Goal: Task Accomplishment & Management: Use online tool/utility

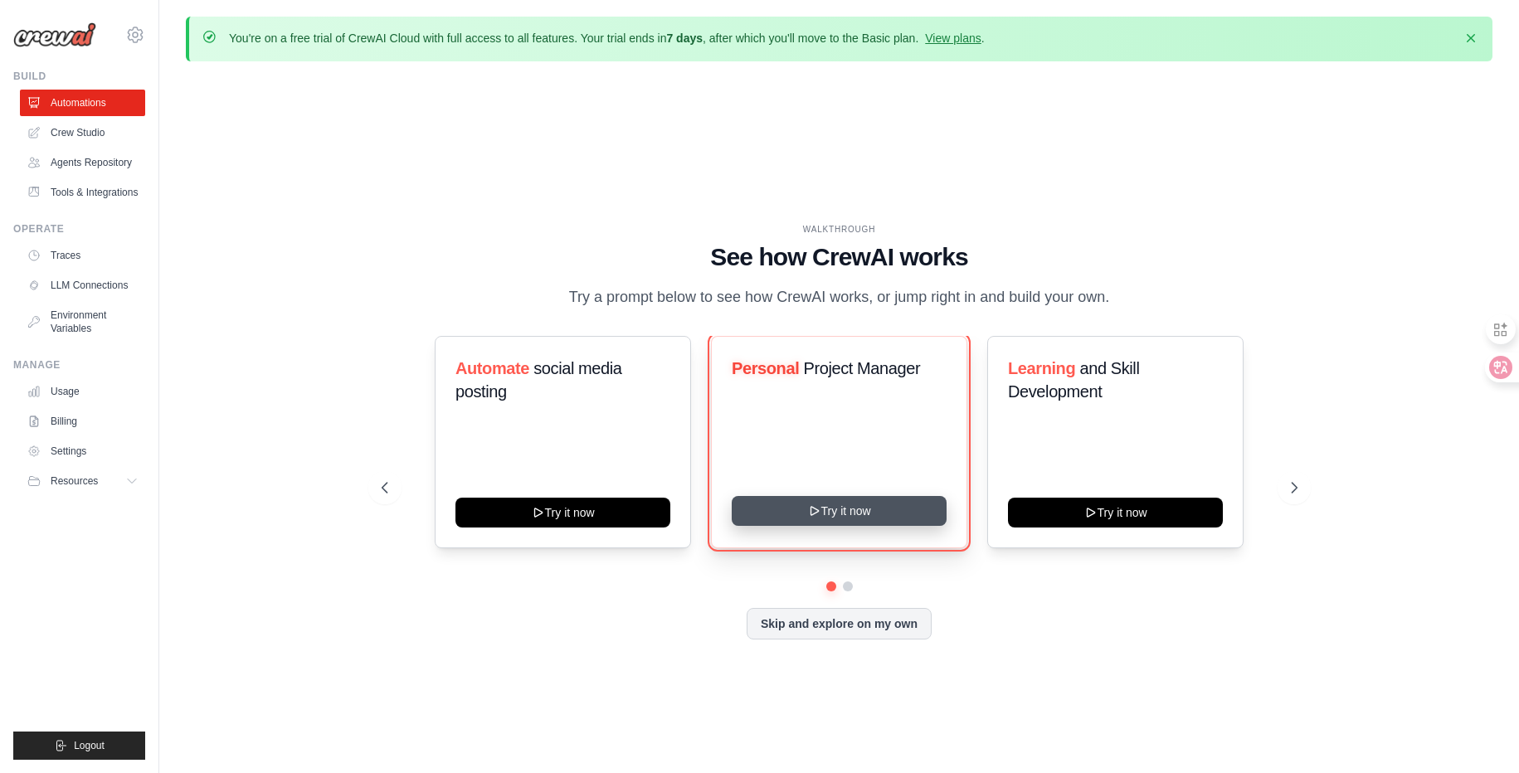
click at [846, 511] on button "Try it now" at bounding box center [839, 511] width 215 height 30
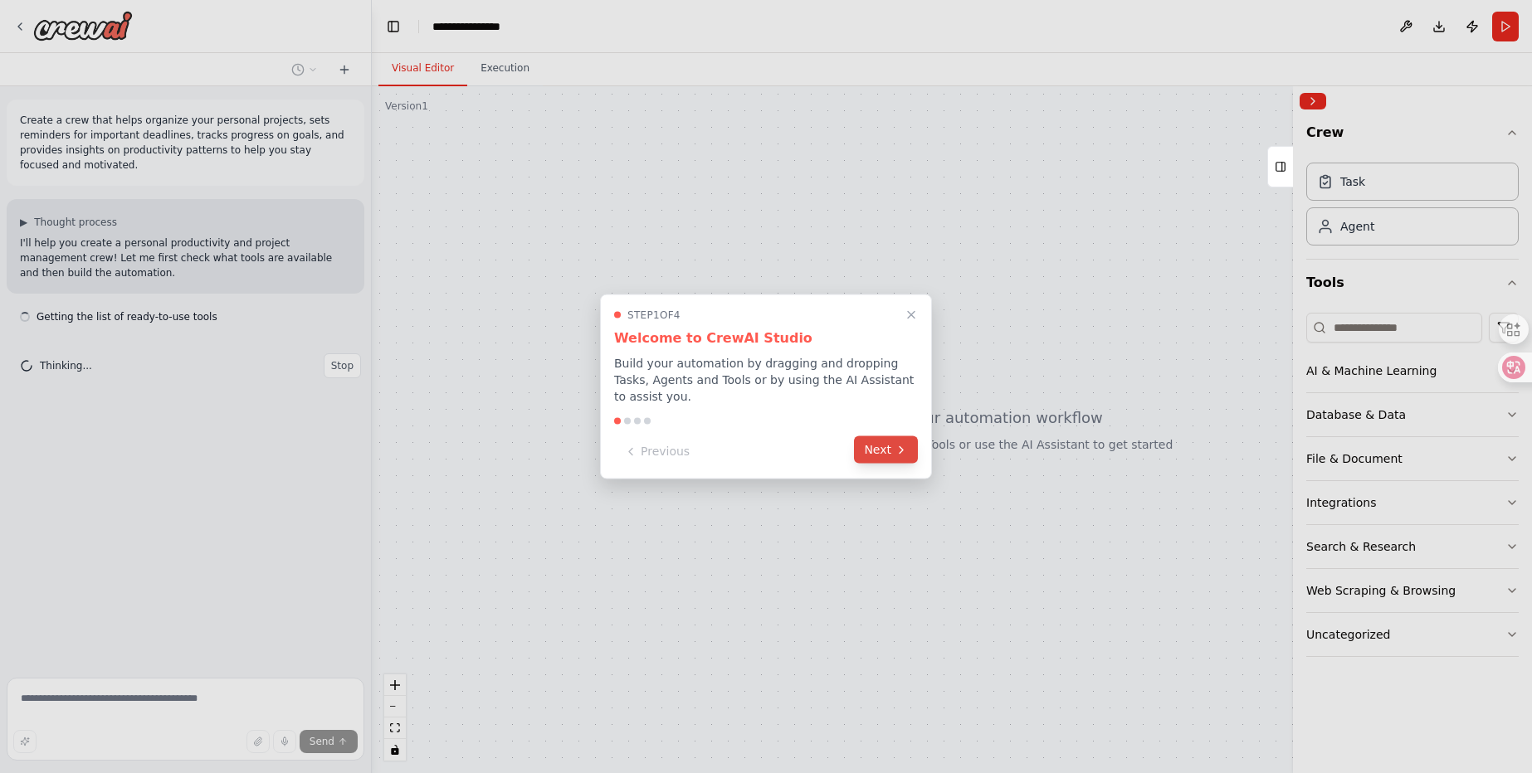
click at [890, 444] on button "Next" at bounding box center [886, 449] width 64 height 27
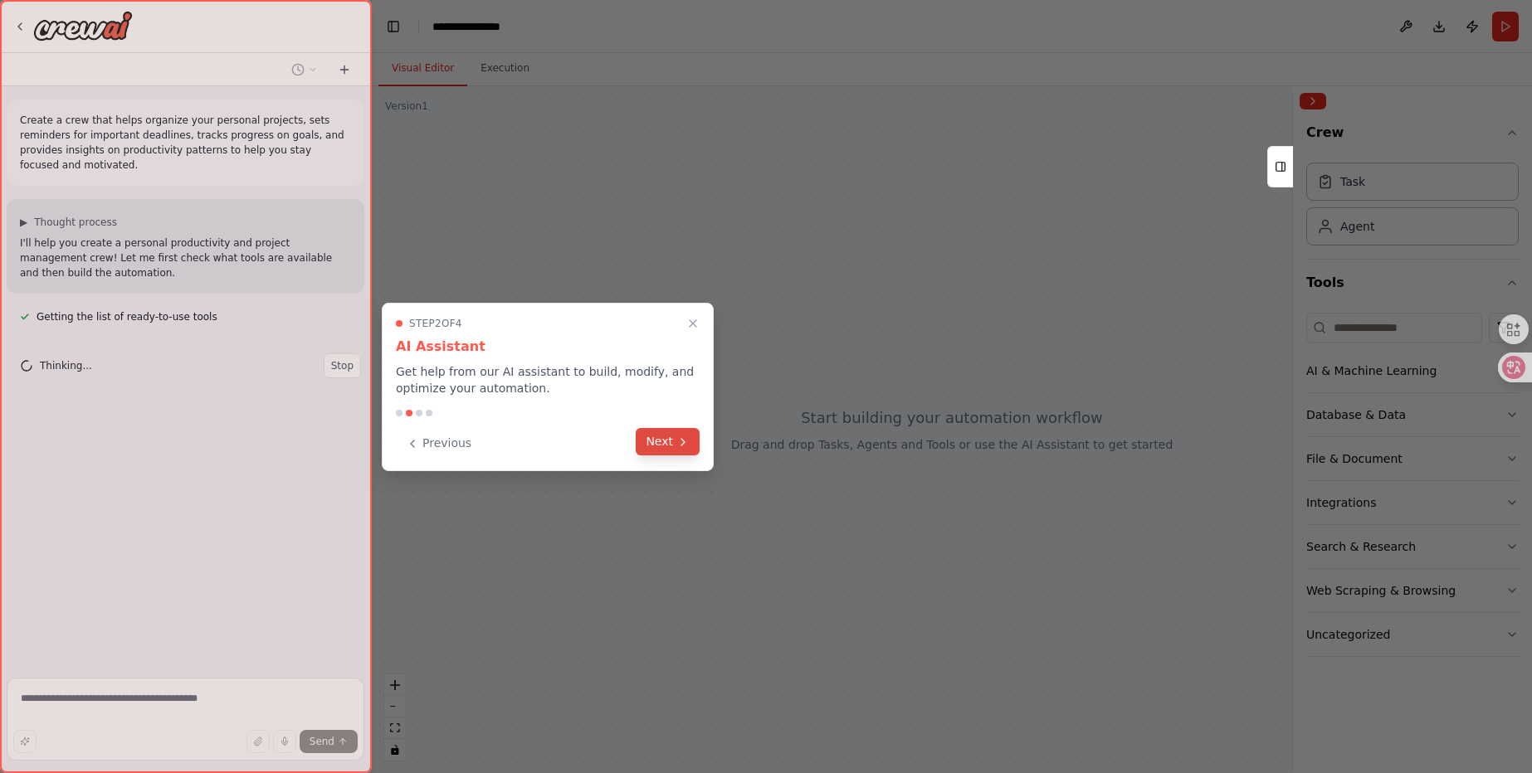
click at [662, 441] on button "Next" at bounding box center [668, 441] width 64 height 27
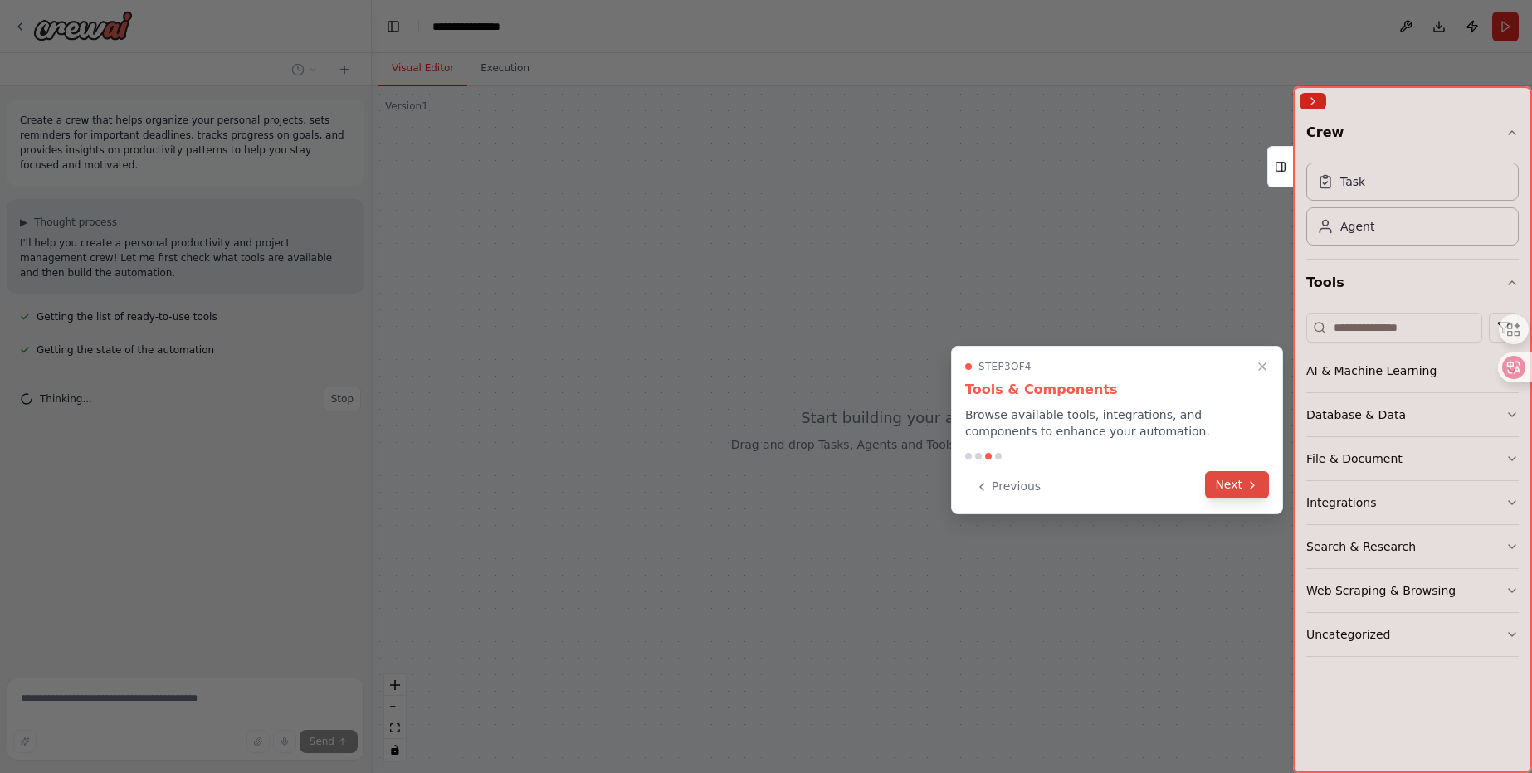
click at [1213, 483] on button "Next" at bounding box center [1237, 484] width 64 height 27
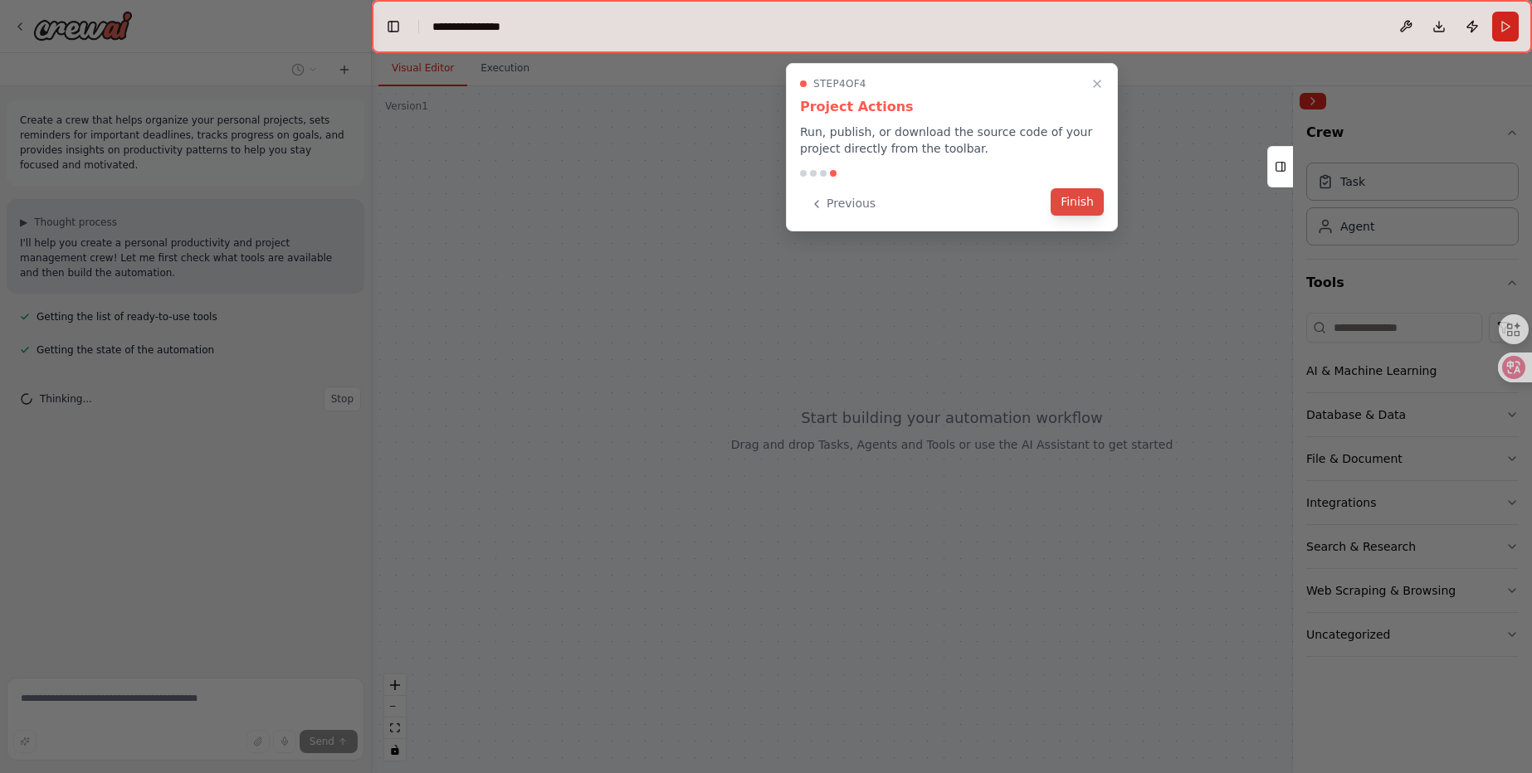
click at [1080, 207] on button "Finish" at bounding box center [1077, 201] width 53 height 27
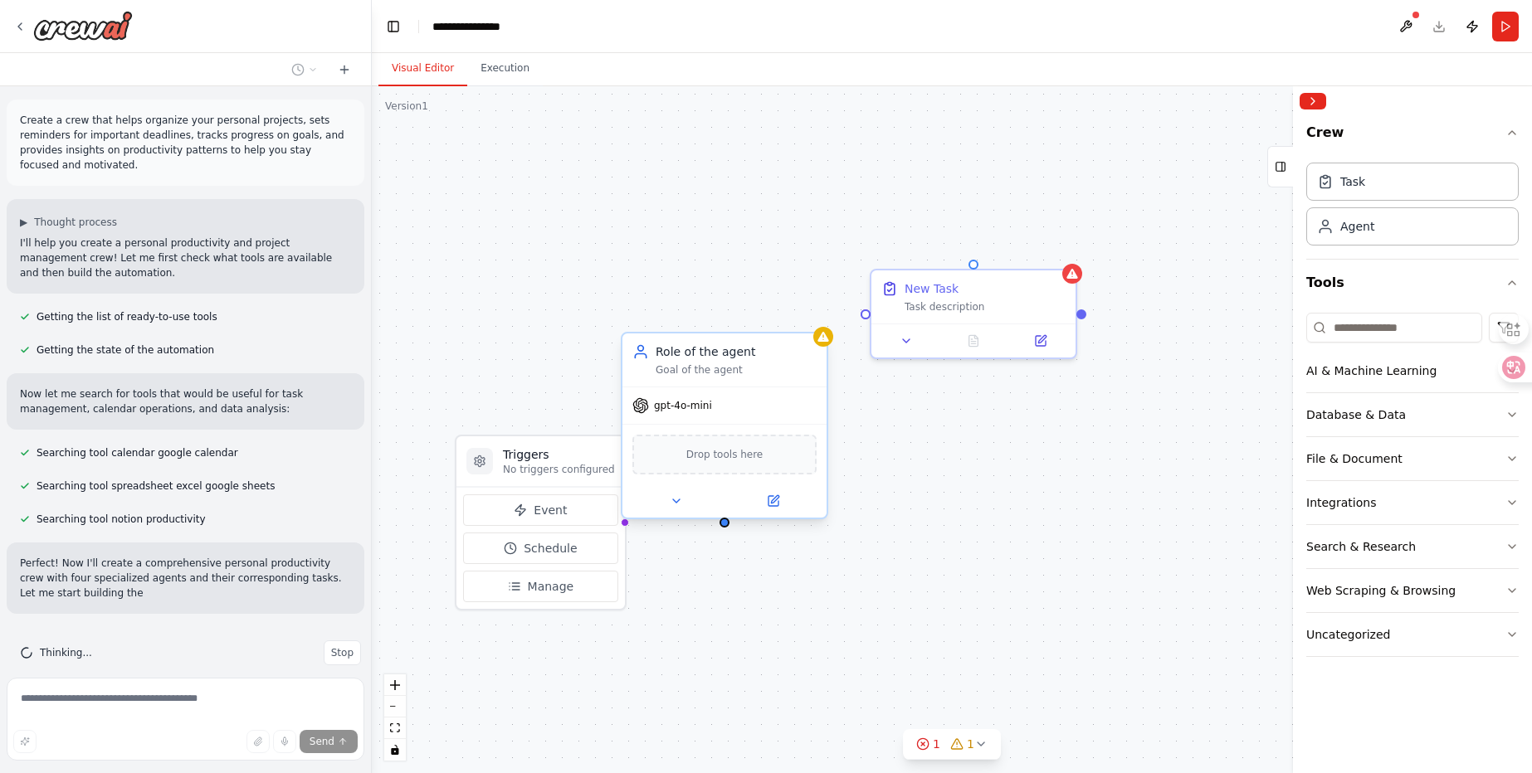
scroll to position [20, 0]
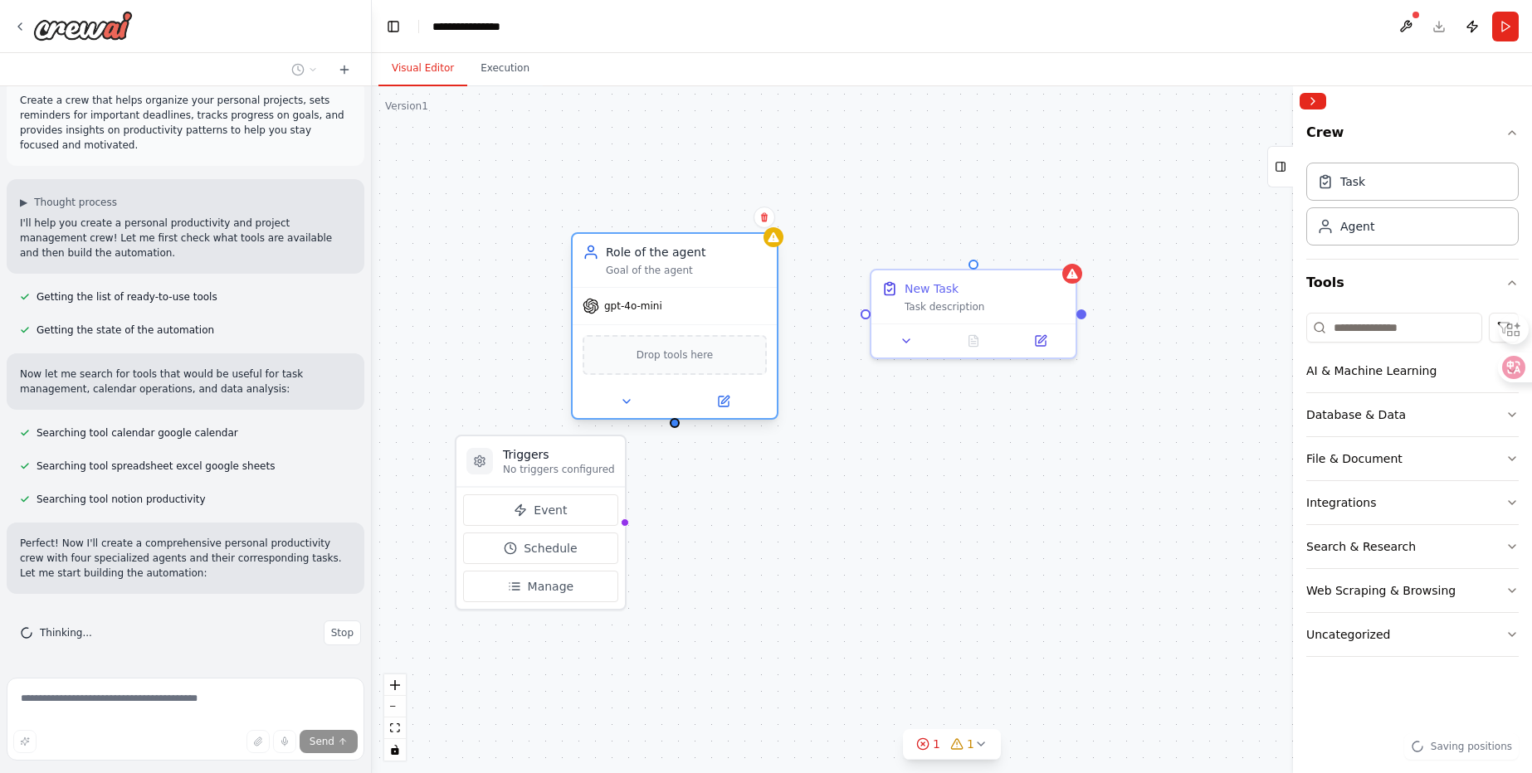
drag, startPoint x: 688, startPoint y: 376, endPoint x: 641, endPoint y: 274, distance: 112.1
click at [641, 274] on div "Goal of the agent" at bounding box center [686, 270] width 161 height 13
click at [659, 307] on div "gpt-4o-mini" at bounding box center [675, 306] width 204 height 37
click at [626, 307] on span "gpt-4o-mini" at bounding box center [633, 306] width 58 height 13
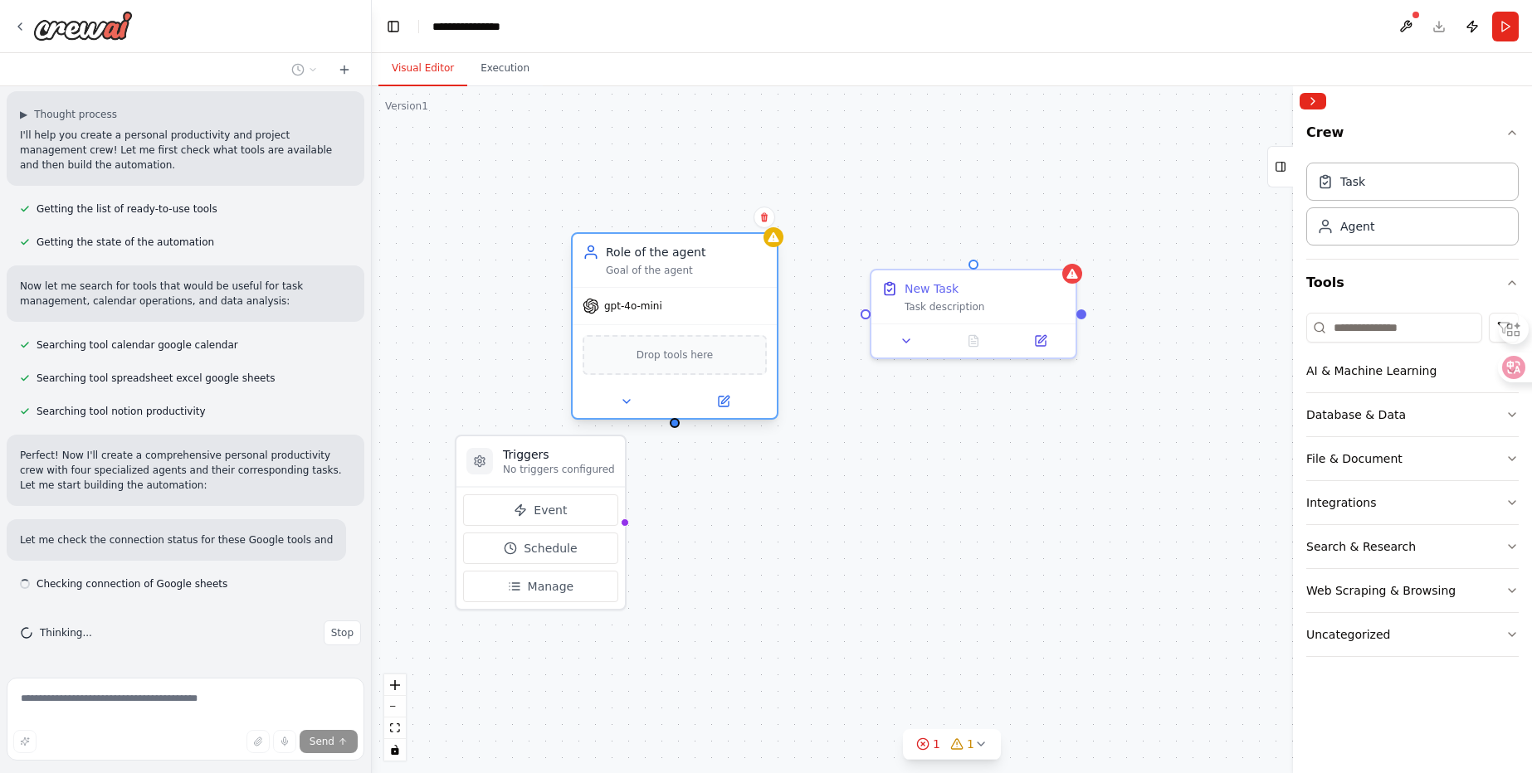
click at [609, 304] on span "gpt-4o-mini" at bounding box center [633, 306] width 58 height 13
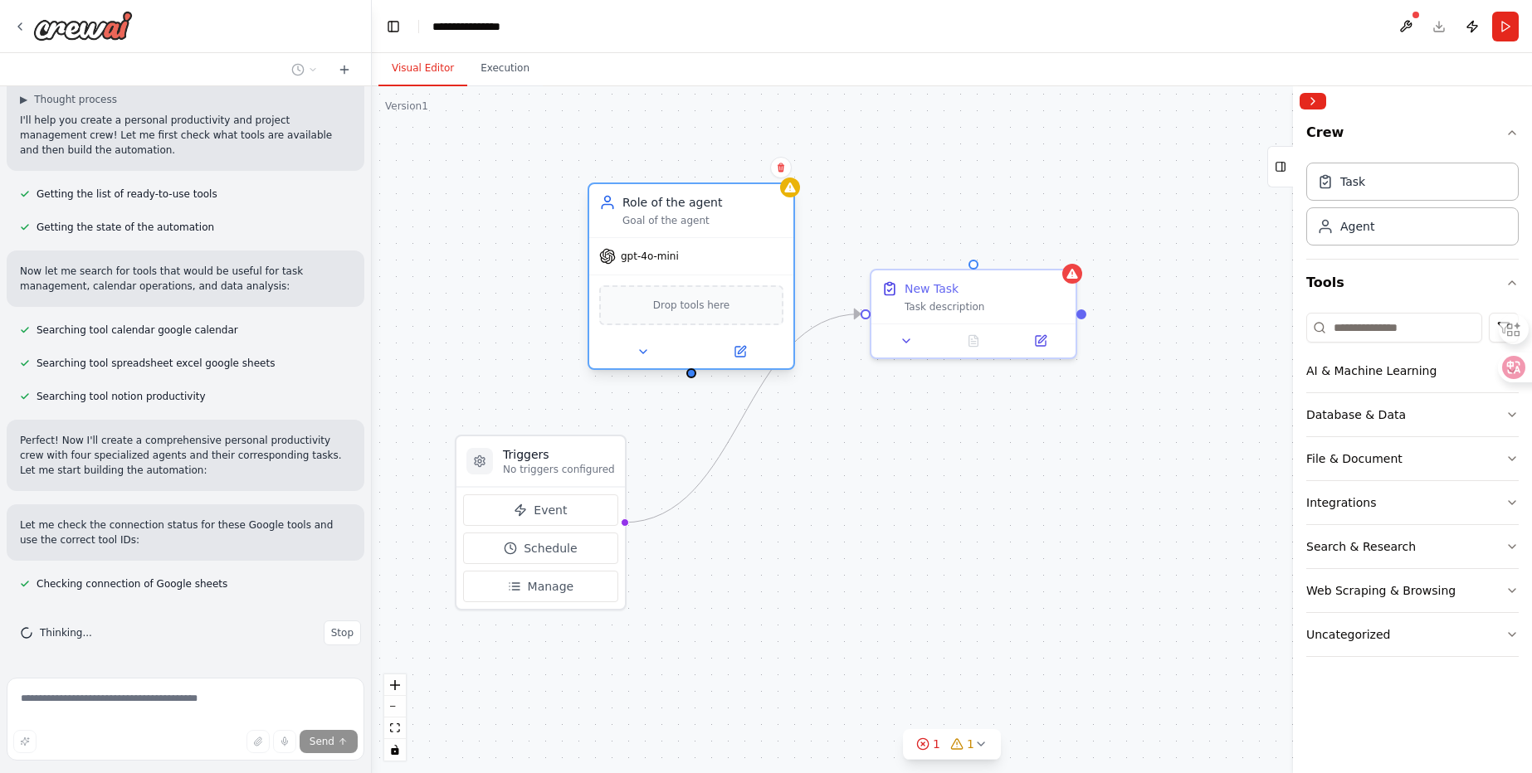
drag, startPoint x: 655, startPoint y: 253, endPoint x: 670, endPoint y: 193, distance: 61.6
click at [670, 194] on div "Role of the agent" at bounding box center [702, 202] width 161 height 17
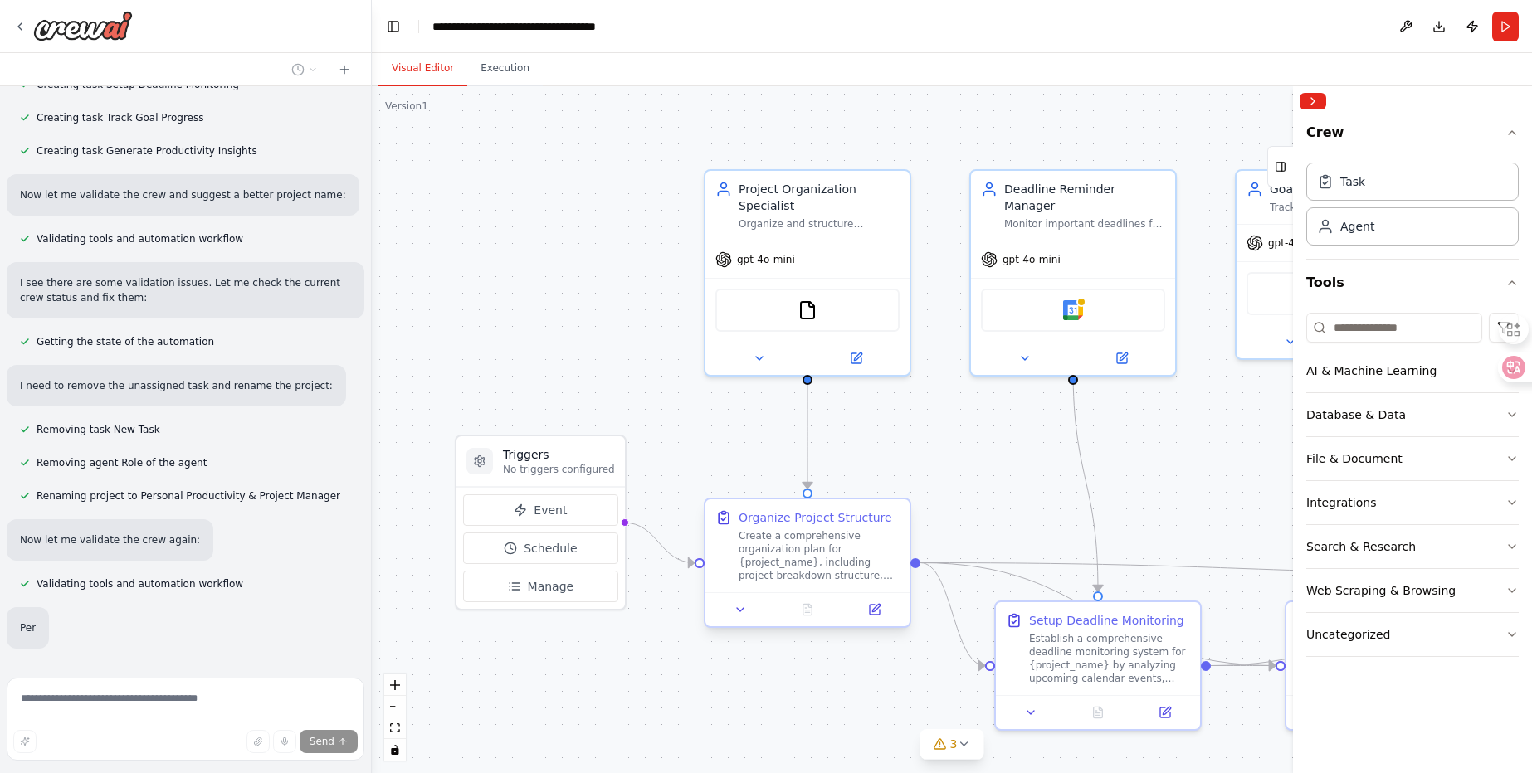
scroll to position [1041, 0]
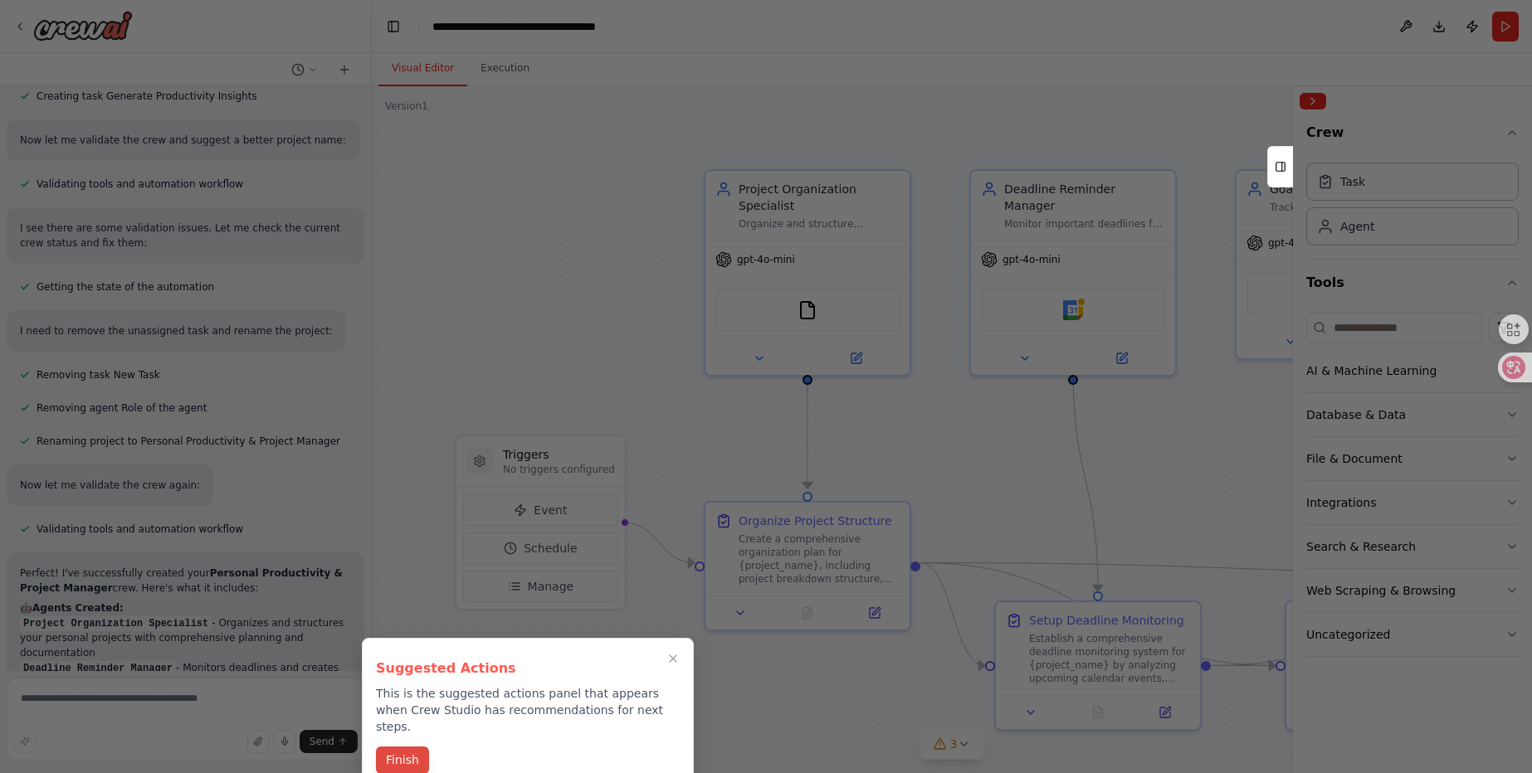
click at [417, 747] on button "Finish" at bounding box center [402, 760] width 53 height 27
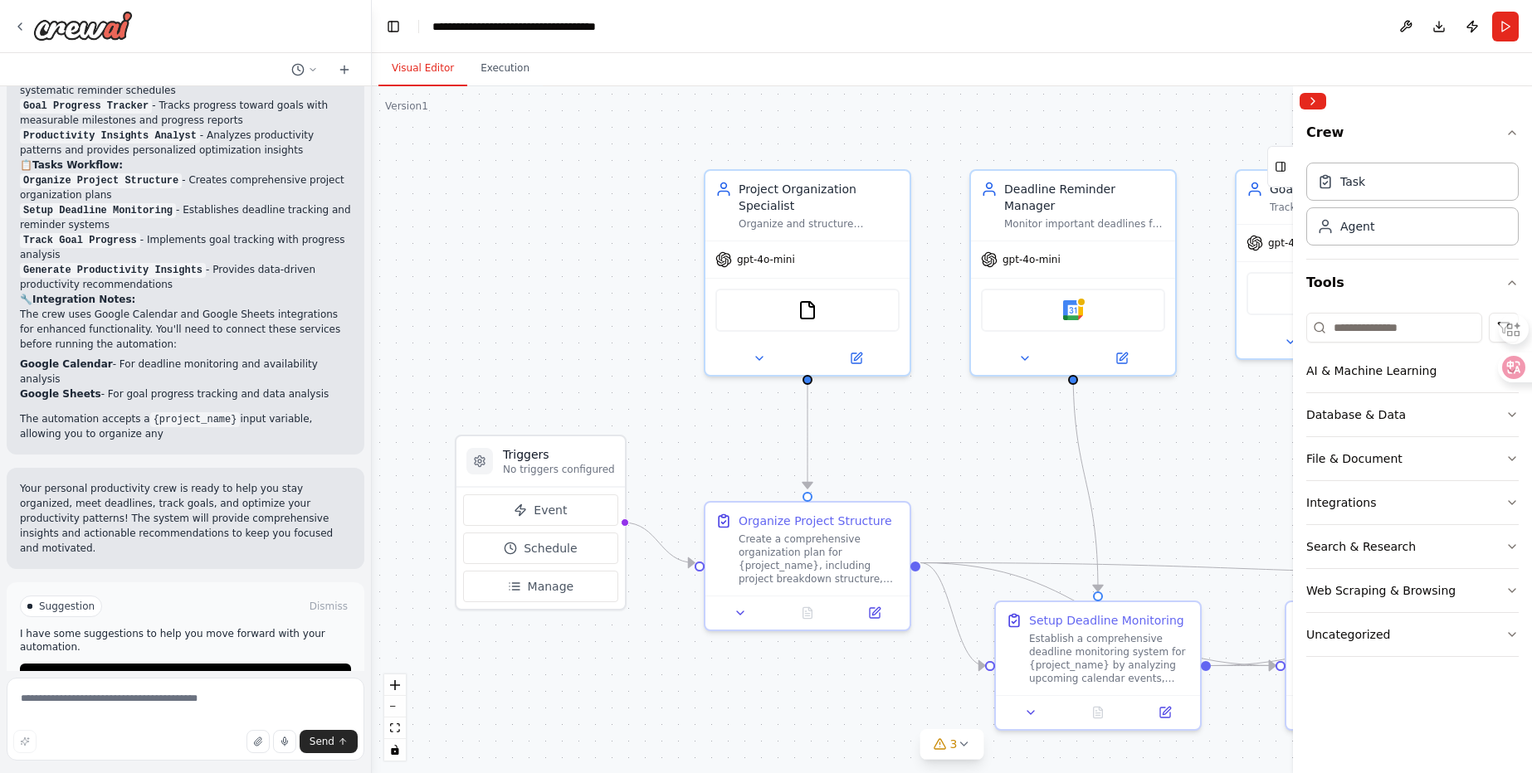
scroll to position [1648, 0]
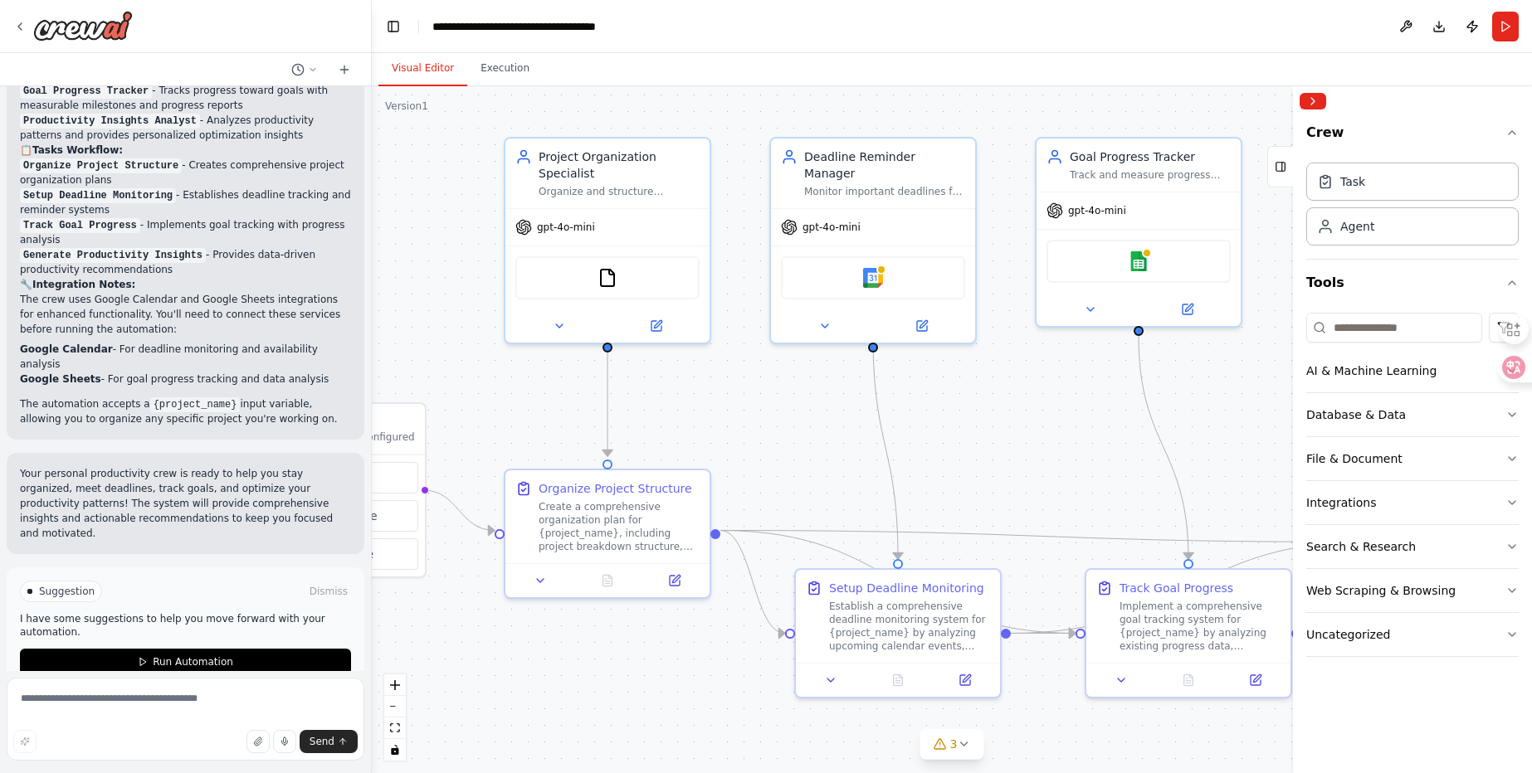
drag, startPoint x: 929, startPoint y: 695, endPoint x: 729, endPoint y: 662, distance: 202.6
click at [729, 662] on div ".deletable-edge-delete-btn { width: 20px; height: 20px; border: 0px solid #ffff…" at bounding box center [952, 429] width 1160 height 687
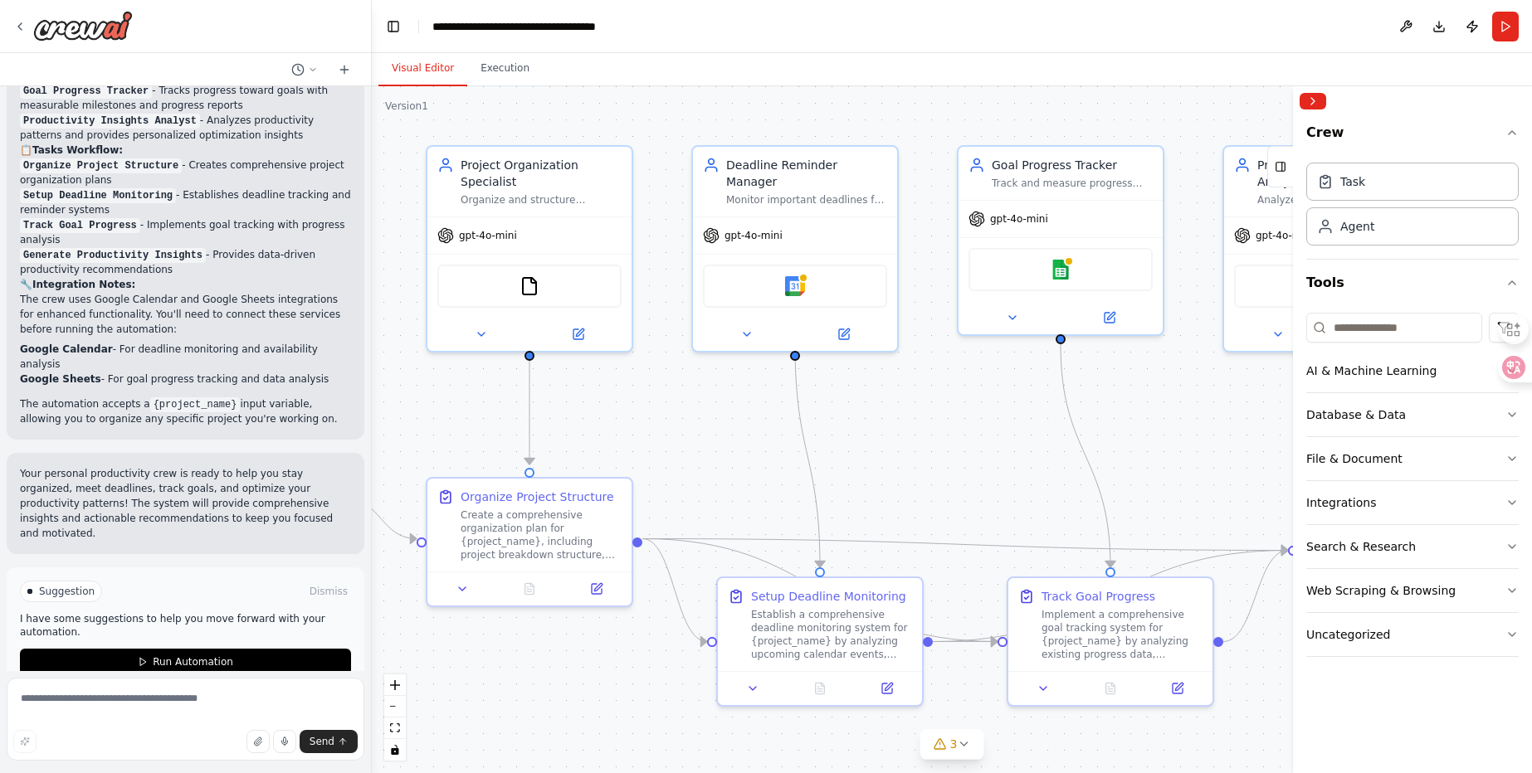
drag, startPoint x: 1082, startPoint y: 518, endPoint x: 941, endPoint y: 532, distance: 141.8
click at [941, 532] on div ".deletable-edge-delete-btn { width: 20px; height: 20px; border: 0px solid #ffff…" at bounding box center [952, 429] width 1160 height 687
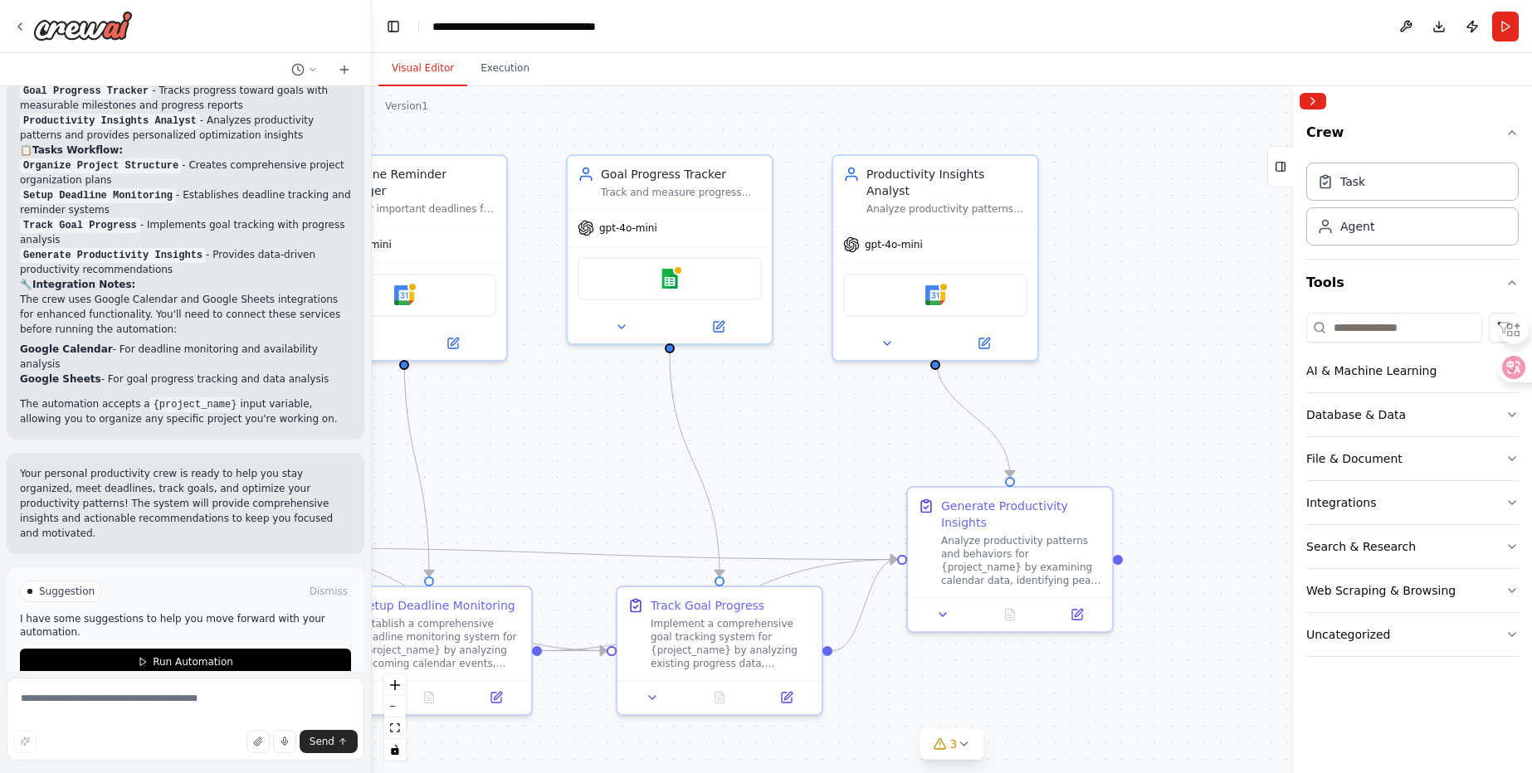
drag, startPoint x: 1107, startPoint y: 475, endPoint x: 726, endPoint y: 466, distance: 381.0
click at [693, 473] on div ".deletable-edge-delete-btn { width: 20px; height: 20px; border: 0px solid #ffff…" at bounding box center [952, 429] width 1160 height 687
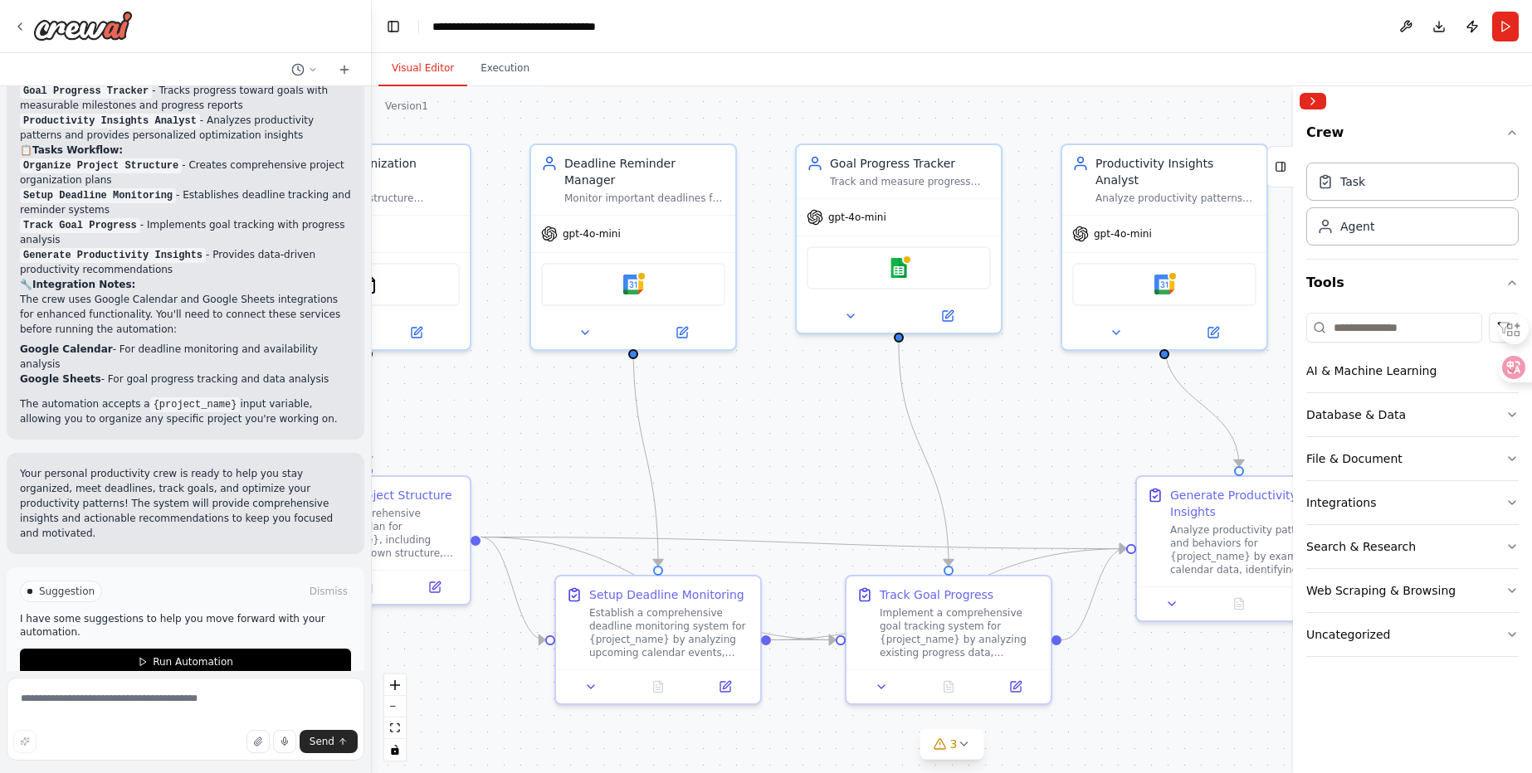
drag, startPoint x: 731, startPoint y: 445, endPoint x: 1034, endPoint y: 440, distance: 302.9
click at [1034, 440] on div ".deletable-edge-delete-btn { width: 20px; height: 20px; border: 0px solid #ffff…" at bounding box center [952, 429] width 1160 height 687
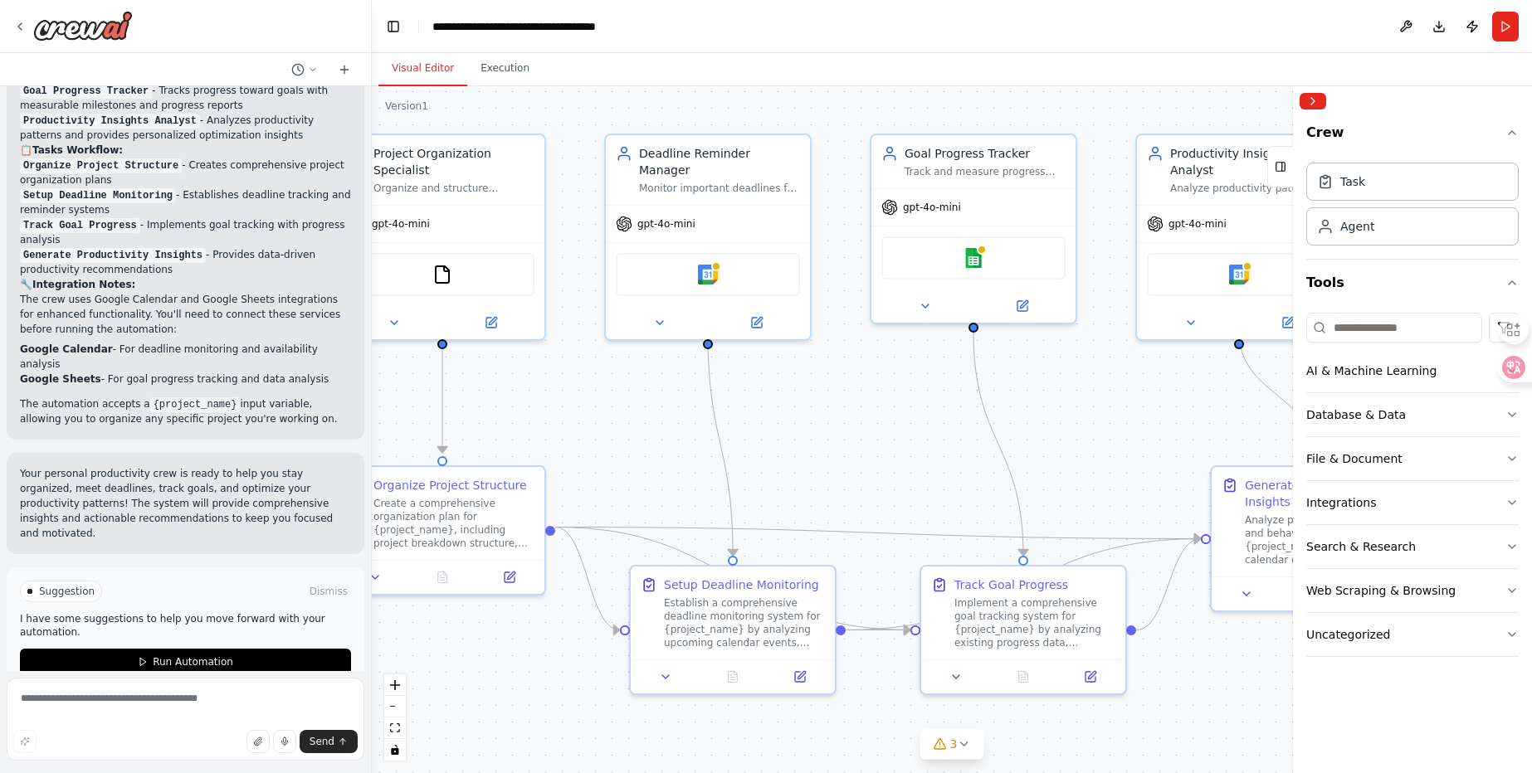
drag, startPoint x: 805, startPoint y: 465, endPoint x: 889, endPoint y: 456, distance: 84.2
click at [889, 456] on div ".deletable-edge-delete-btn { width: 20px; height: 20px; border: 0px solid #ffff…" at bounding box center [952, 429] width 1160 height 687
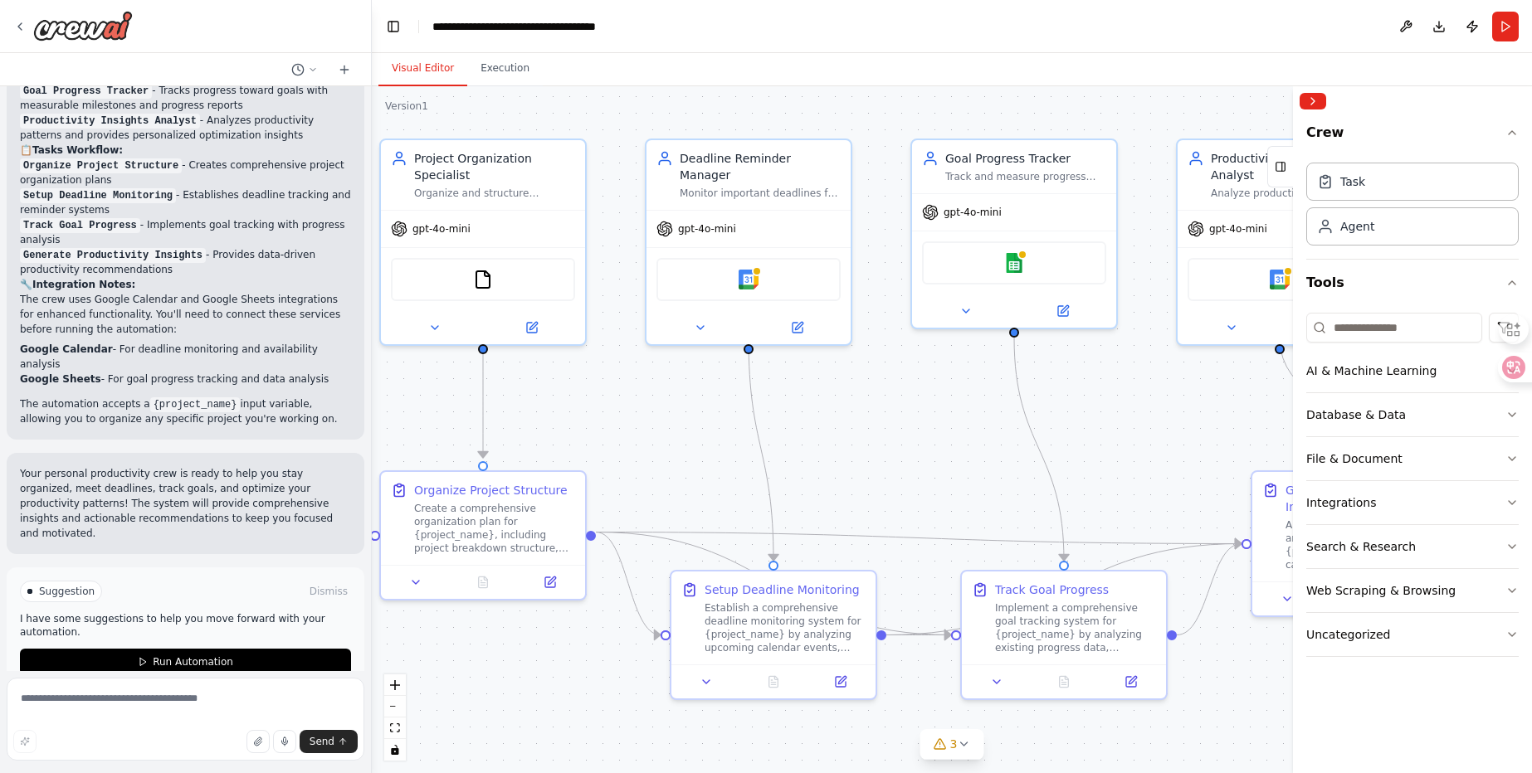
drag, startPoint x: 662, startPoint y: 431, endPoint x: 767, endPoint y: 438, distance: 104.8
click at [765, 438] on div ".deletable-edge-delete-btn { width: 20px; height: 20px; border: 0px solid #ffff…" at bounding box center [952, 429] width 1160 height 687
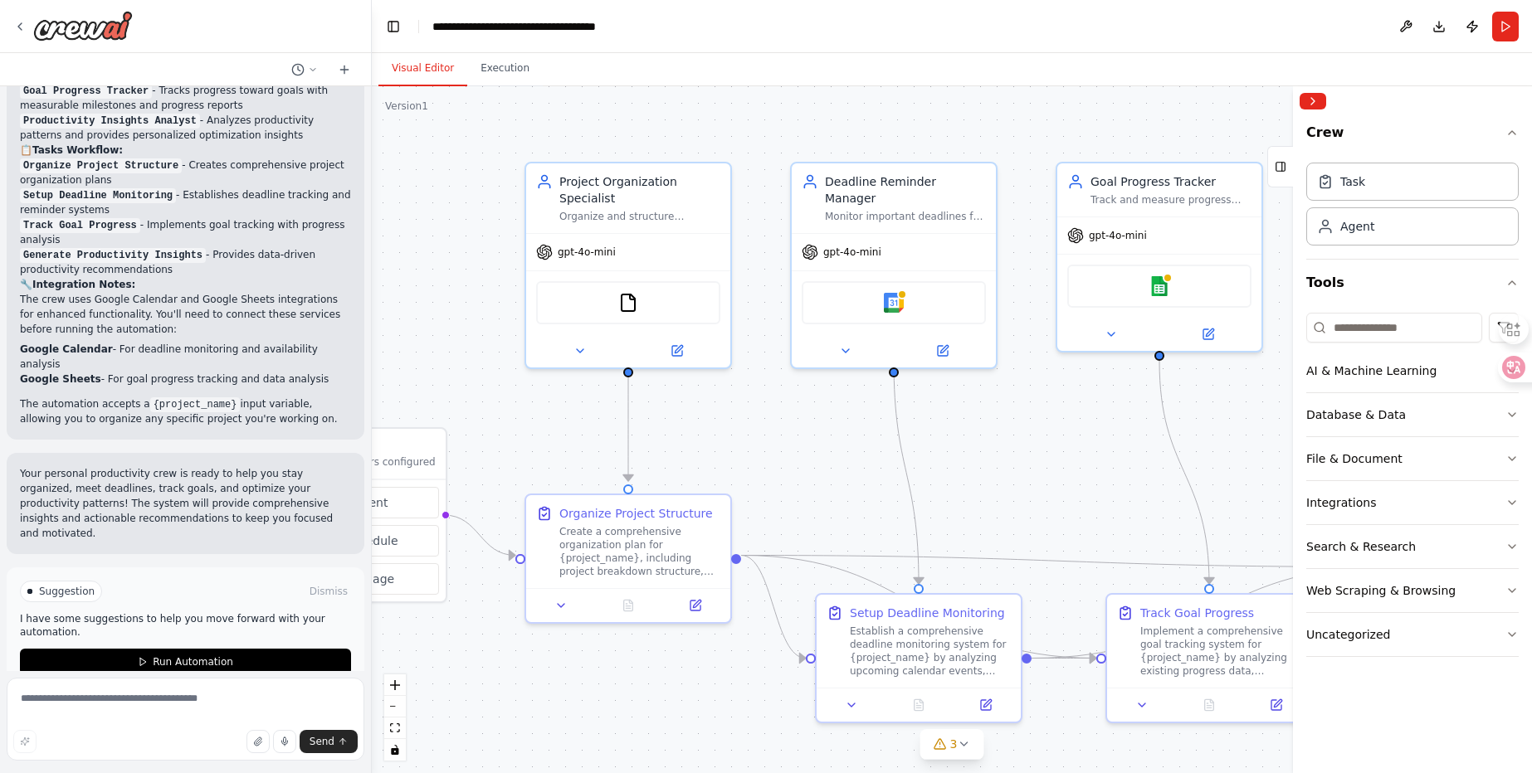
drag, startPoint x: 766, startPoint y: 432, endPoint x: 849, endPoint y: 446, distance: 84.0
click at [849, 446] on div ".deletable-edge-delete-btn { width: 20px; height: 20px; border: 0px solid #ffff…" at bounding box center [952, 429] width 1160 height 687
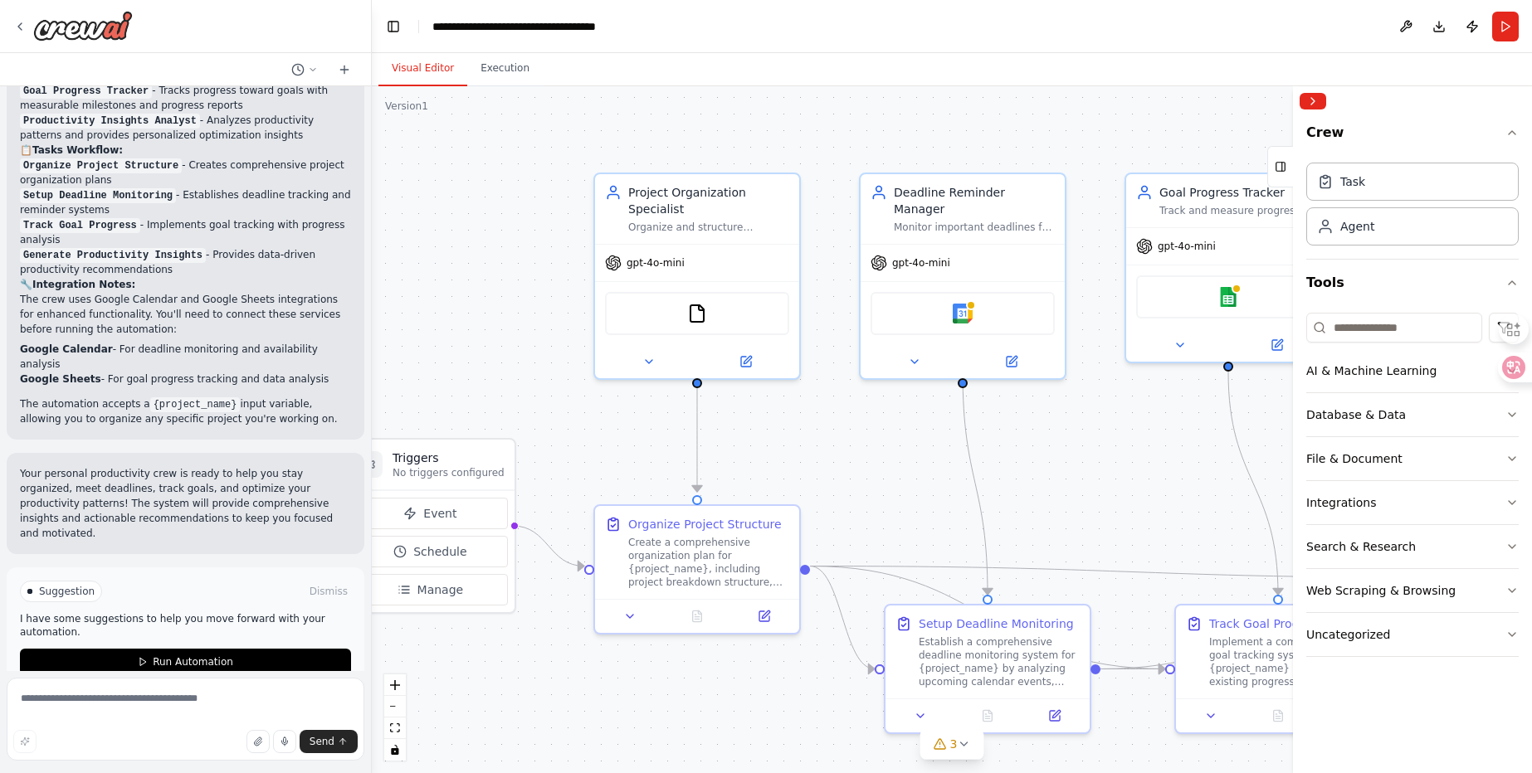
drag, startPoint x: 615, startPoint y: 431, endPoint x: 720, endPoint y: 454, distance: 107.9
click at [720, 454] on div ".deletable-edge-delete-btn { width: 20px; height: 20px; border: 0px solid #ffff…" at bounding box center [952, 429] width 1160 height 687
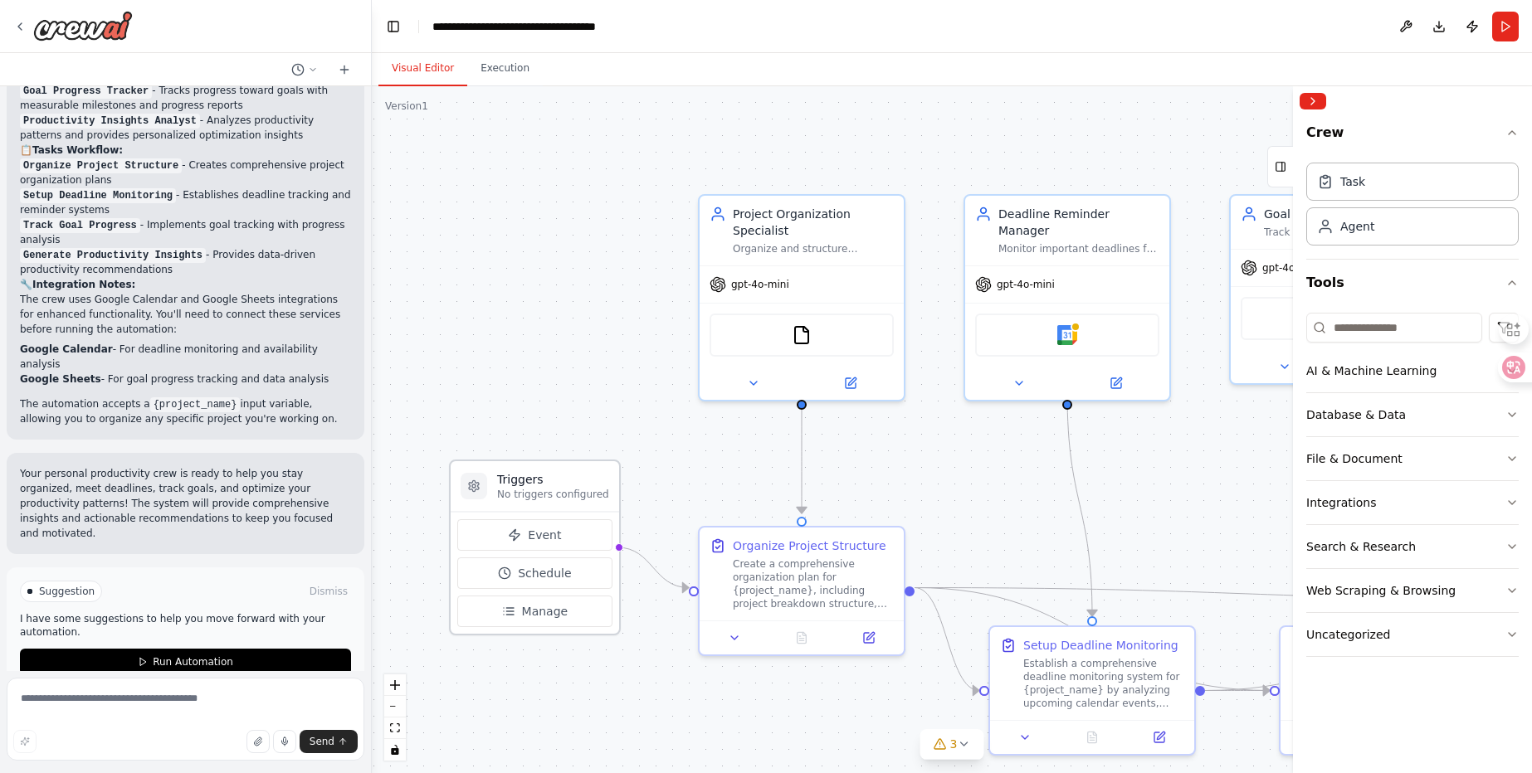
click at [573, 492] on p "No triggers configured" at bounding box center [553, 494] width 112 height 13
click at [1426, 322] on input at bounding box center [1394, 328] width 176 height 30
click at [1396, 374] on div "AI & Machine Learning" at bounding box center [1371, 371] width 130 height 17
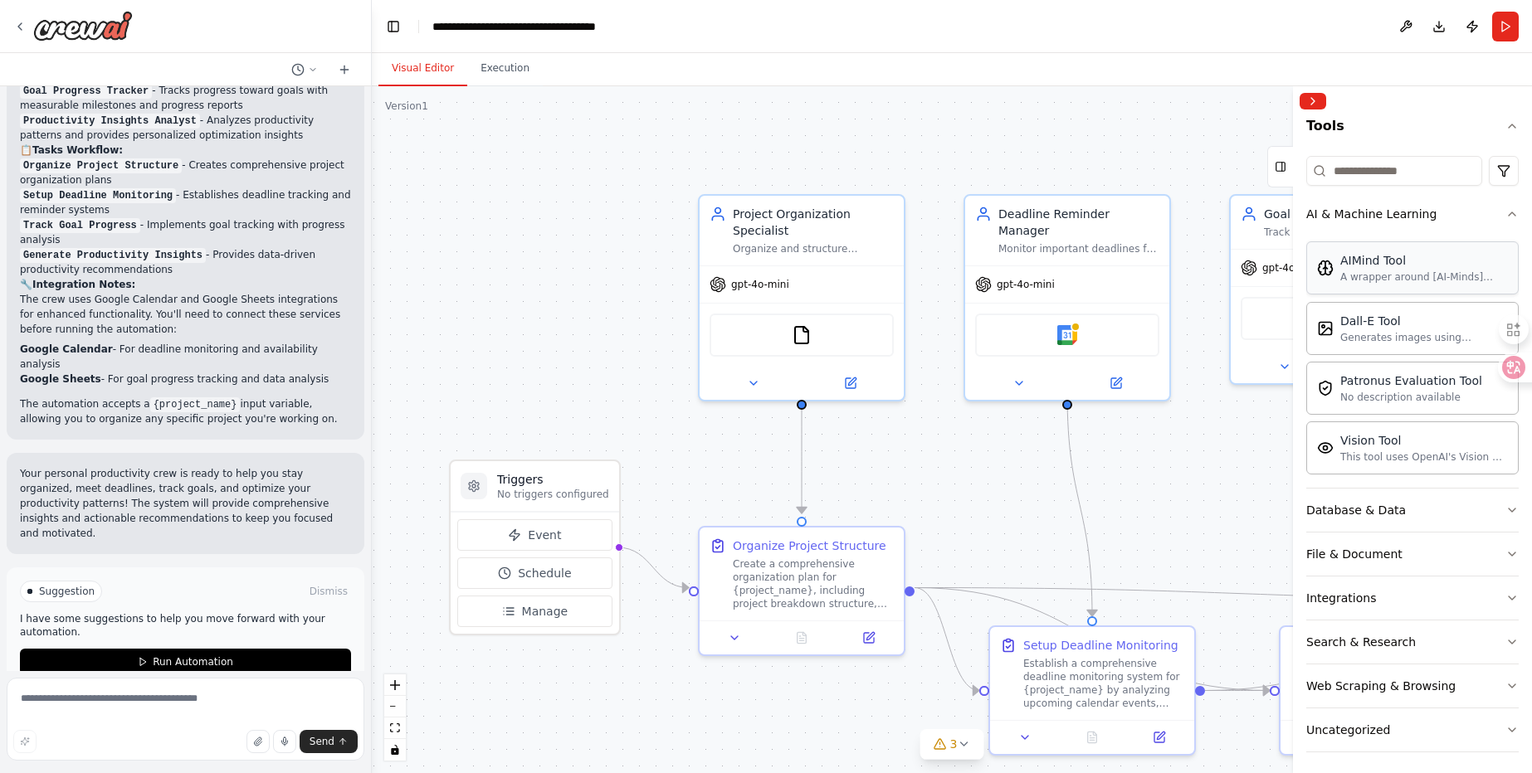
scroll to position [163, 0]
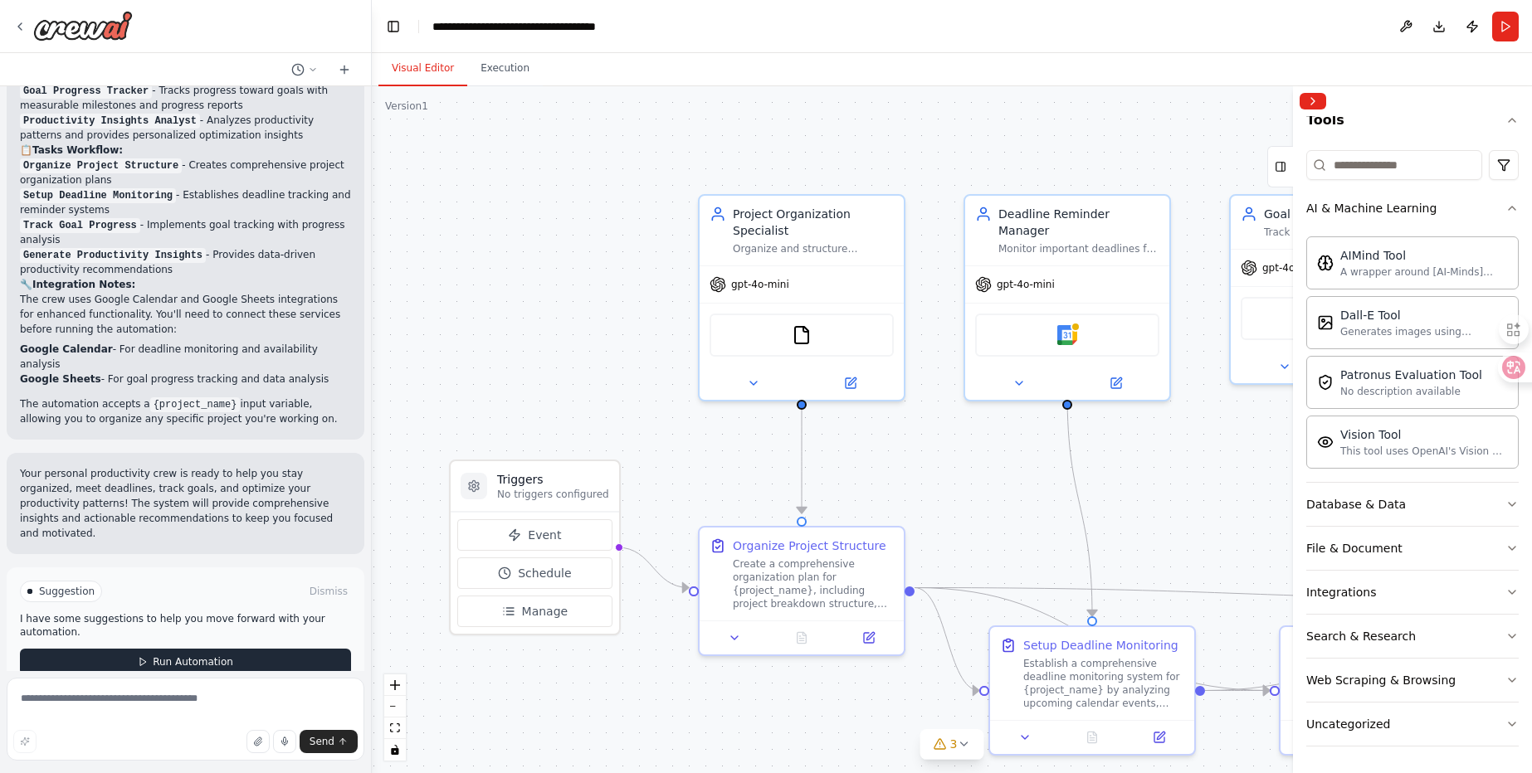
click at [257, 649] on button "Run Automation" at bounding box center [185, 662] width 331 height 27
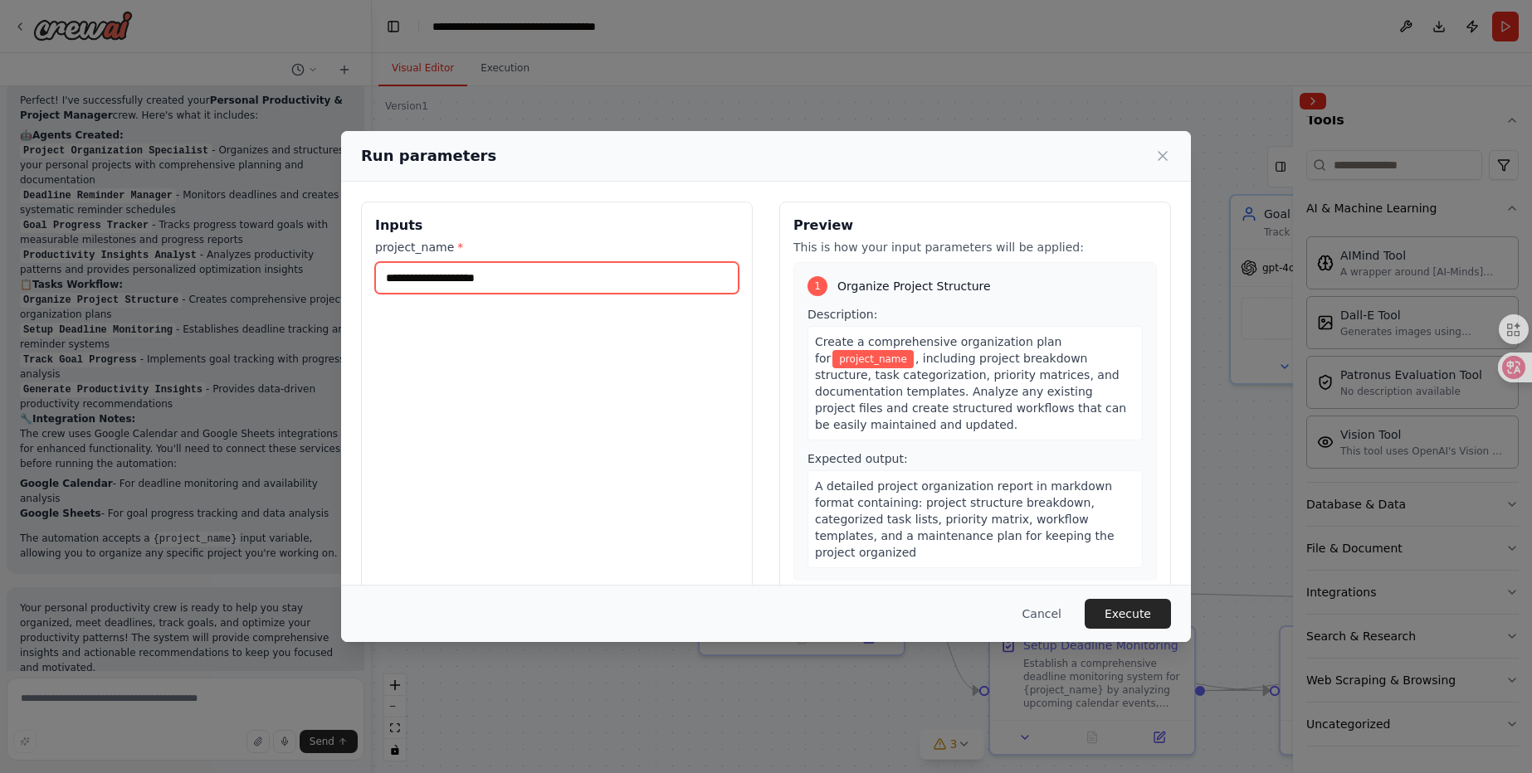
click at [583, 282] on input "project_name *" at bounding box center [556, 278] width 363 height 32
click at [522, 285] on input "project_name *" at bounding box center [556, 278] width 363 height 32
type input "****"
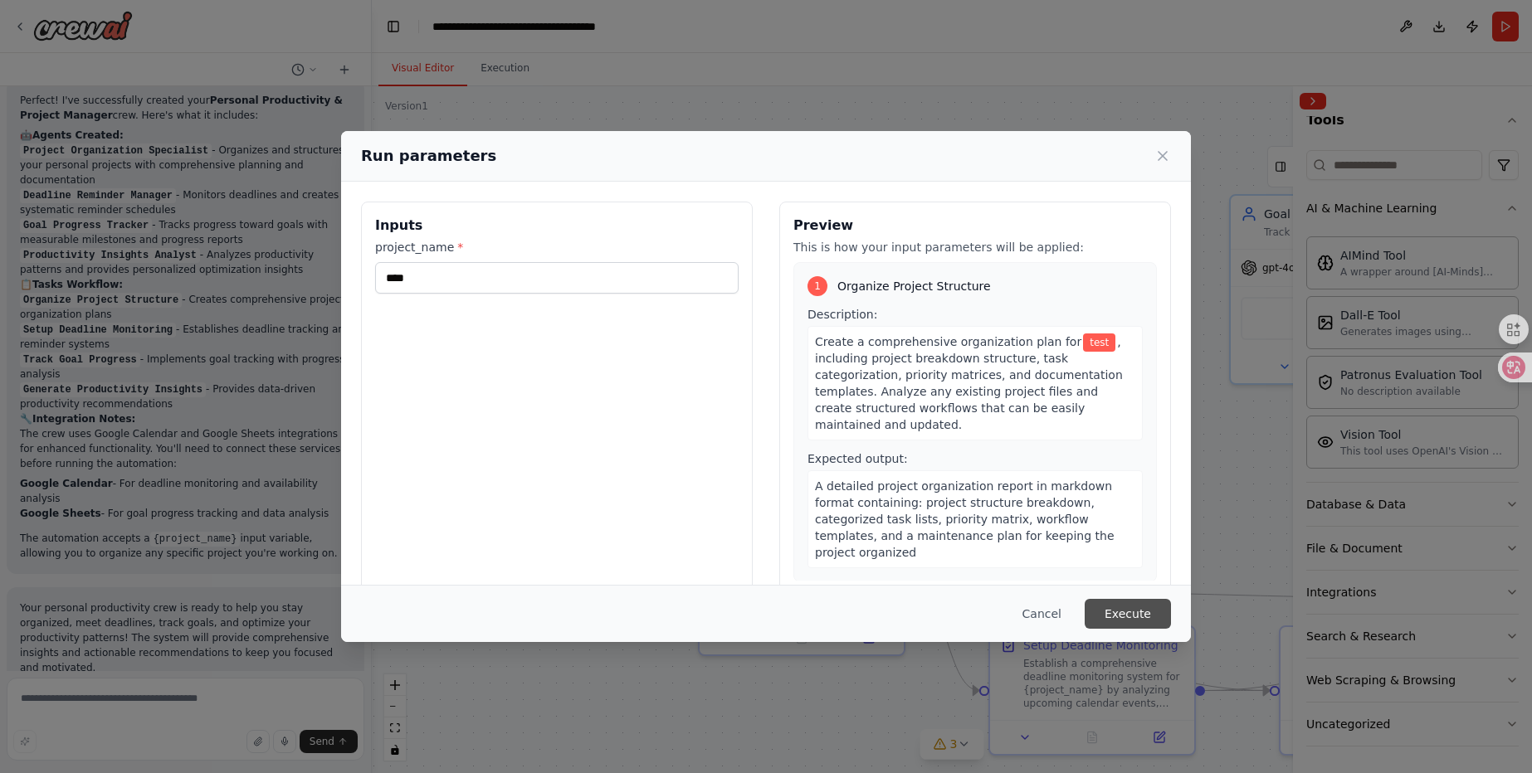
click at [1133, 606] on button "Execute" at bounding box center [1128, 614] width 86 height 30
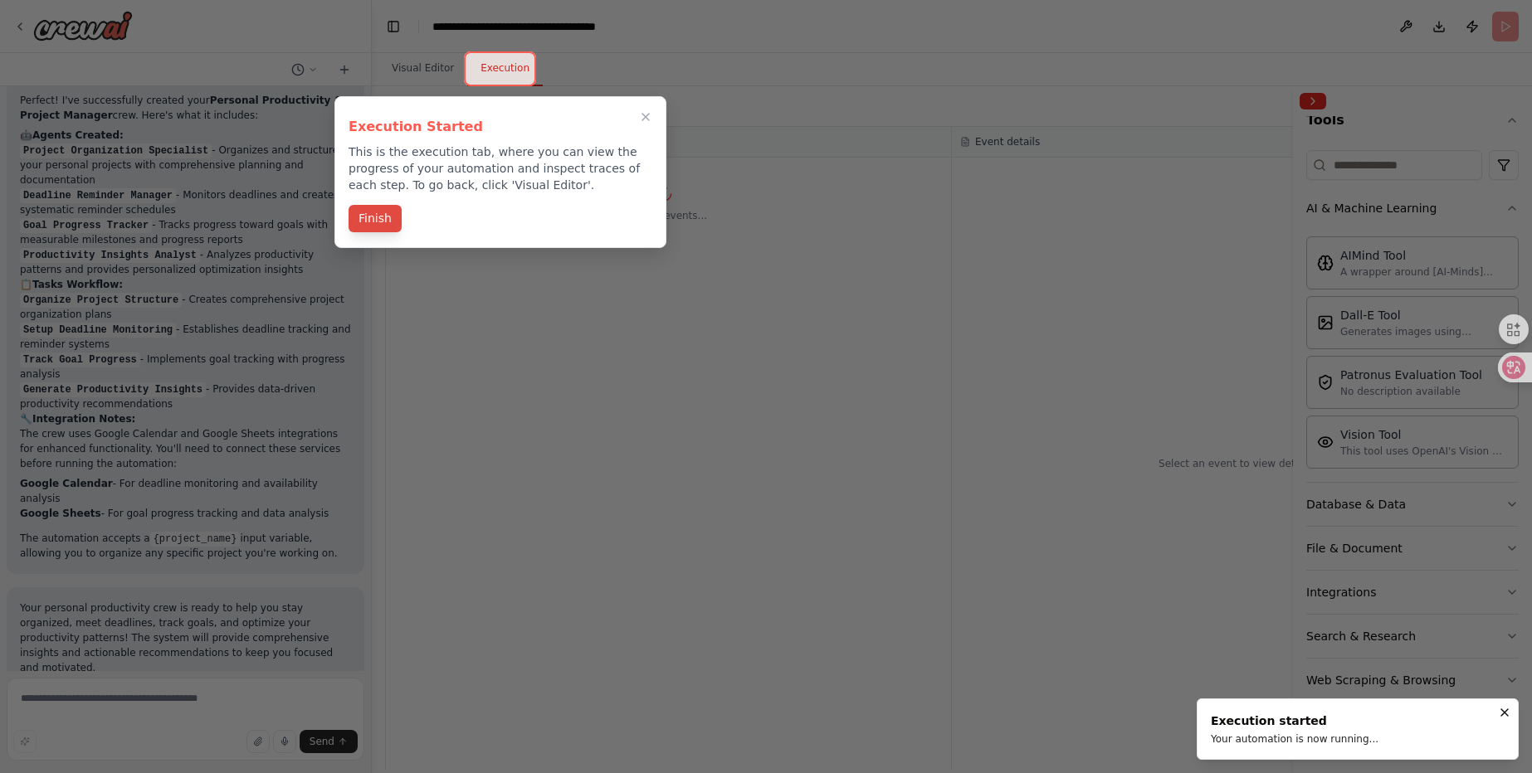
click at [388, 216] on button "Finish" at bounding box center [375, 218] width 53 height 27
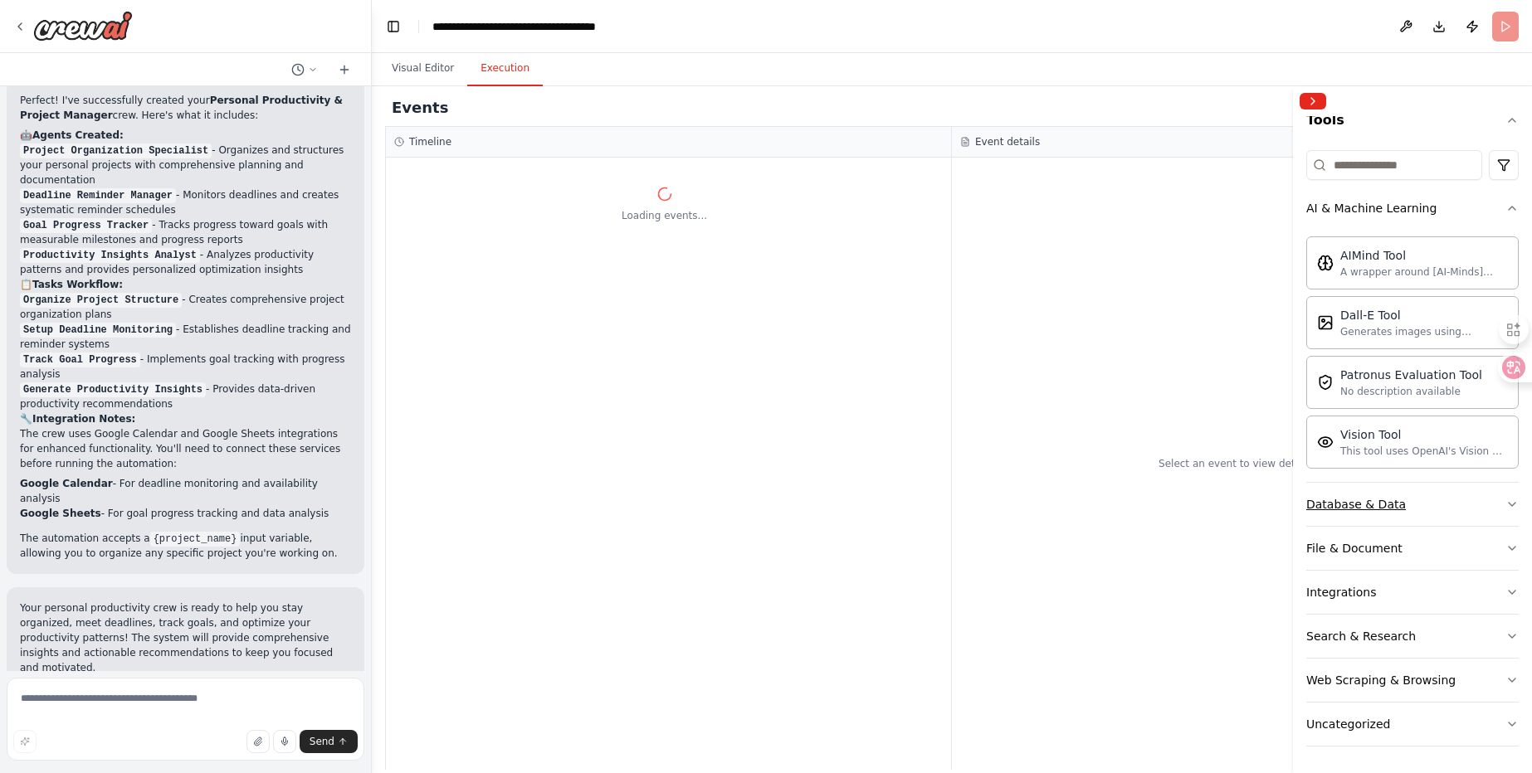
click at [1382, 495] on button "Database & Data" at bounding box center [1412, 504] width 212 height 43
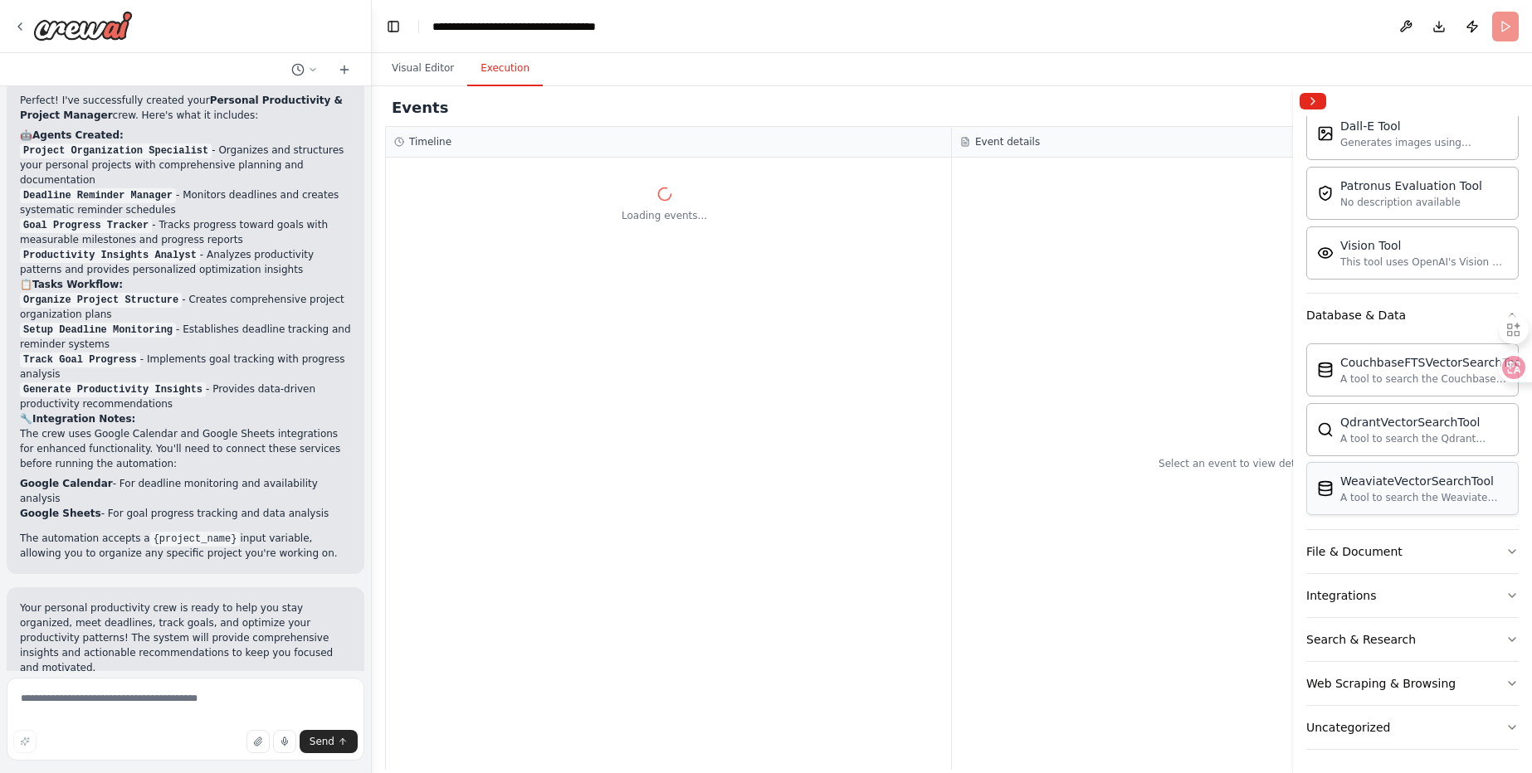
scroll to position [355, 0]
click at [1367, 545] on div "File & Document" at bounding box center [1354, 548] width 96 height 17
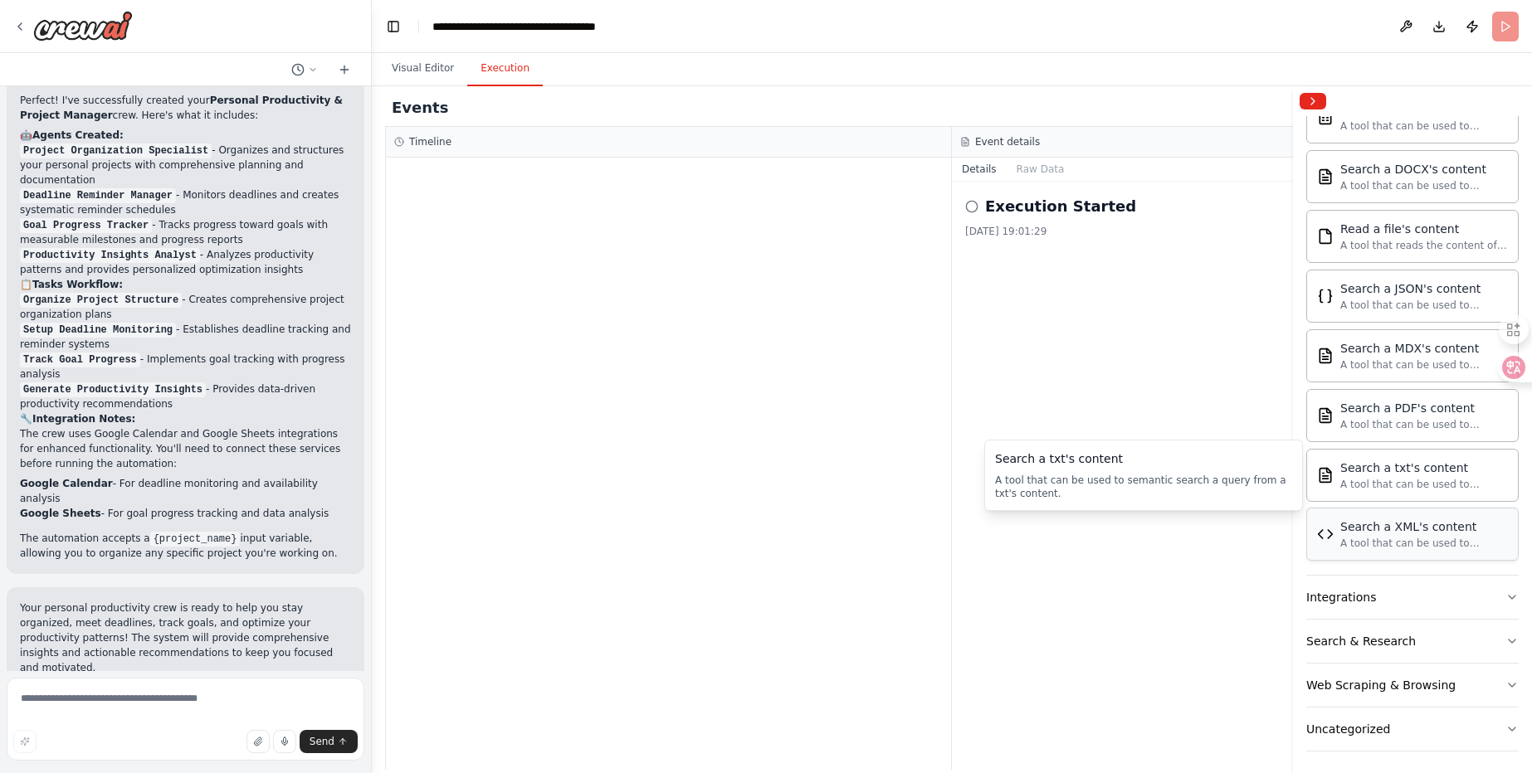
scroll to position [846, 0]
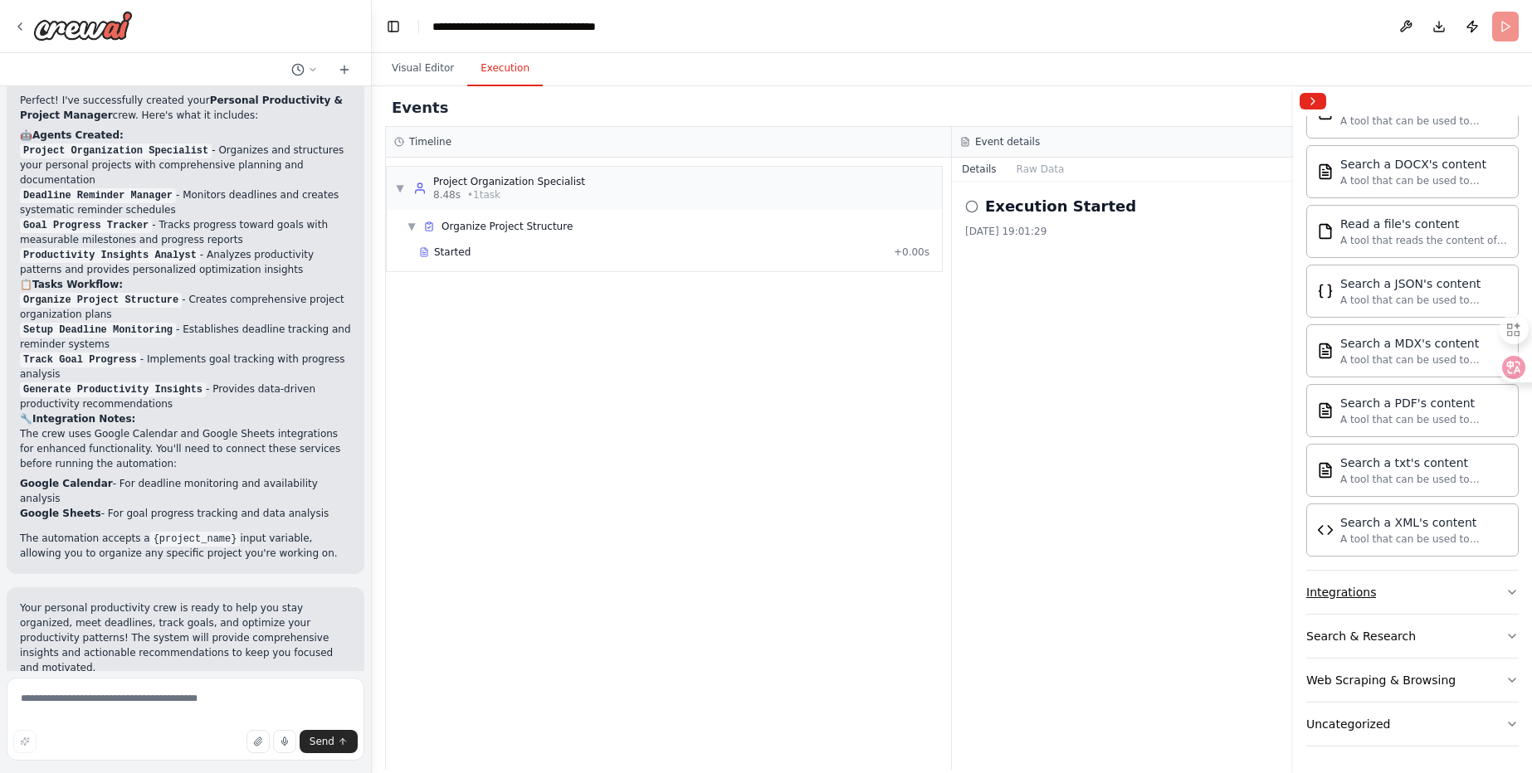
click at [1353, 591] on div "Integrations" at bounding box center [1341, 592] width 70 height 17
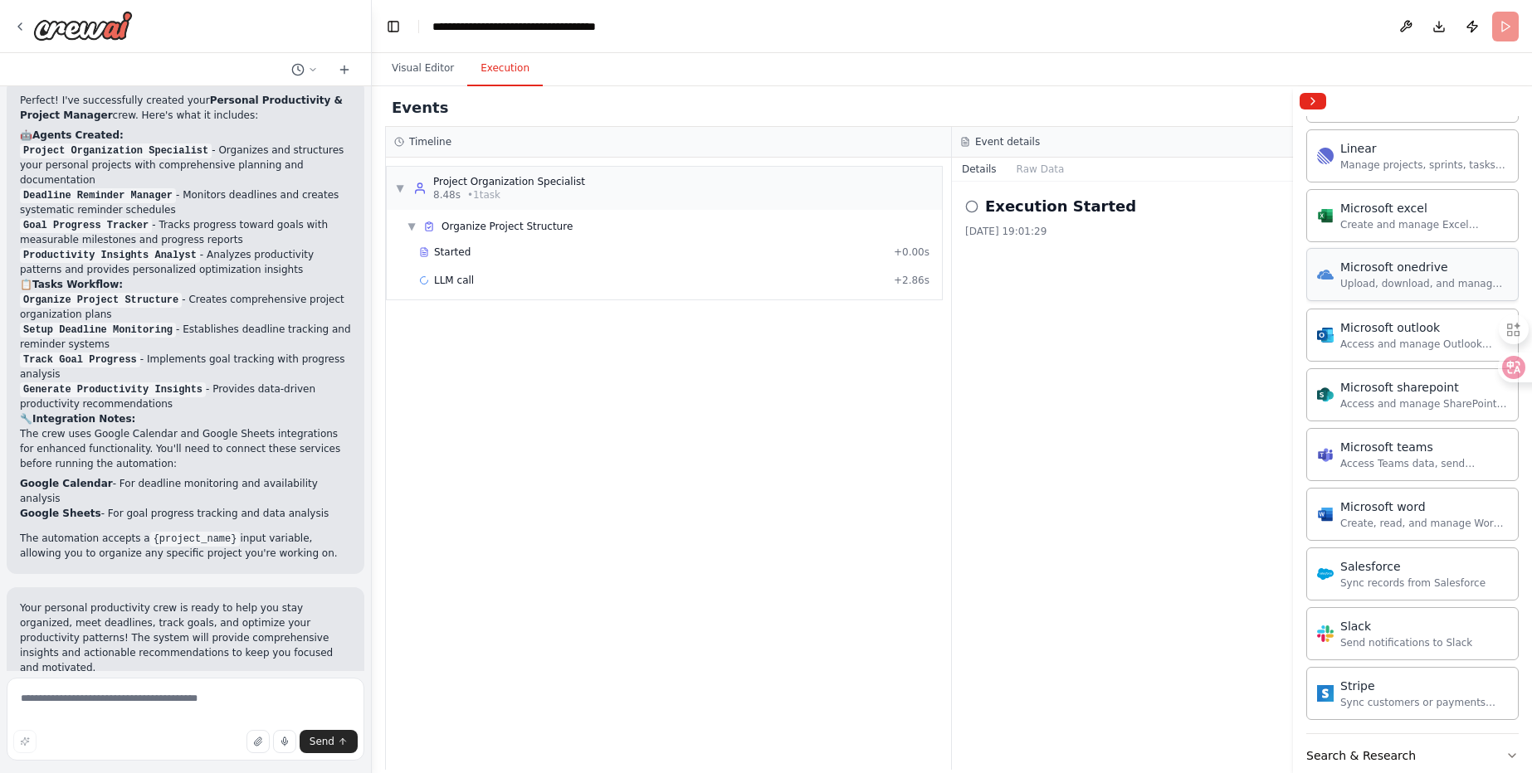
scroll to position [1875, 0]
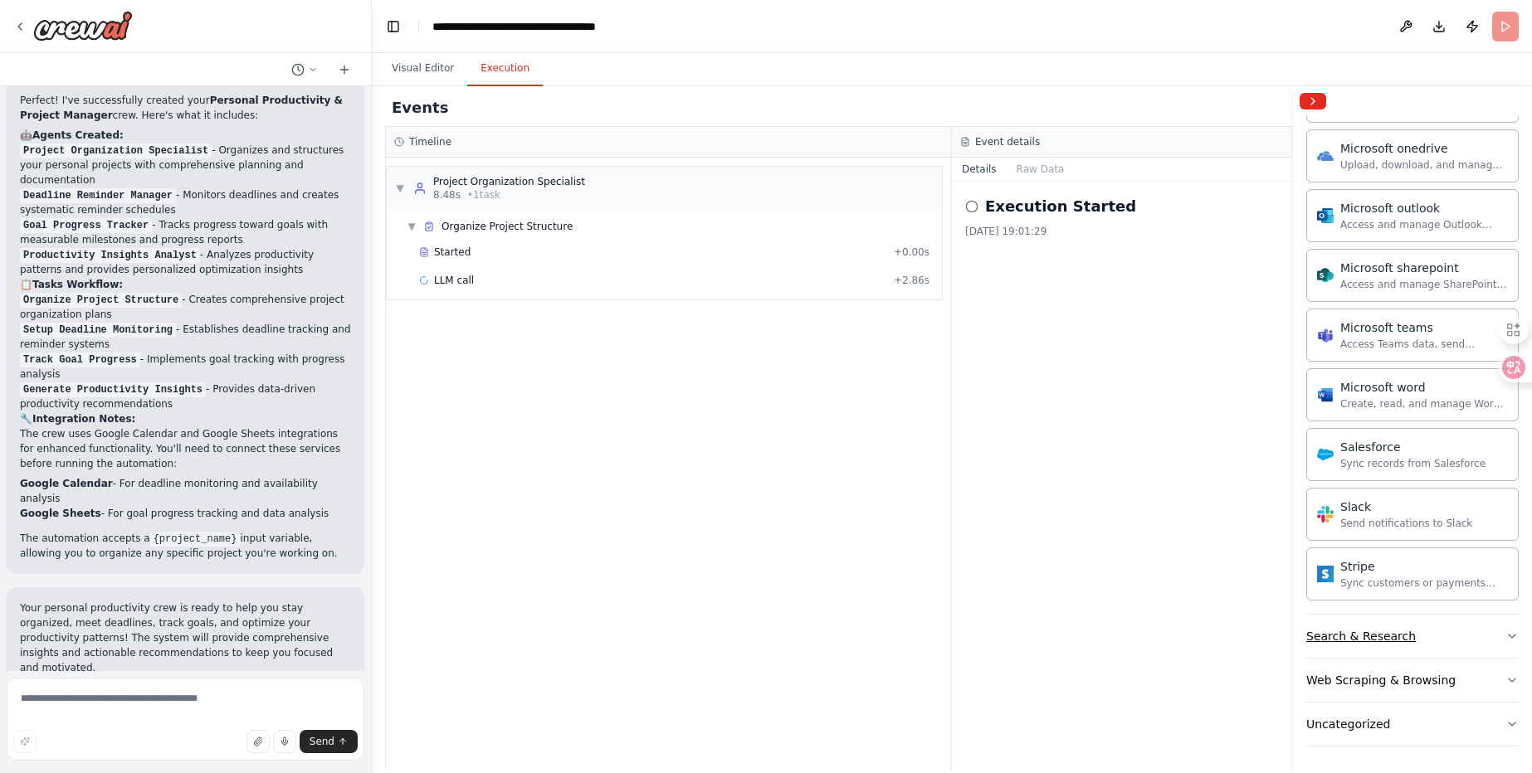
click at [1353, 631] on div "Search & Research" at bounding box center [1361, 636] width 110 height 17
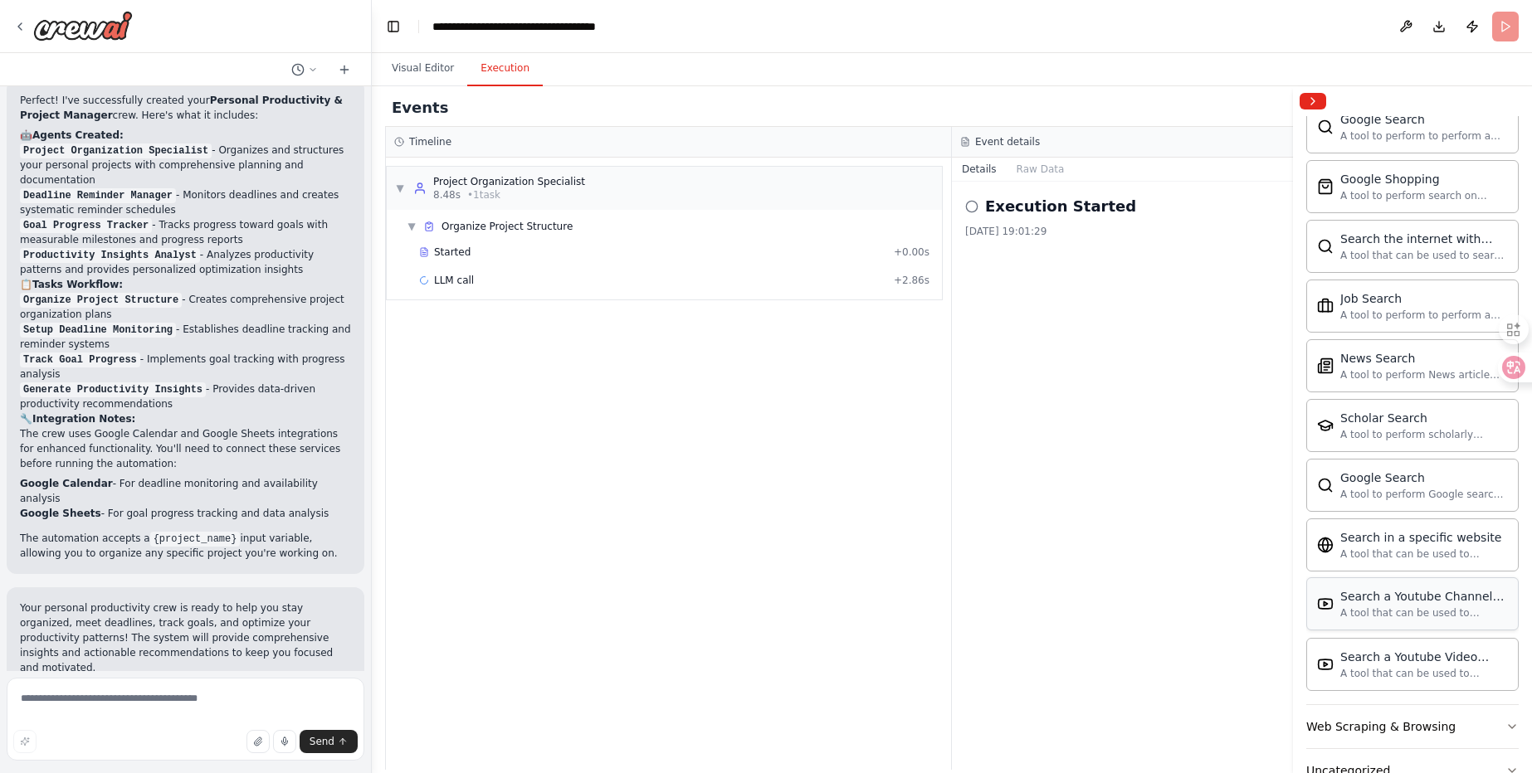
scroll to position [2725, 0]
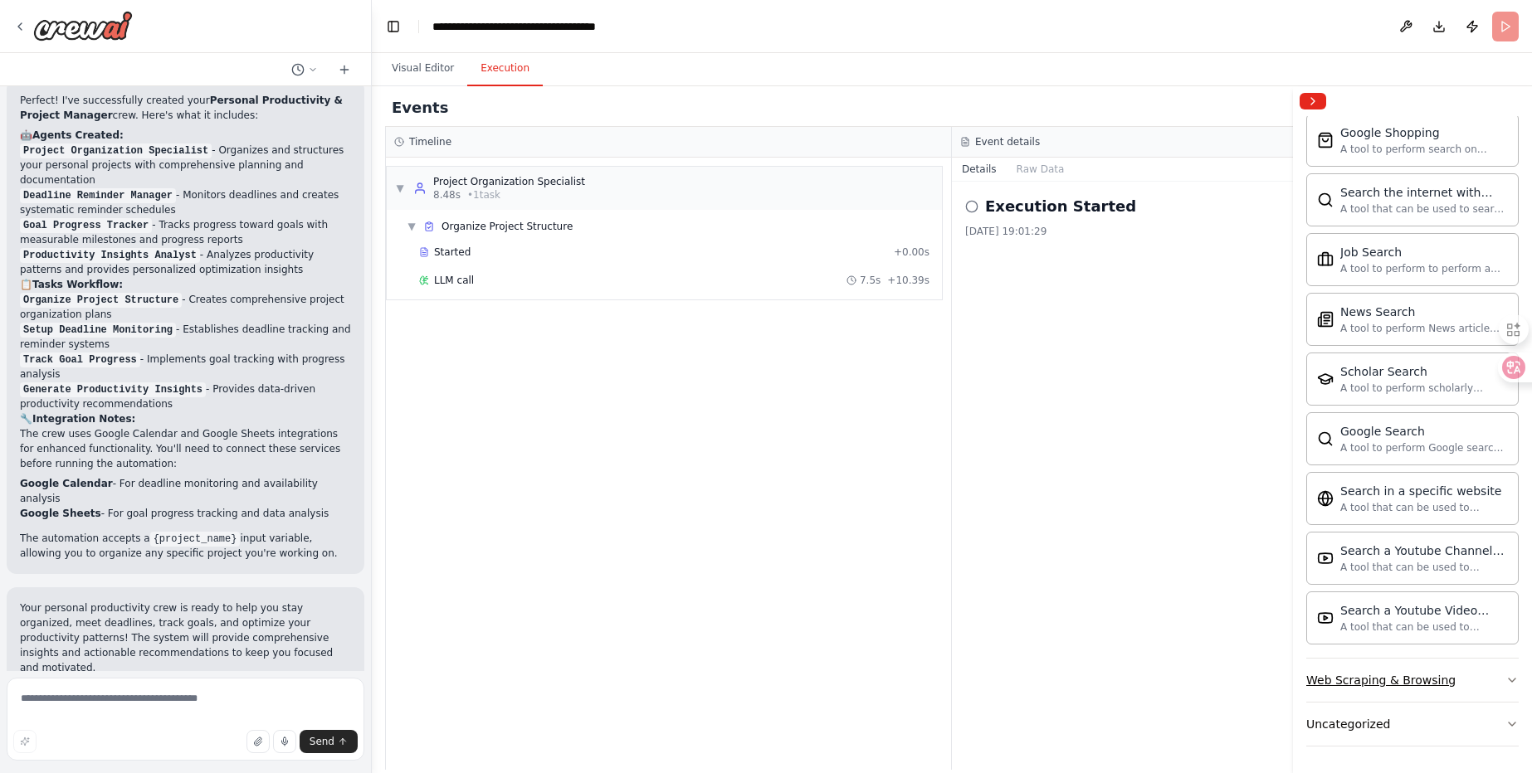
click at [1373, 673] on div "Web Scraping & Browsing" at bounding box center [1380, 680] width 149 height 17
click at [509, 227] on span "Organize Project Structure" at bounding box center [506, 226] width 131 height 13
click at [488, 257] on div "Started" at bounding box center [653, 252] width 468 height 13
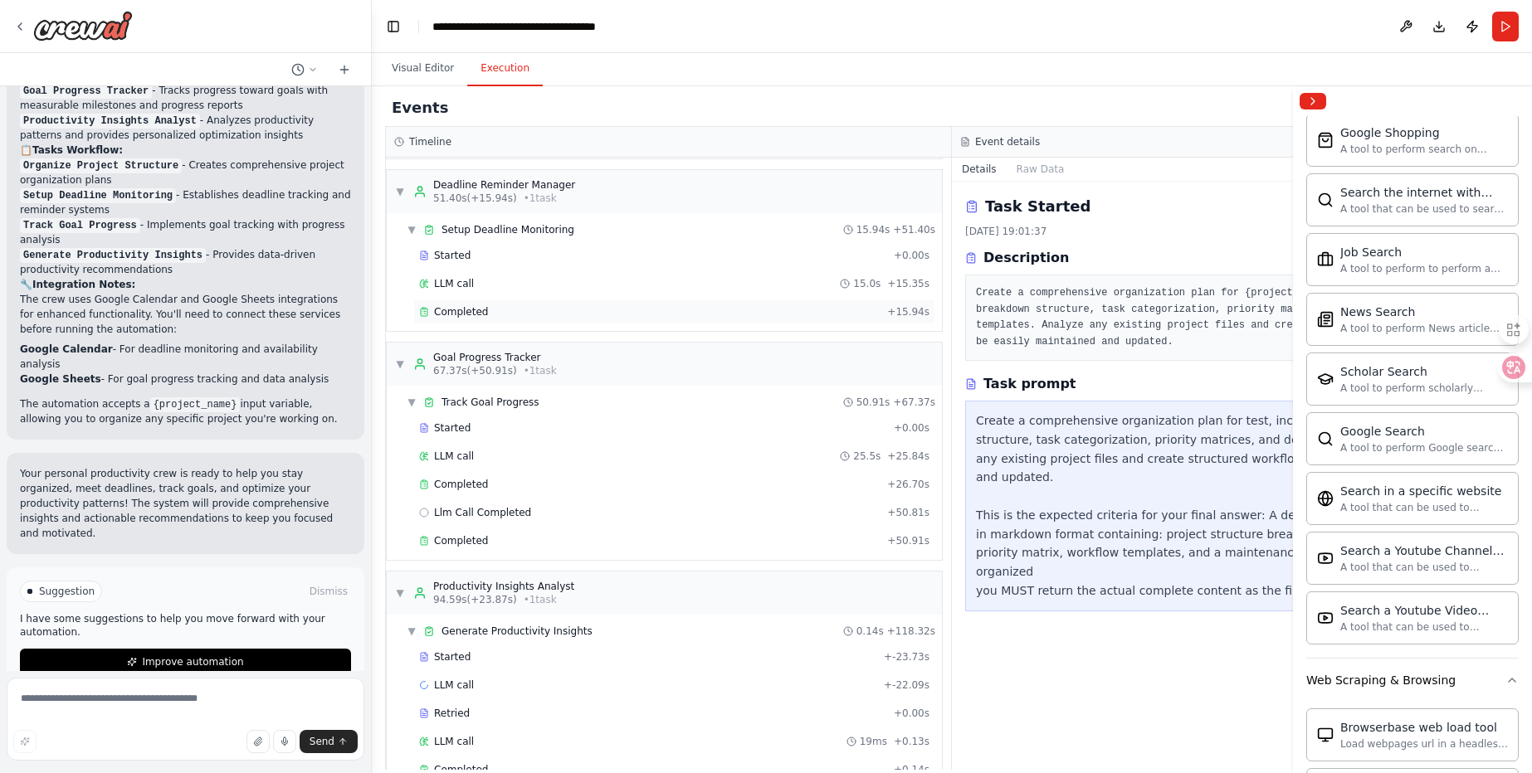
scroll to position [264, 0]
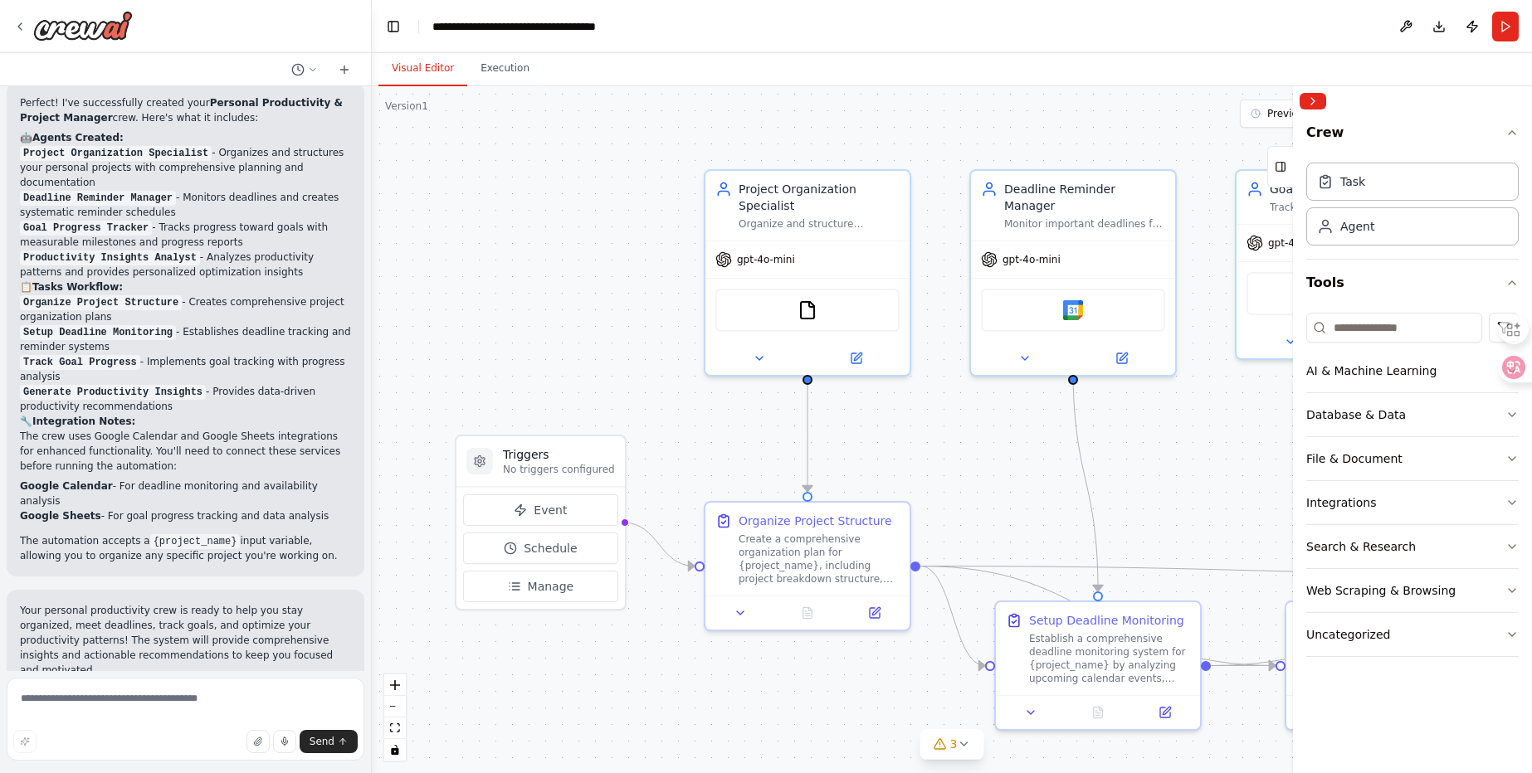
scroll to position [1514, 0]
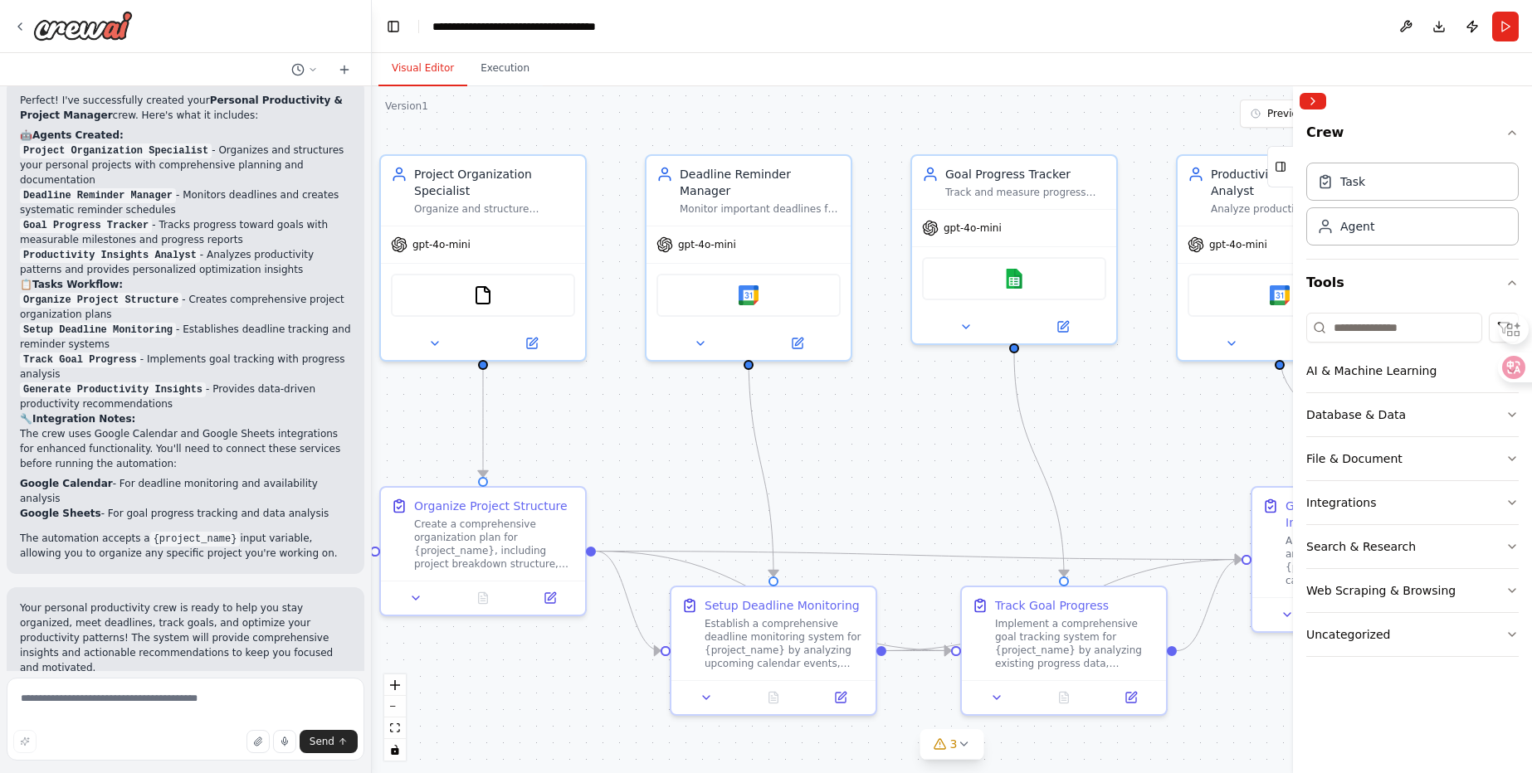
drag, startPoint x: 976, startPoint y: 481, endPoint x: 651, endPoint y: 466, distance: 324.8
click at [651, 466] on div ".deletable-edge-delete-btn { width: 20px; height: 20px; border: 0px solid #ffff…" at bounding box center [952, 429] width 1160 height 687
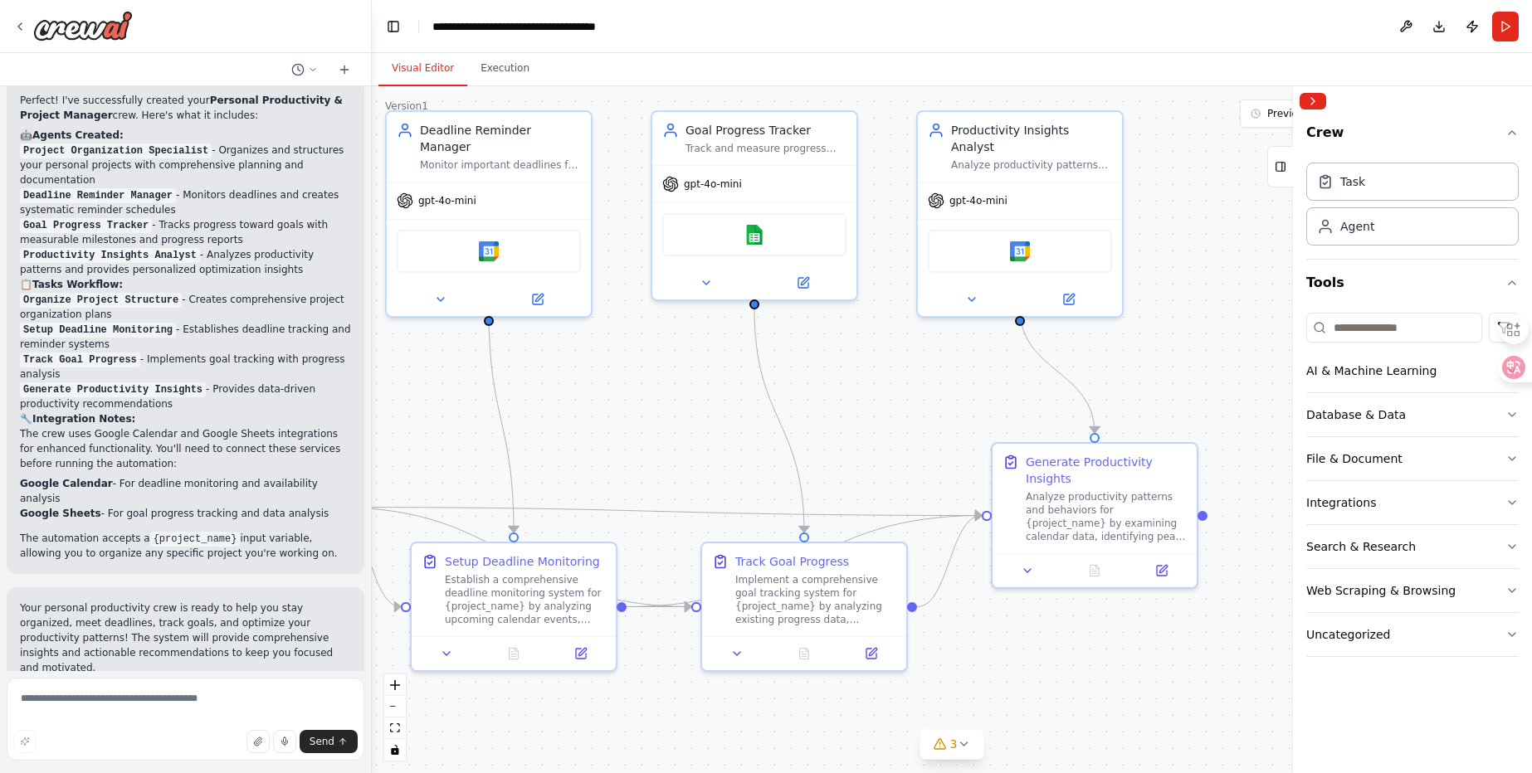
drag, startPoint x: 1011, startPoint y: 495, endPoint x: 751, endPoint y: 451, distance: 263.4
click at [751, 451] on div ".deletable-edge-delete-btn { width: 20px; height: 20px; border: 0px solid #ffff…" at bounding box center [952, 429] width 1160 height 687
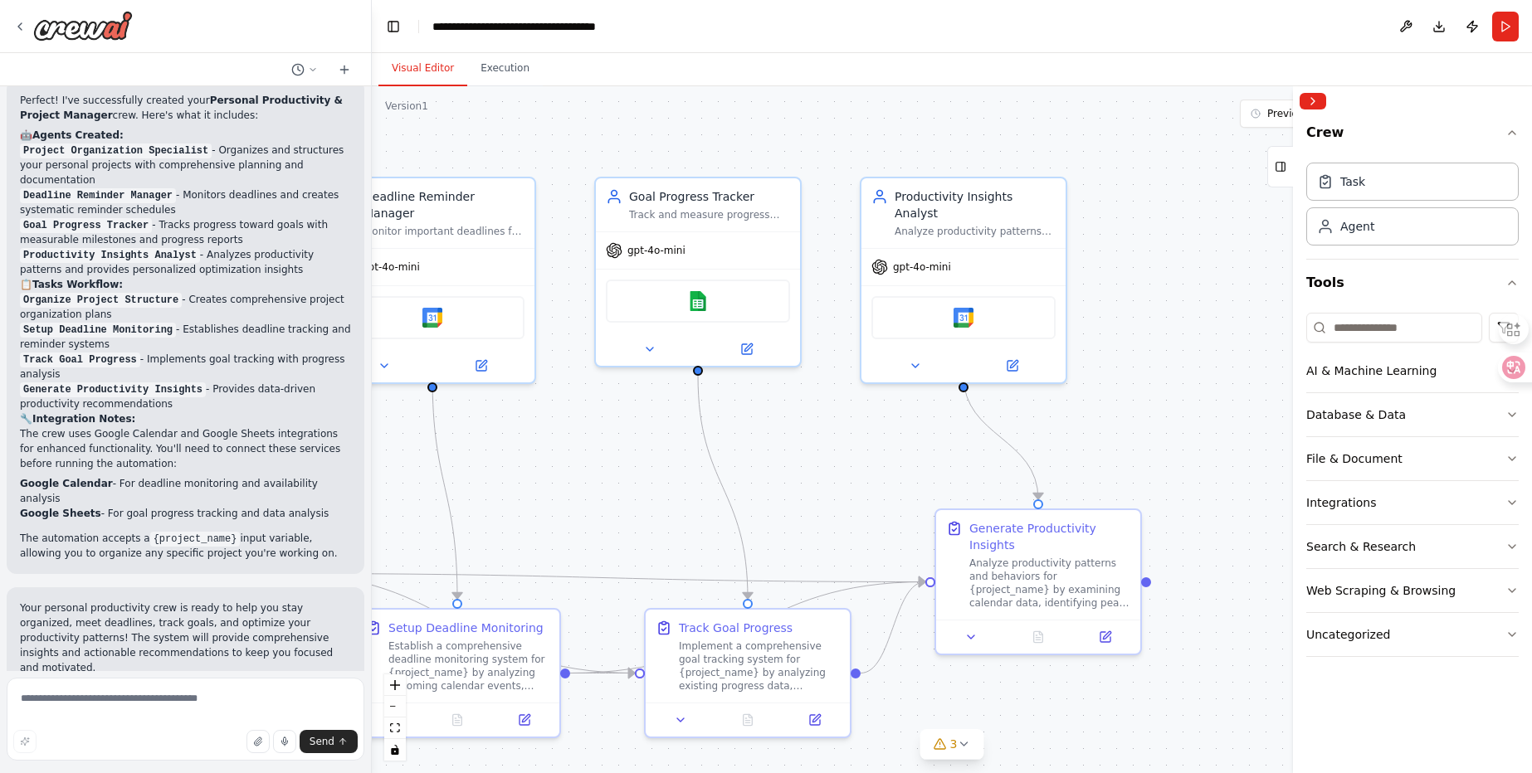
drag, startPoint x: 851, startPoint y: 399, endPoint x: 741, endPoint y: 495, distance: 146.4
click at [739, 496] on div ".deletable-edge-delete-btn { width: 20px; height: 20px; border: 0px solid #ffff…" at bounding box center [952, 429] width 1160 height 687
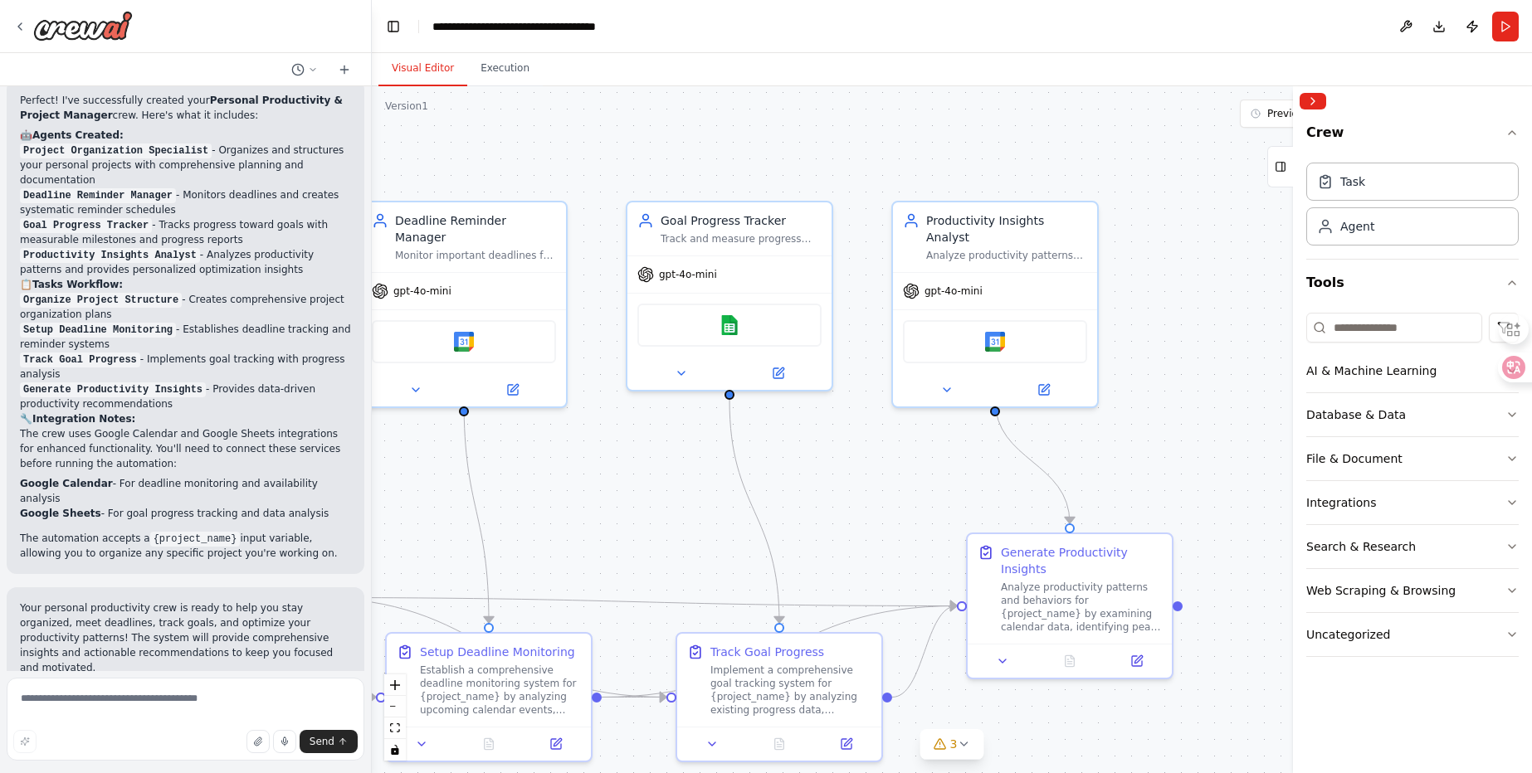
drag, startPoint x: 1169, startPoint y: 390, endPoint x: 1195, endPoint y: 378, distance: 28.6
click at [1195, 378] on div ".deletable-edge-delete-btn { width: 20px; height: 20px; border: 0px solid #ffff…" at bounding box center [952, 429] width 1160 height 687
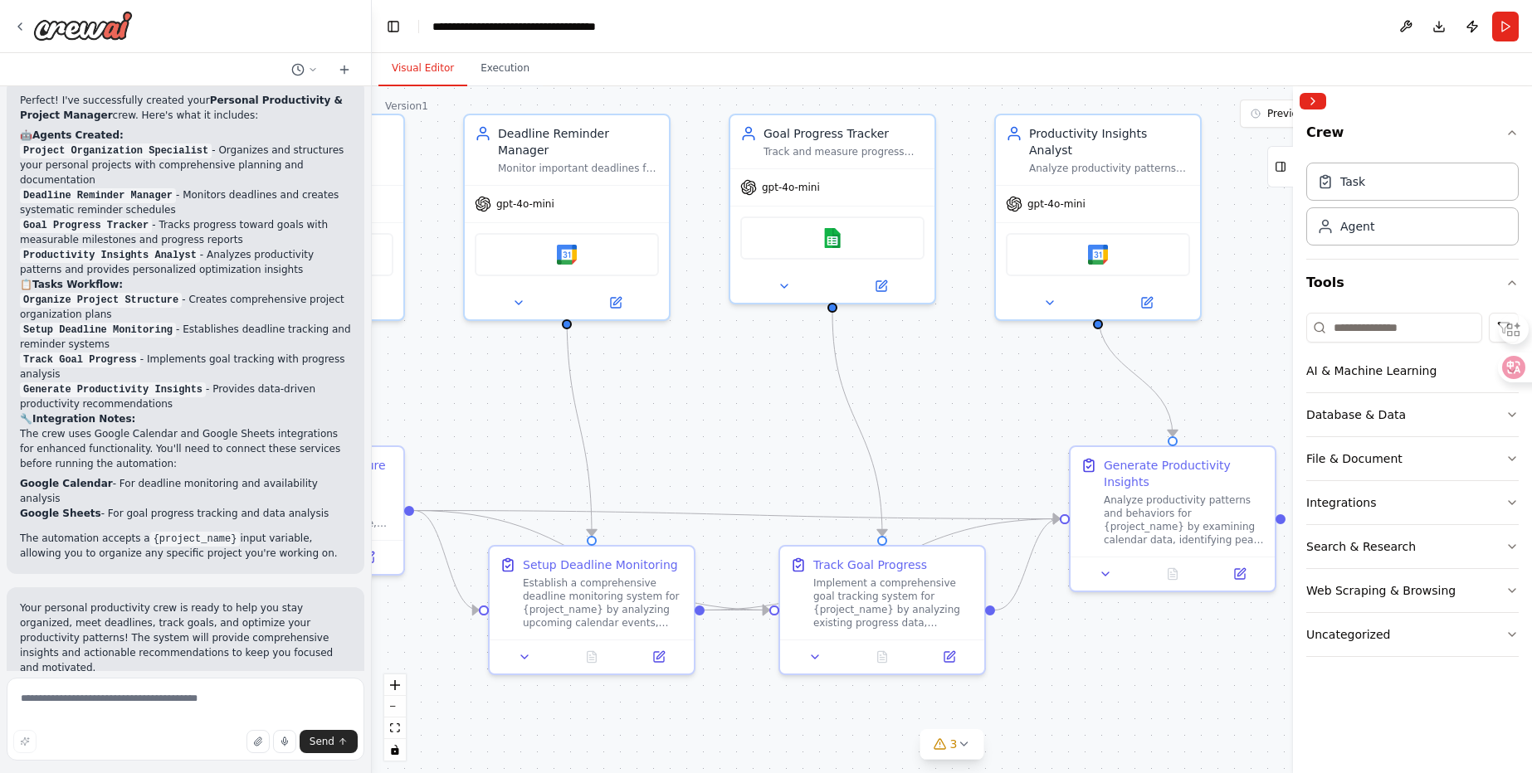
drag, startPoint x: 914, startPoint y: 484, endPoint x: 1031, endPoint y: 364, distance: 166.7
click at [1031, 364] on div ".deletable-edge-delete-btn { width: 20px; height: 20px; border: 0px solid #ffff…" at bounding box center [952, 429] width 1160 height 687
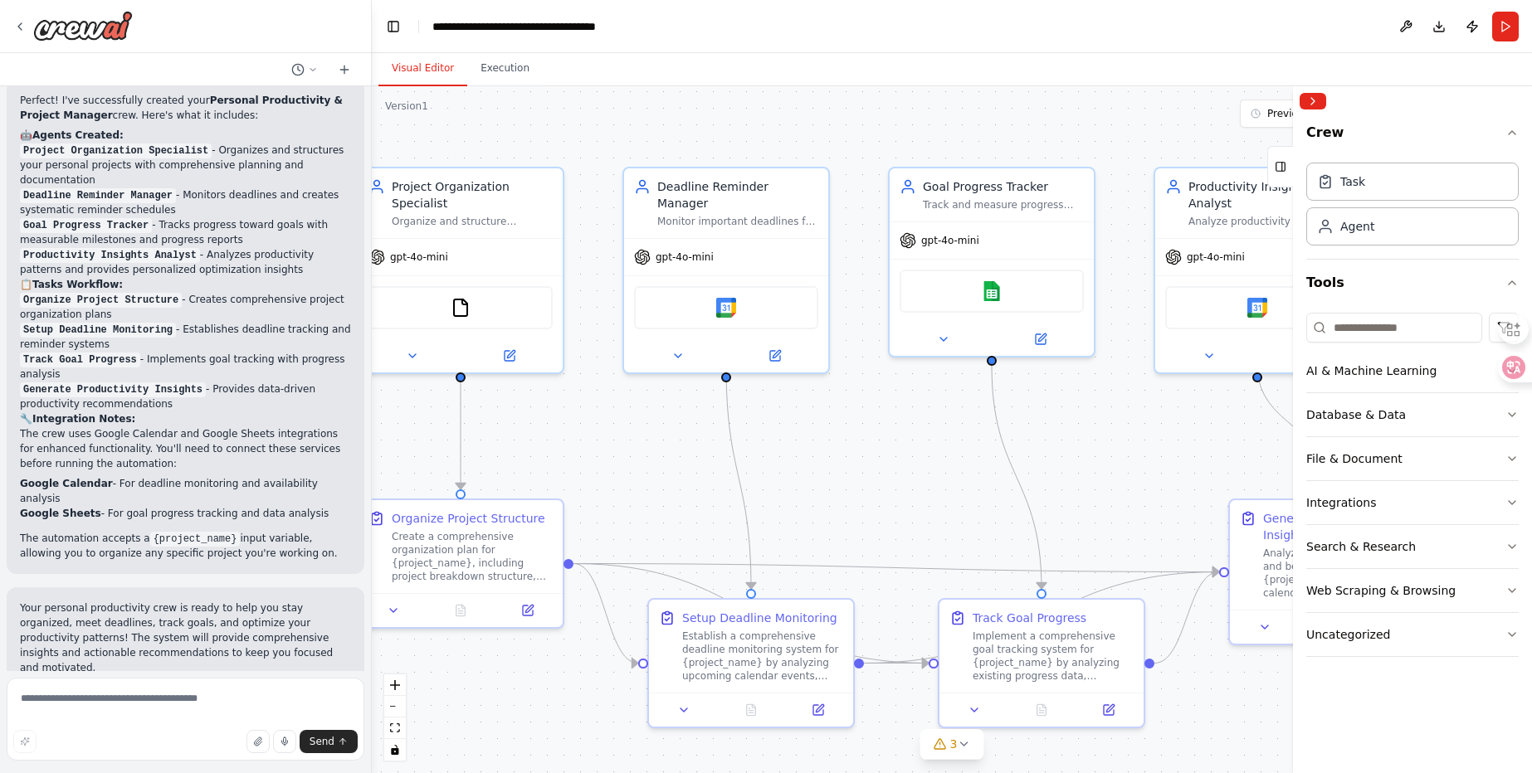
drag, startPoint x: 738, startPoint y: 383, endPoint x: 885, endPoint y: 471, distance: 172.3
click at [885, 471] on div ".deletable-edge-delete-btn { width: 20px; height: 20px; border: 0px solid #ffff…" at bounding box center [952, 429] width 1160 height 687
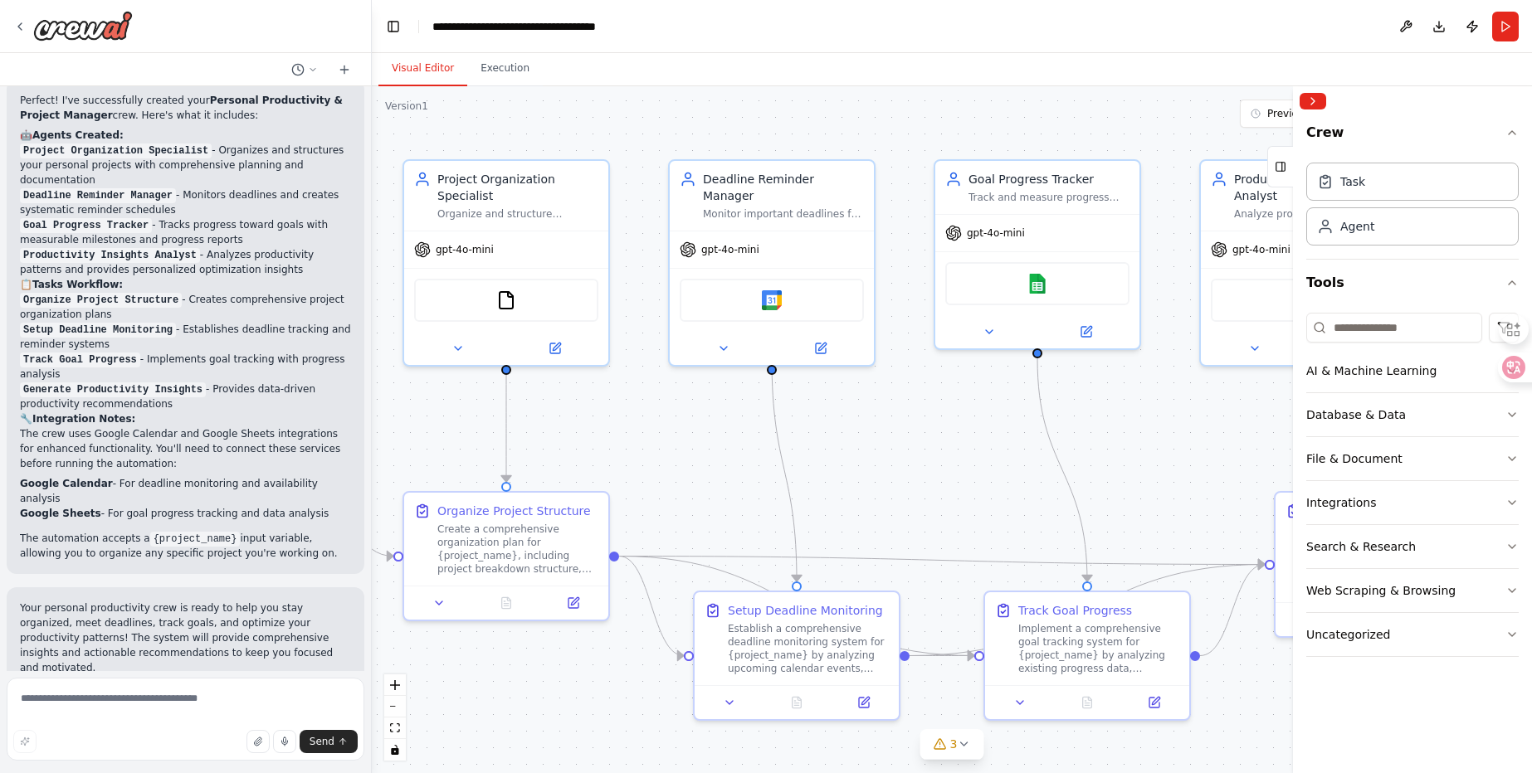
drag, startPoint x: 652, startPoint y: 481, endPoint x: 695, endPoint y: 473, distance: 43.9
click at [695, 473] on div ".deletable-edge-delete-btn { width: 20px; height: 20px; border: 0px solid #ffff…" at bounding box center [952, 429] width 1160 height 687
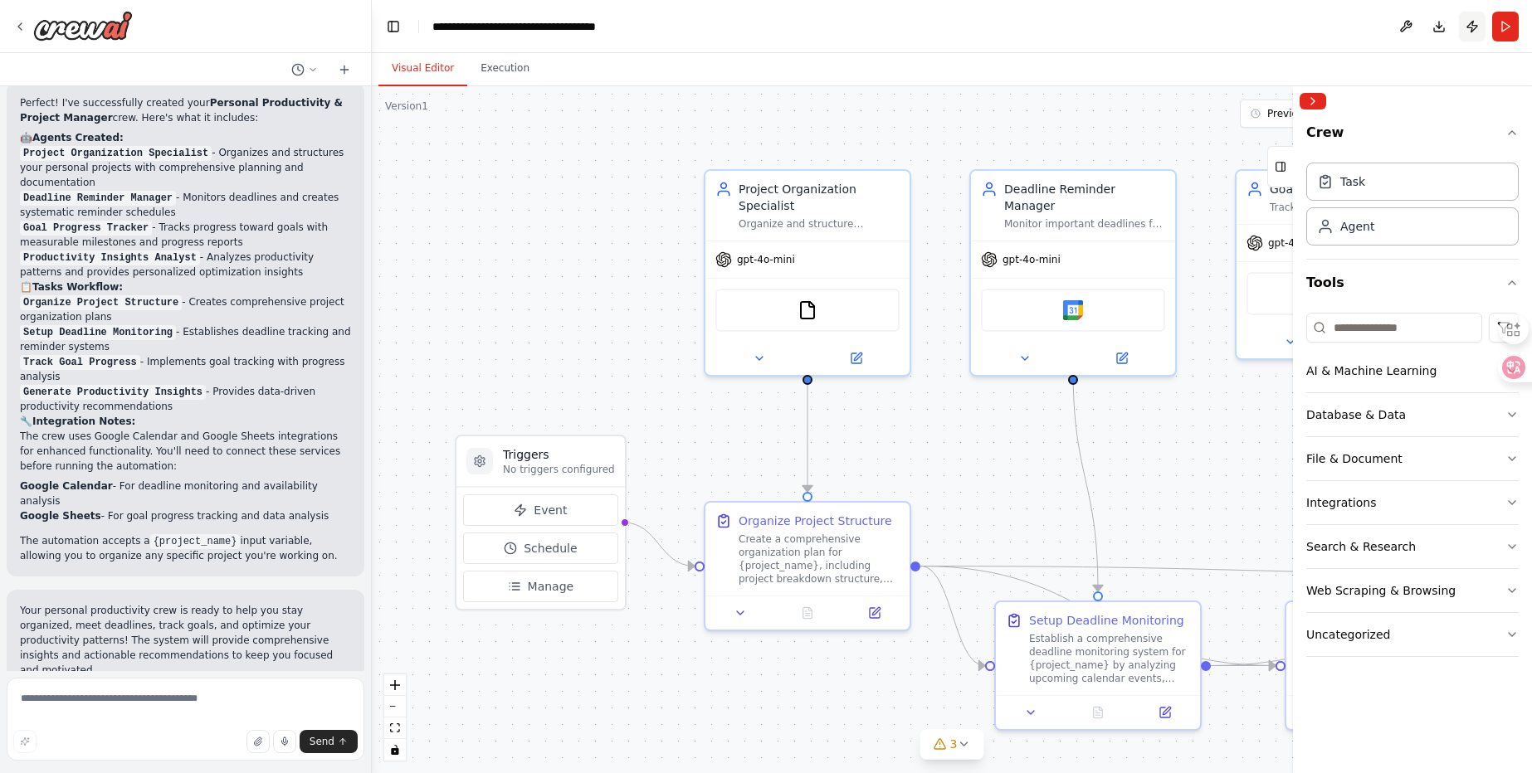
scroll to position [1514, 0]
click at [35, 29] on img at bounding box center [83, 26] width 100 height 30
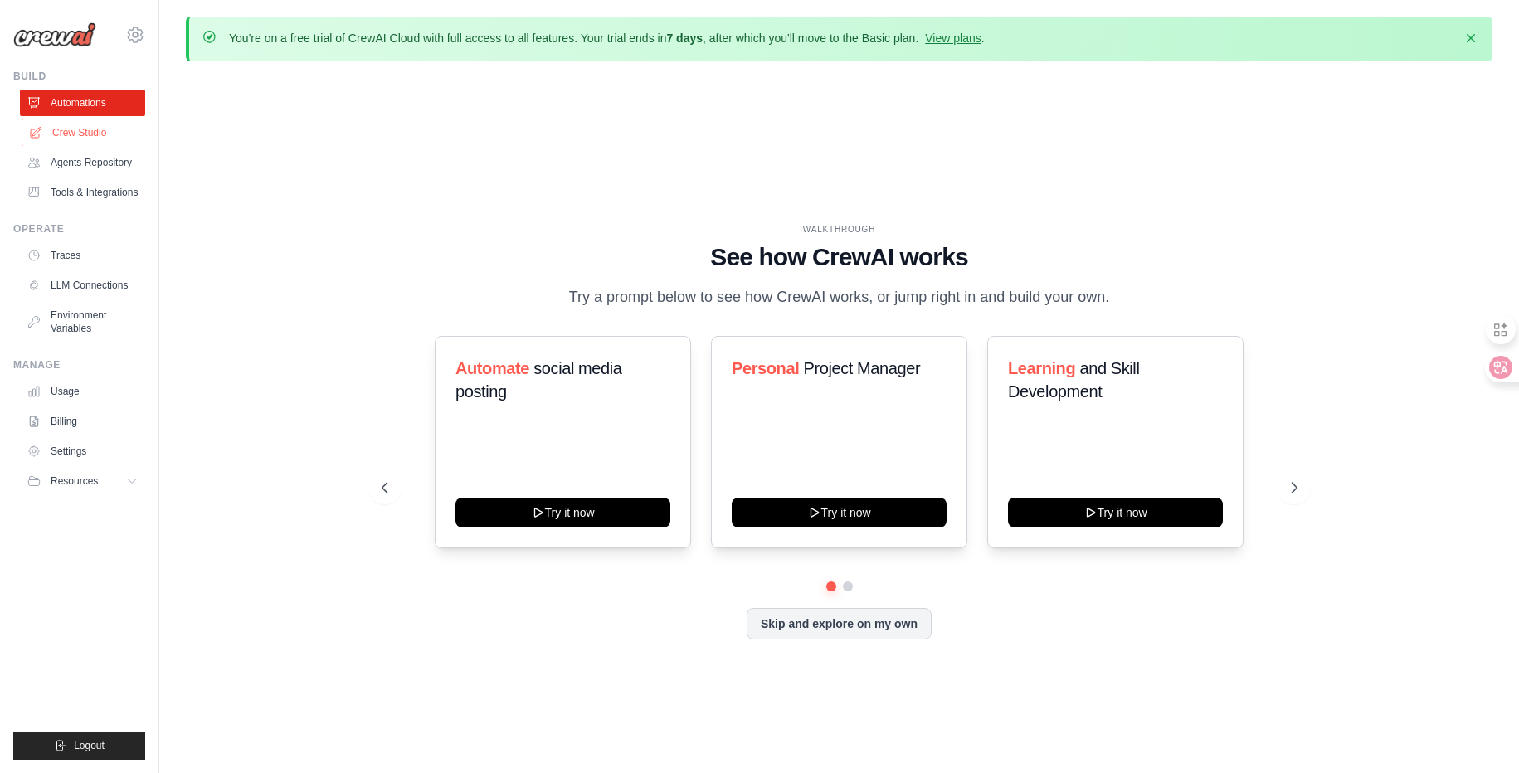
click at [94, 124] on link "Crew Studio" at bounding box center [84, 132] width 125 height 27
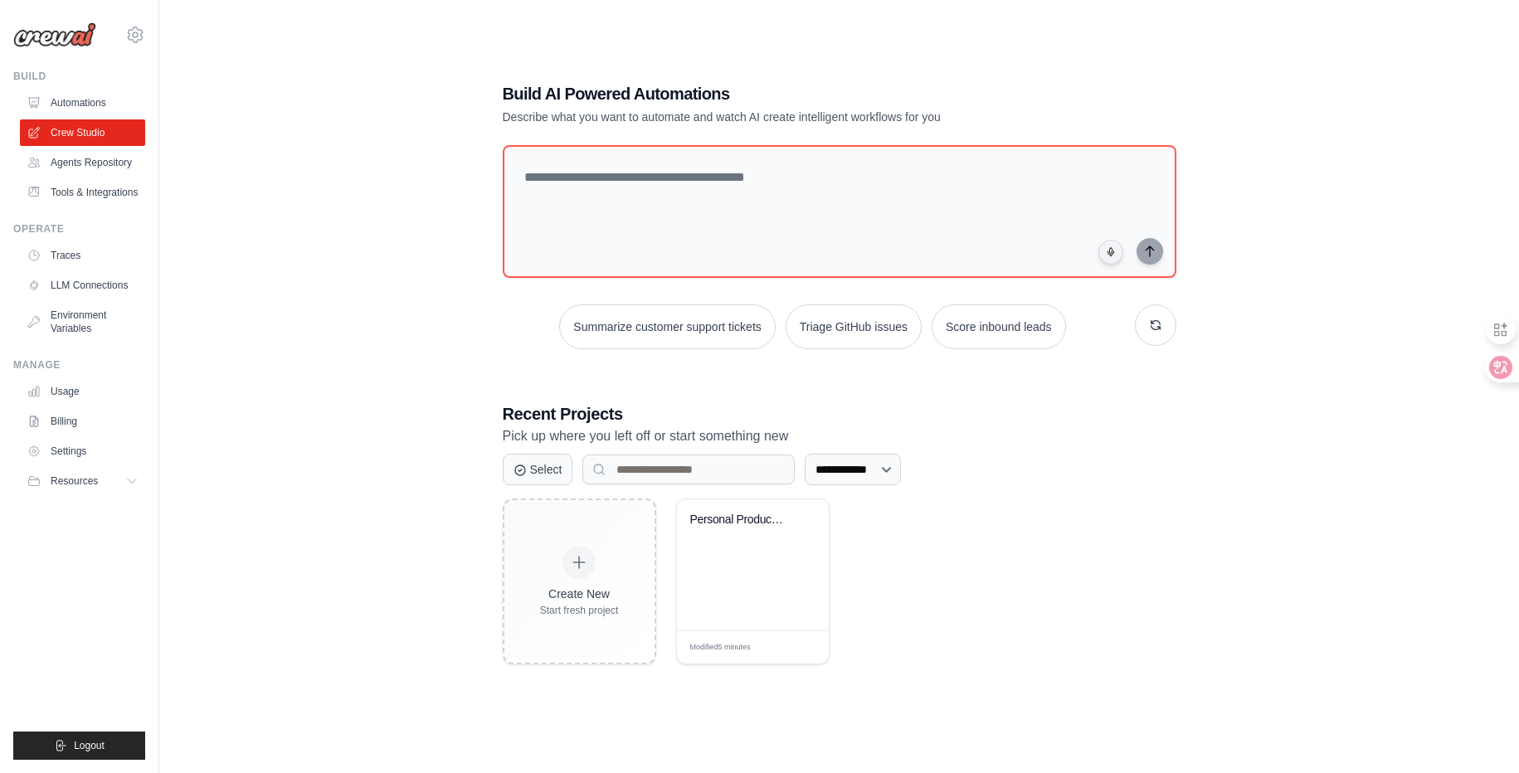
scroll to position [91, 0]
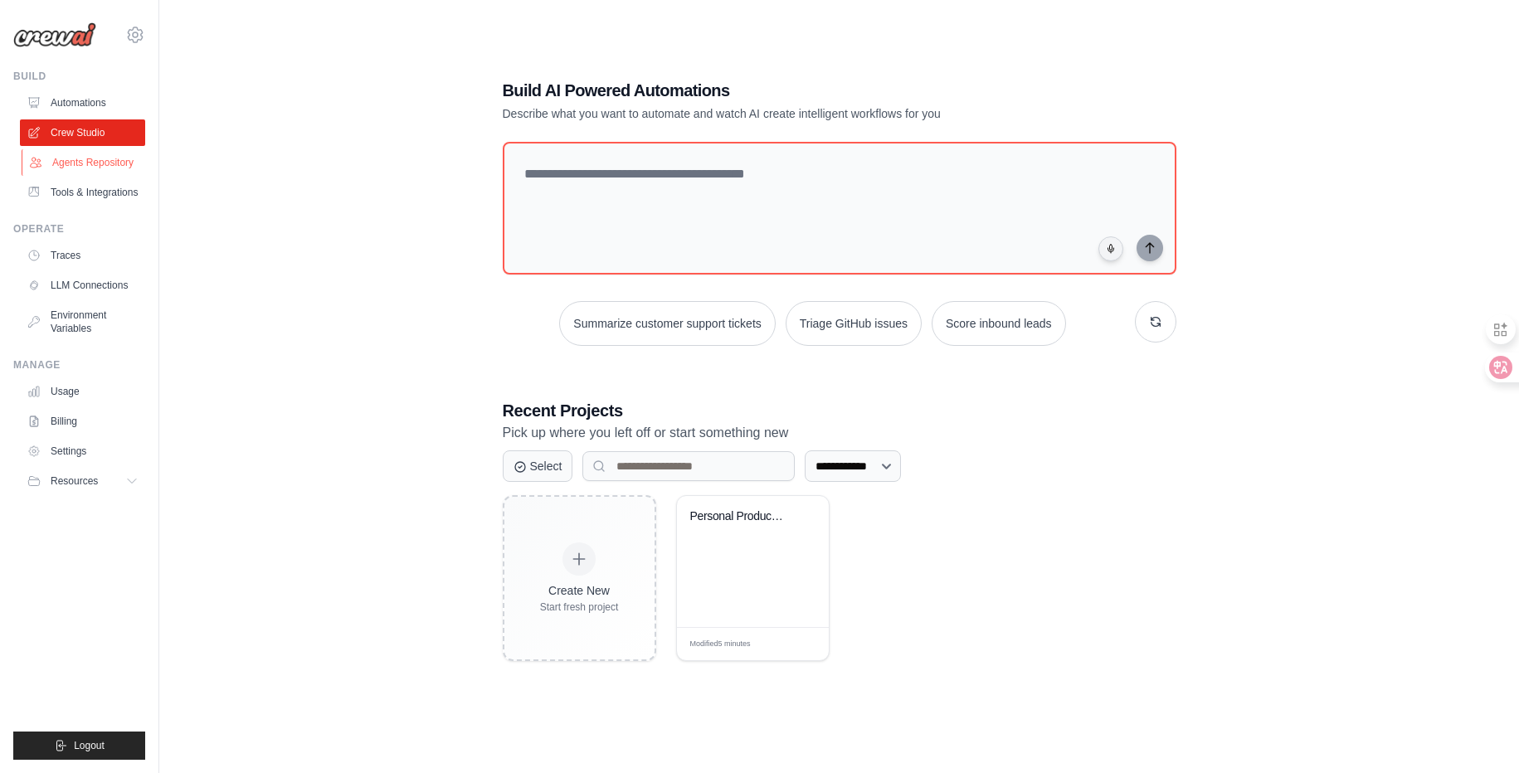
click at [120, 154] on link "Agents Repository" at bounding box center [84, 162] width 125 height 27
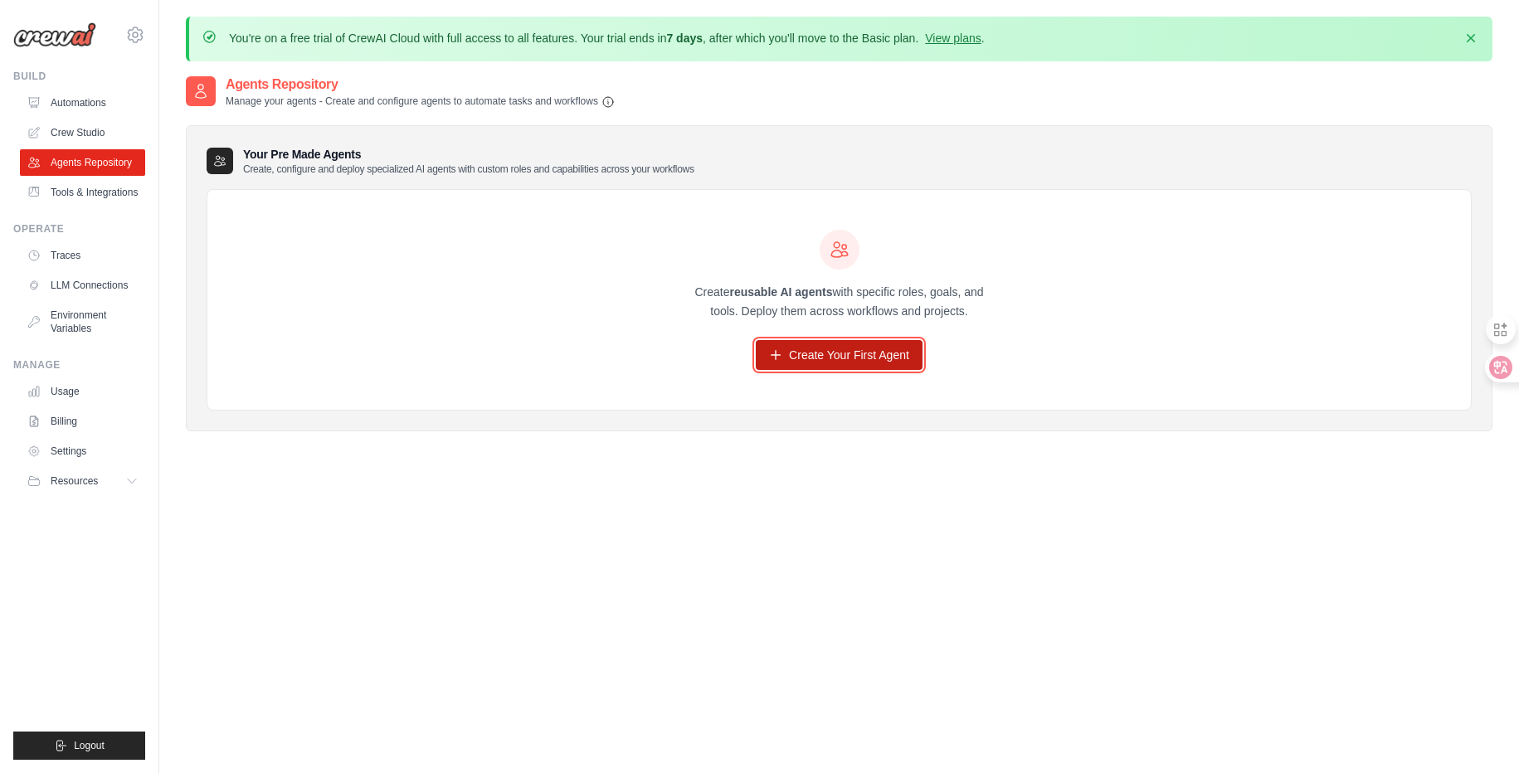
click at [869, 346] on link "Create Your First Agent" at bounding box center [839, 355] width 167 height 30
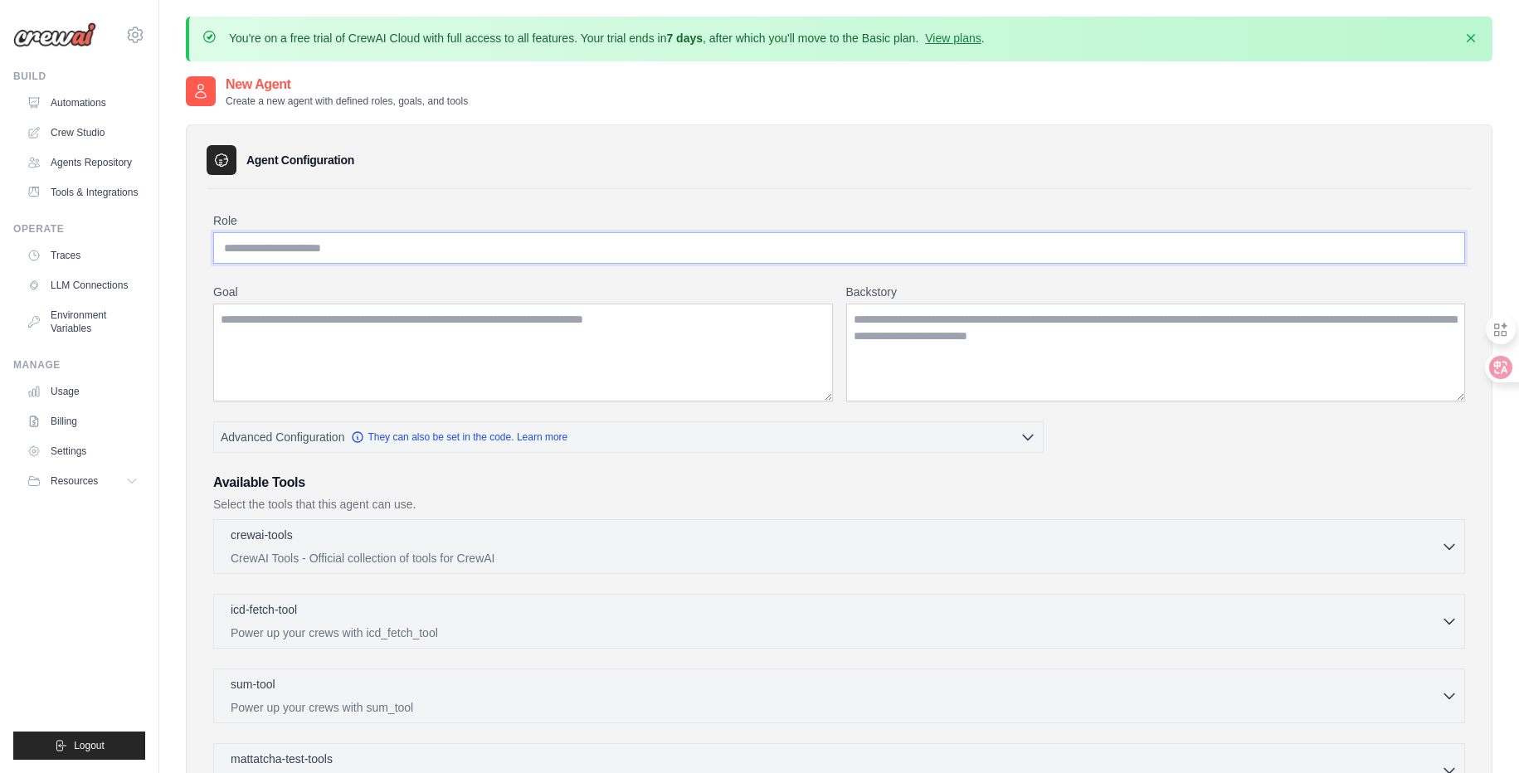
click at [763, 246] on input "Role" at bounding box center [839, 248] width 1252 height 32
type input "*********"
click at [503, 379] on textarea "Goal" at bounding box center [523, 353] width 620 height 98
type textarea "****"
click at [929, 314] on textarea "Backstory" at bounding box center [1156, 353] width 620 height 98
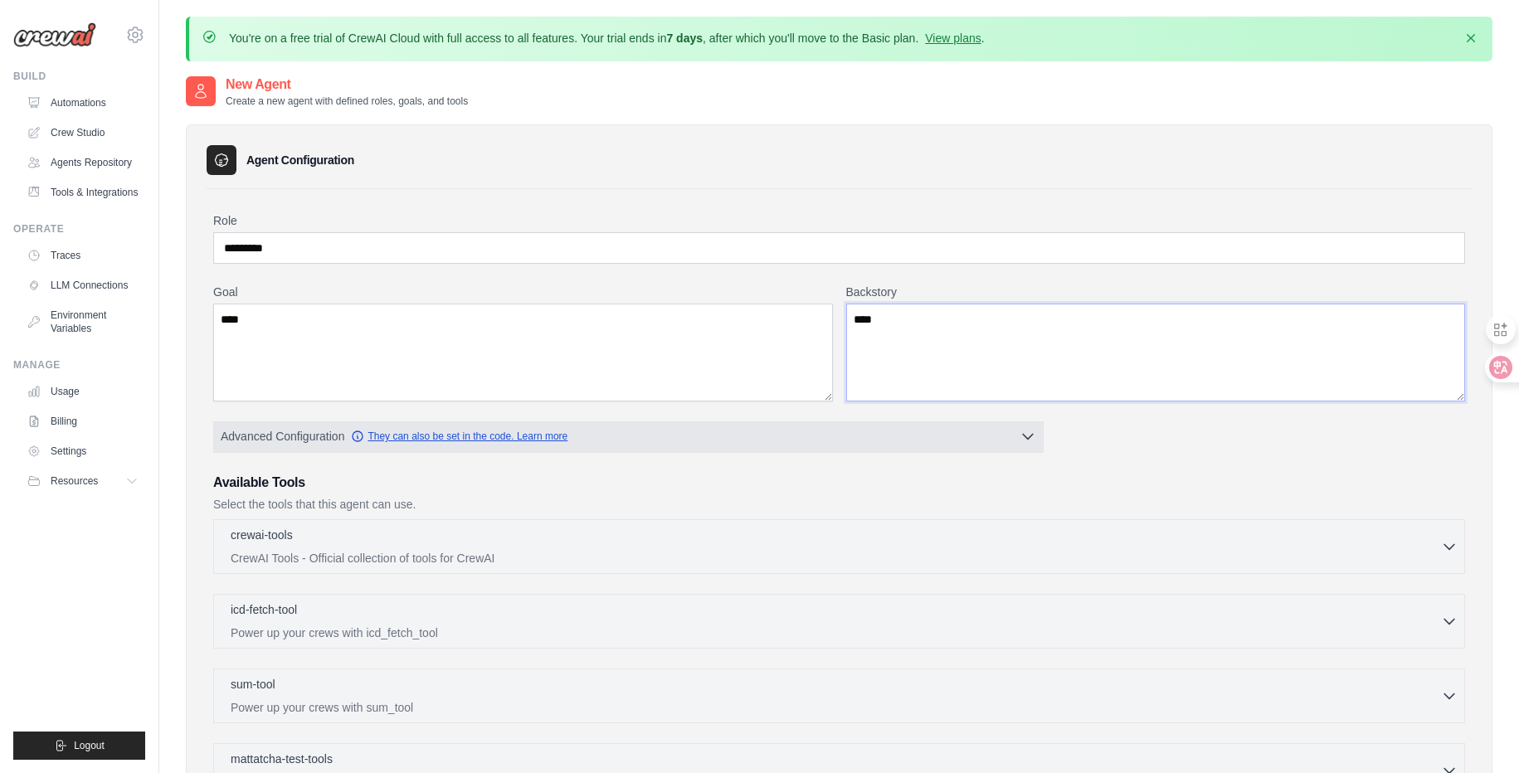
type textarea "****"
click at [484, 431] on link "They can also be set in the code. Learn more" at bounding box center [459, 436] width 217 height 13
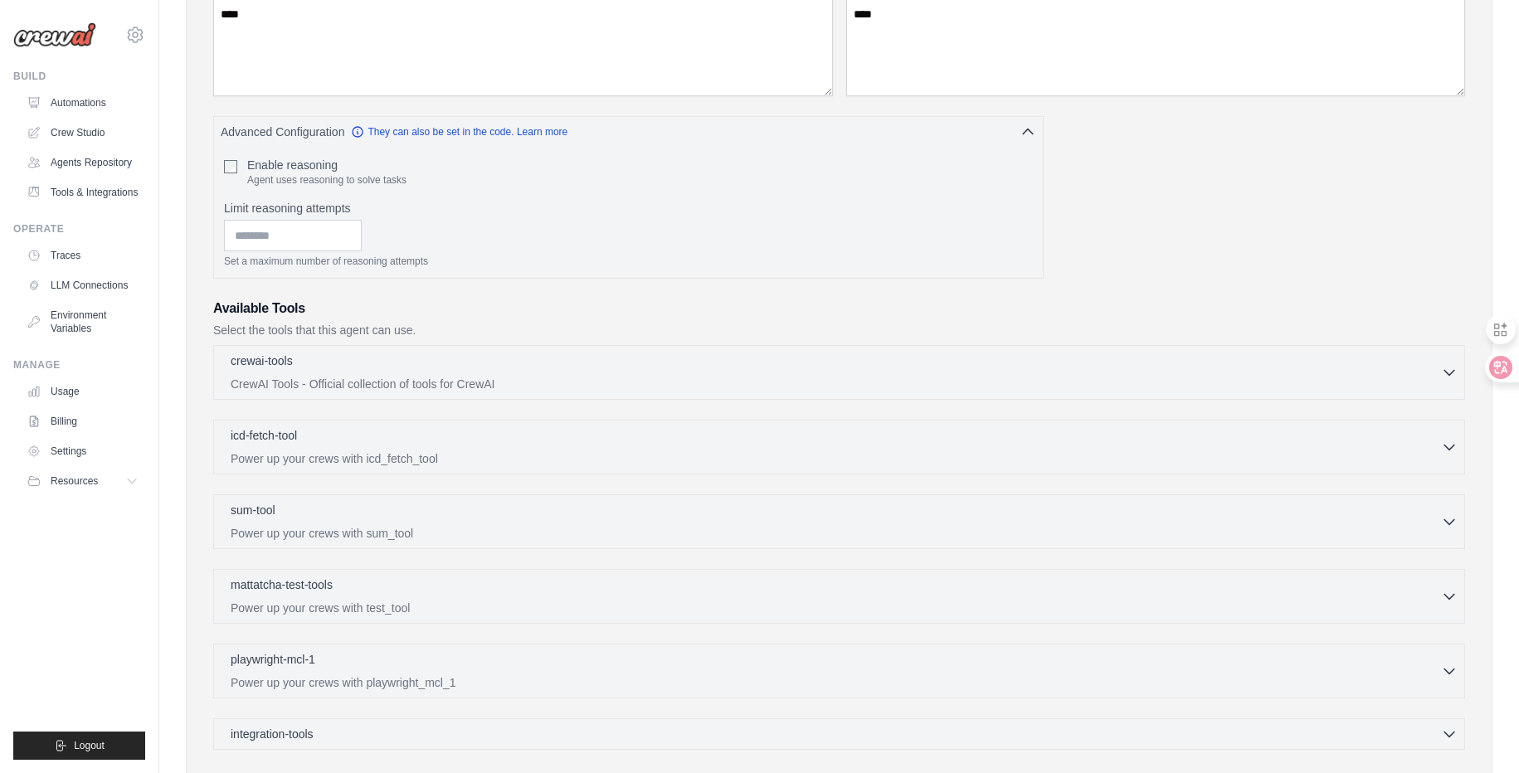
scroll to position [311, 0]
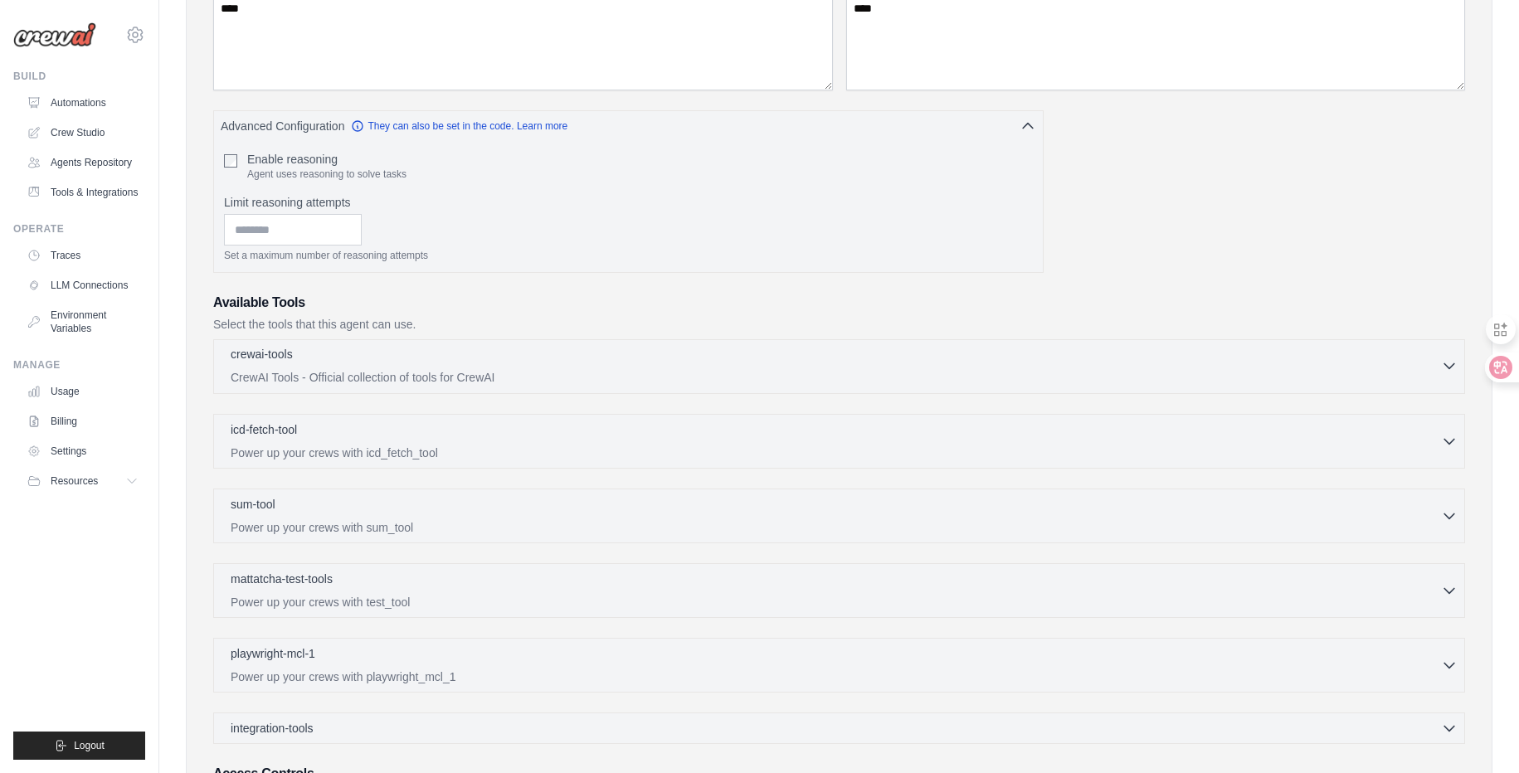
click at [430, 358] on div "crewai-tools 0 selected" at bounding box center [836, 356] width 1211 height 20
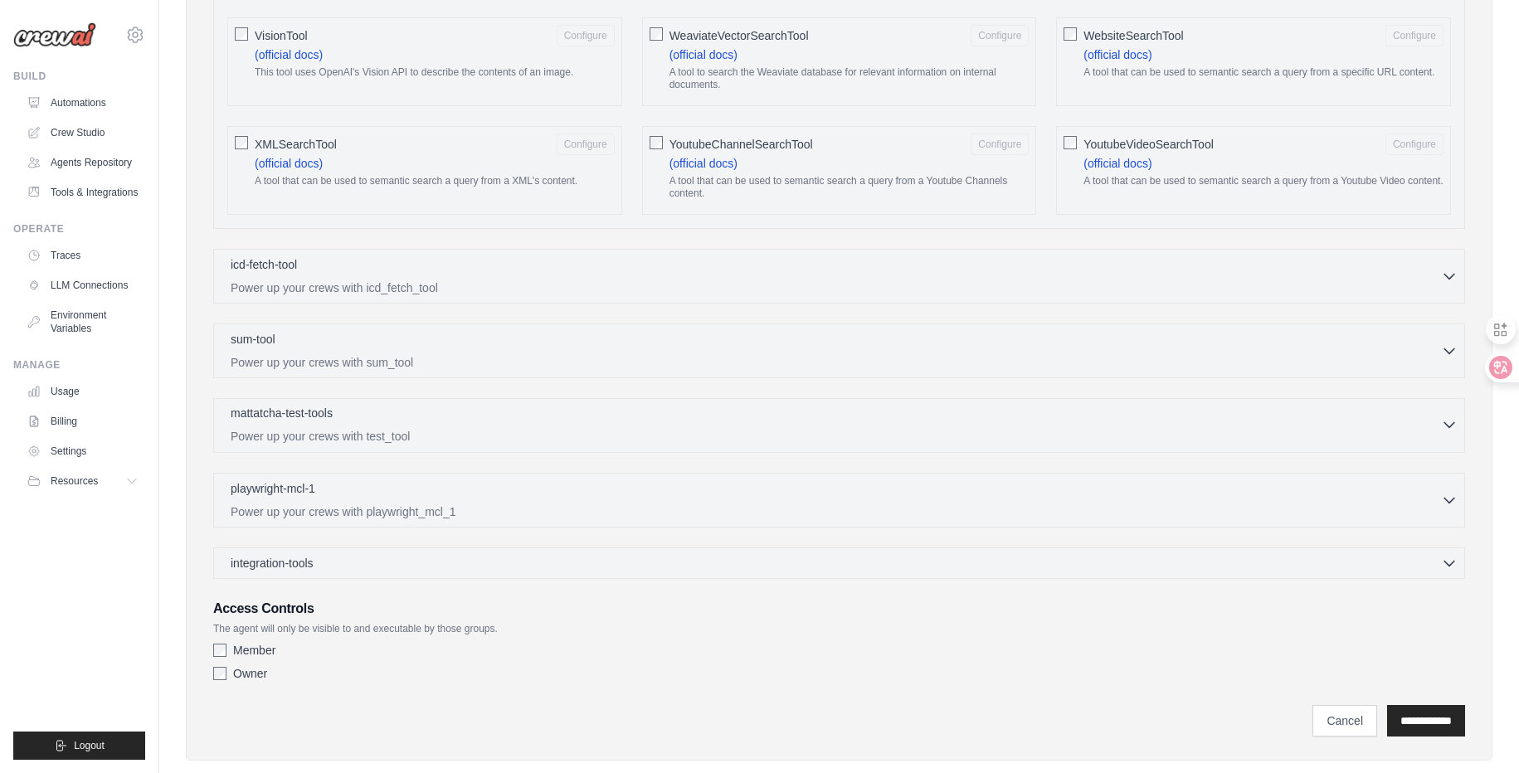
scroll to position [2991, 0]
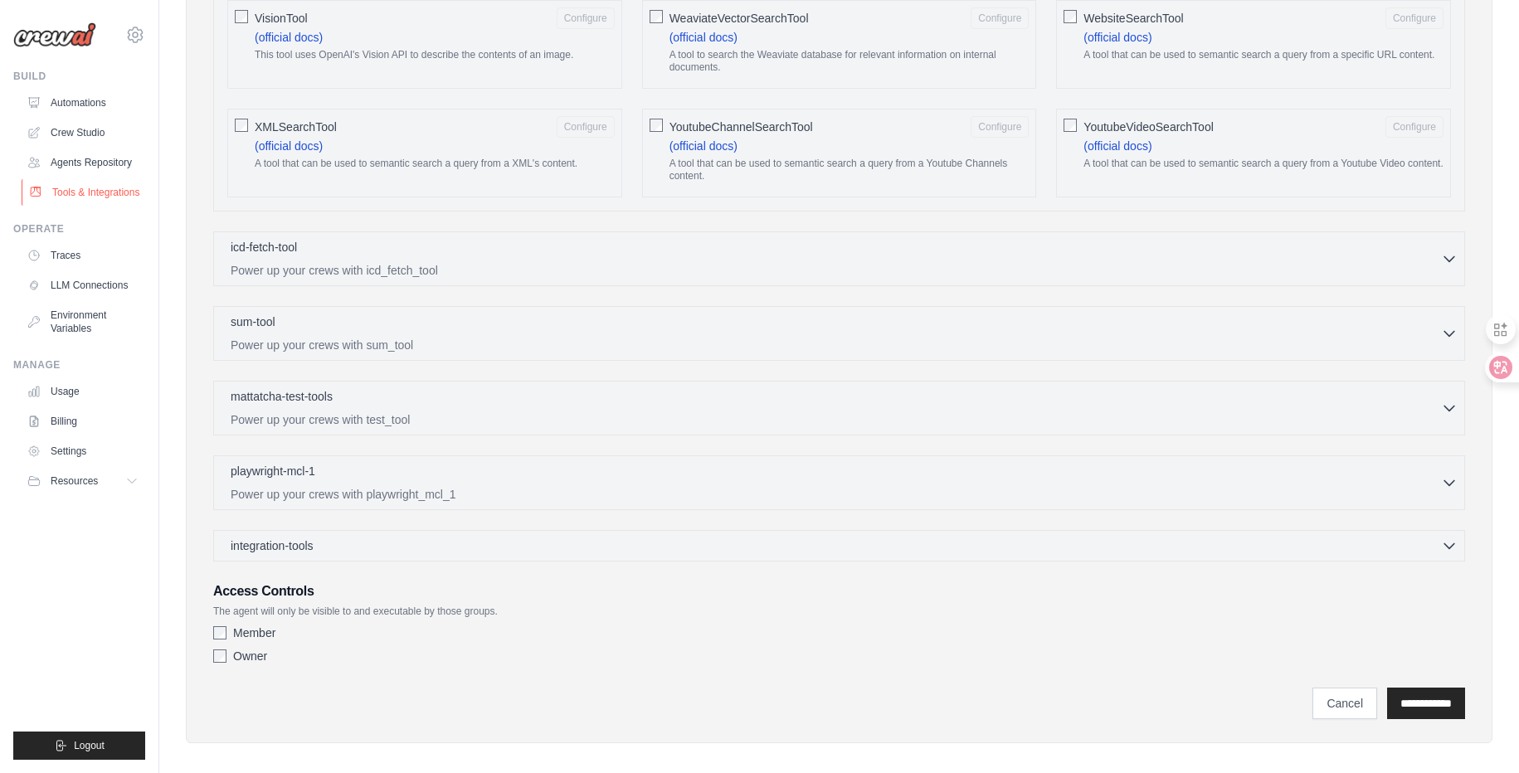
click at [65, 191] on link "Tools & Integrations" at bounding box center [84, 192] width 125 height 27
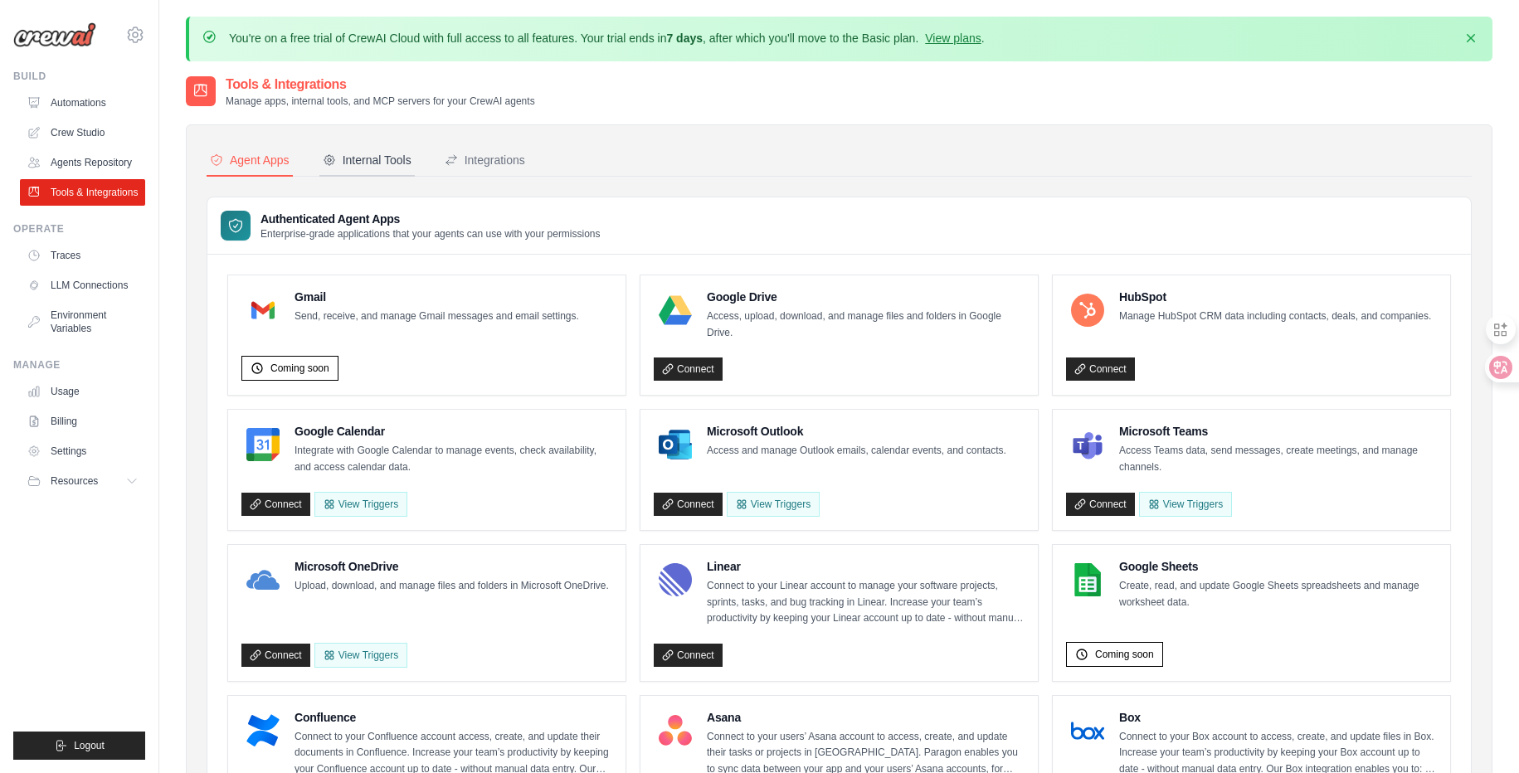
click at [388, 168] on div "Internal Tools" at bounding box center [367, 160] width 89 height 17
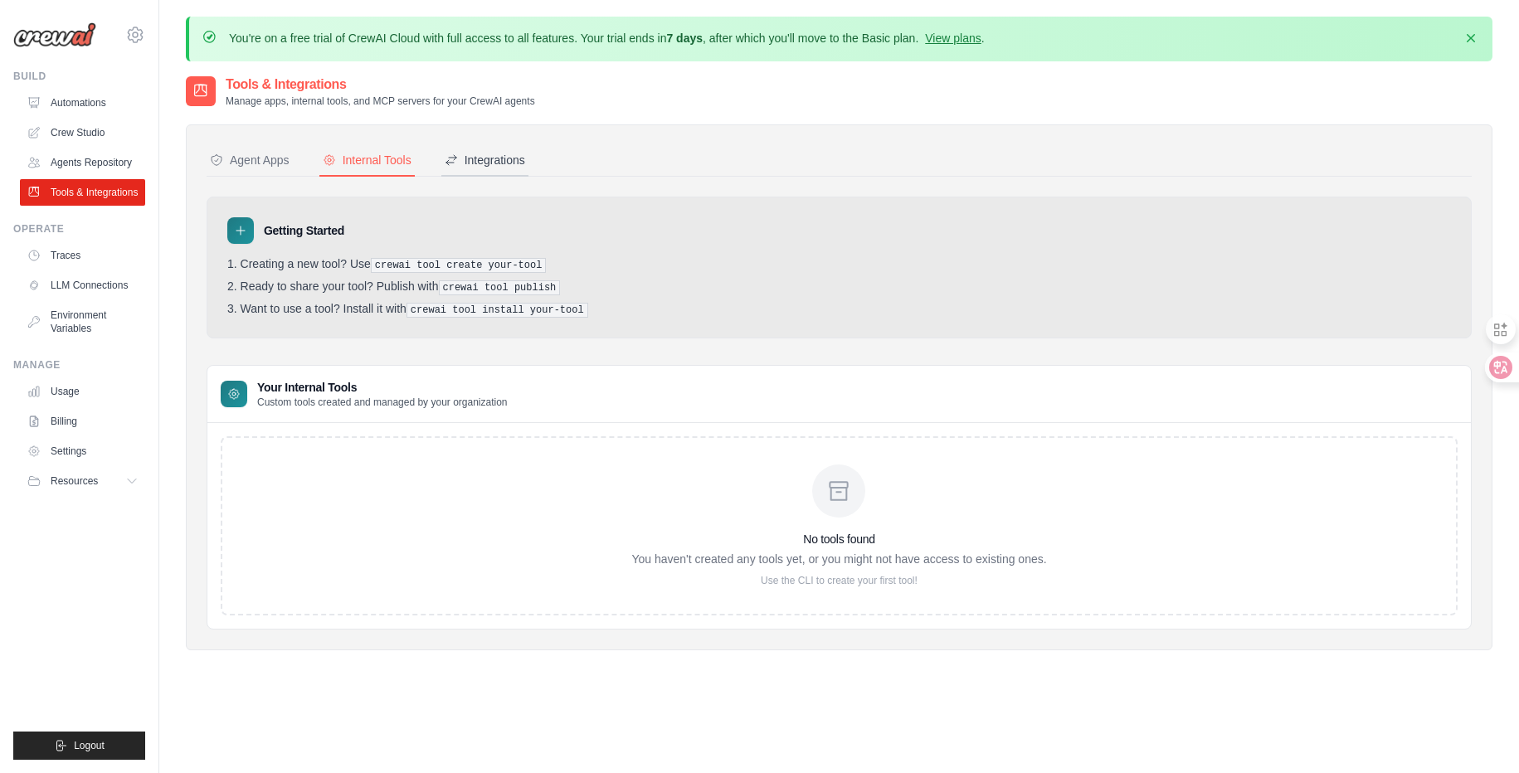
click at [505, 168] on div "Integrations" at bounding box center [485, 160] width 80 height 17
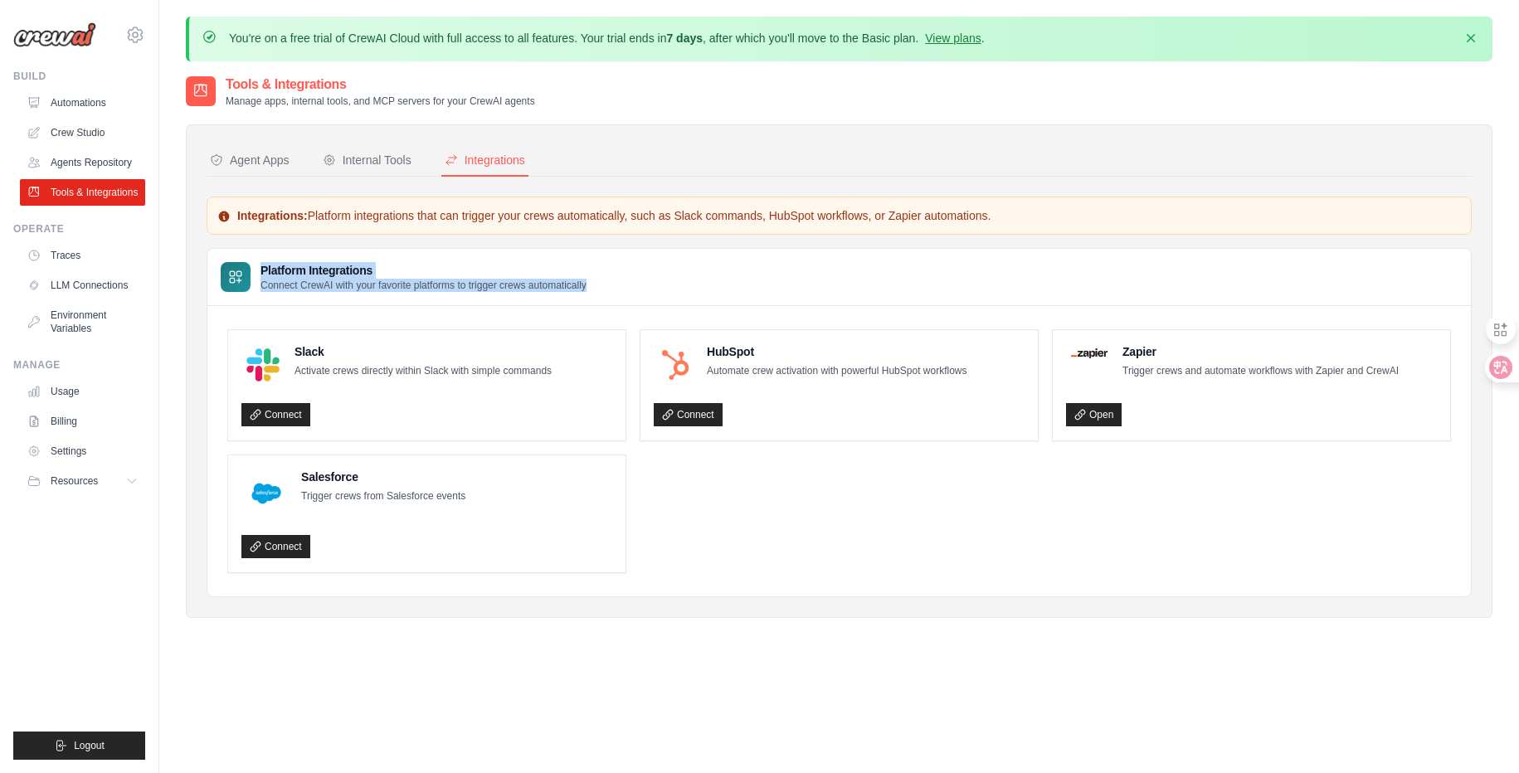
drag, startPoint x: 263, startPoint y: 269, endPoint x: 555, endPoint y: 295, distance: 293.3
click at [555, 295] on div "Platform Integrations Connect CrewAI with your favorite platforms to trigger cr…" at bounding box center [839, 277] width 1264 height 57
click at [56, 388] on link "Usage" at bounding box center [84, 391] width 125 height 27
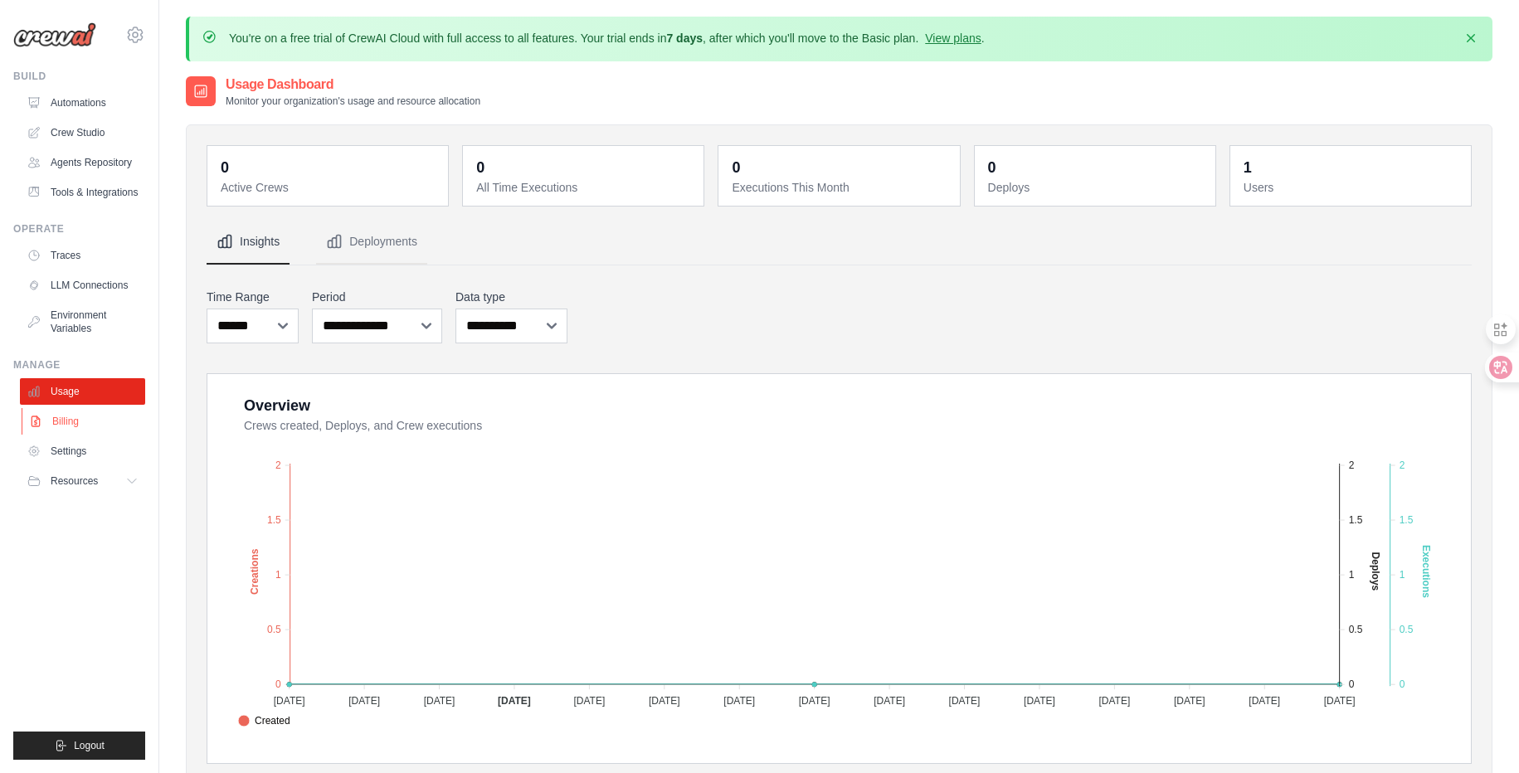
click at [66, 419] on link "Billing" at bounding box center [84, 421] width 125 height 27
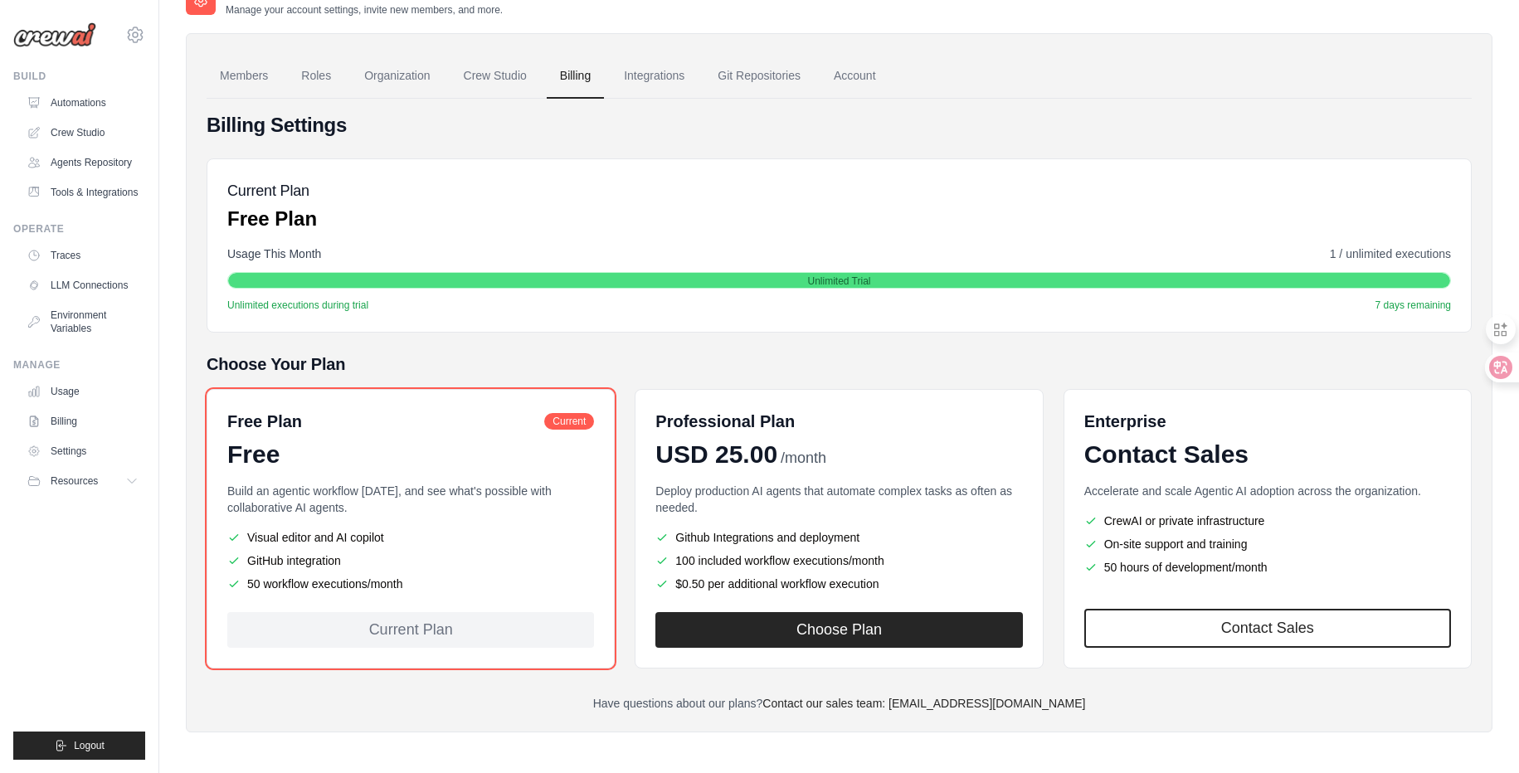
scroll to position [94, 0]
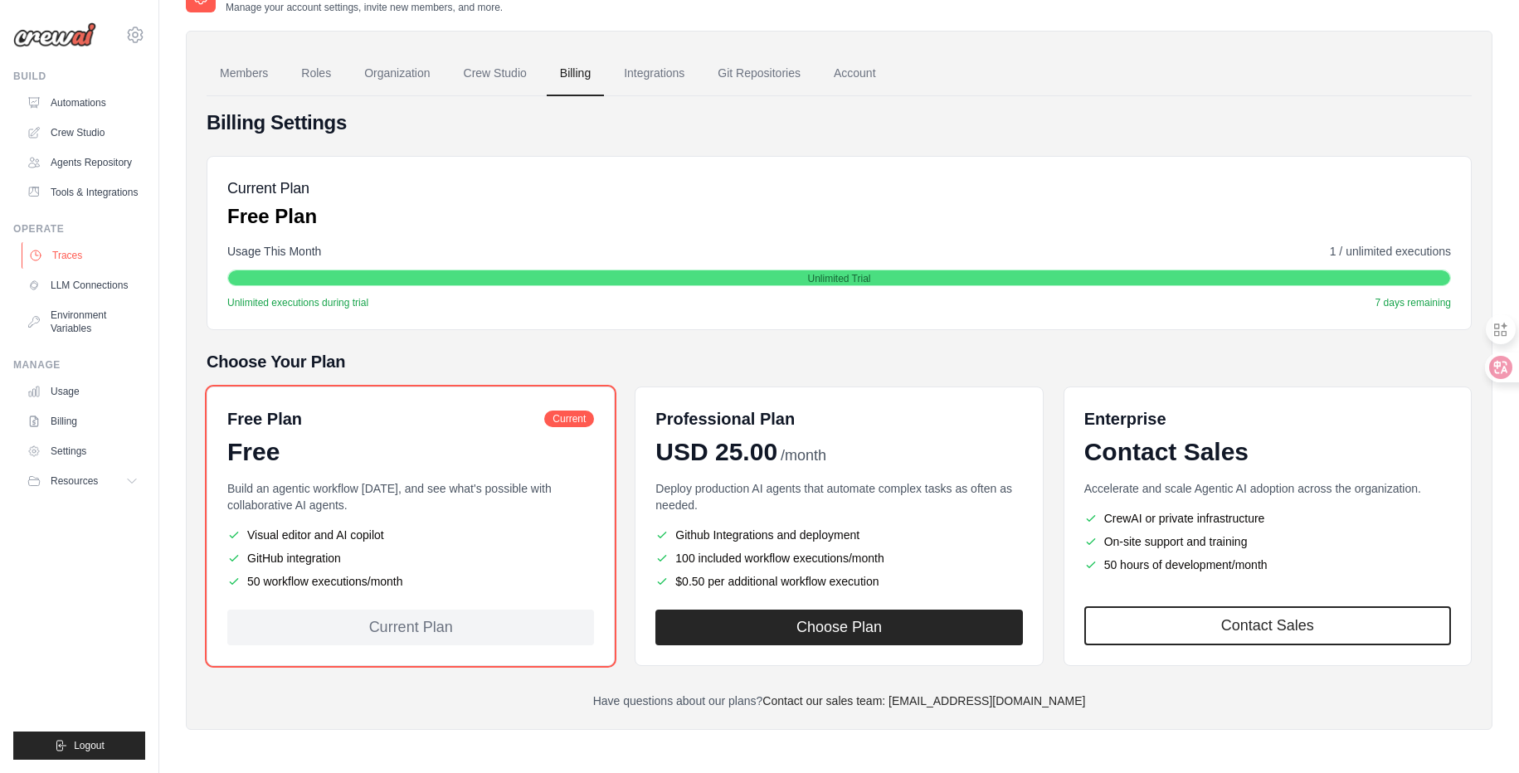
click at [96, 260] on link "Traces" at bounding box center [84, 255] width 125 height 27
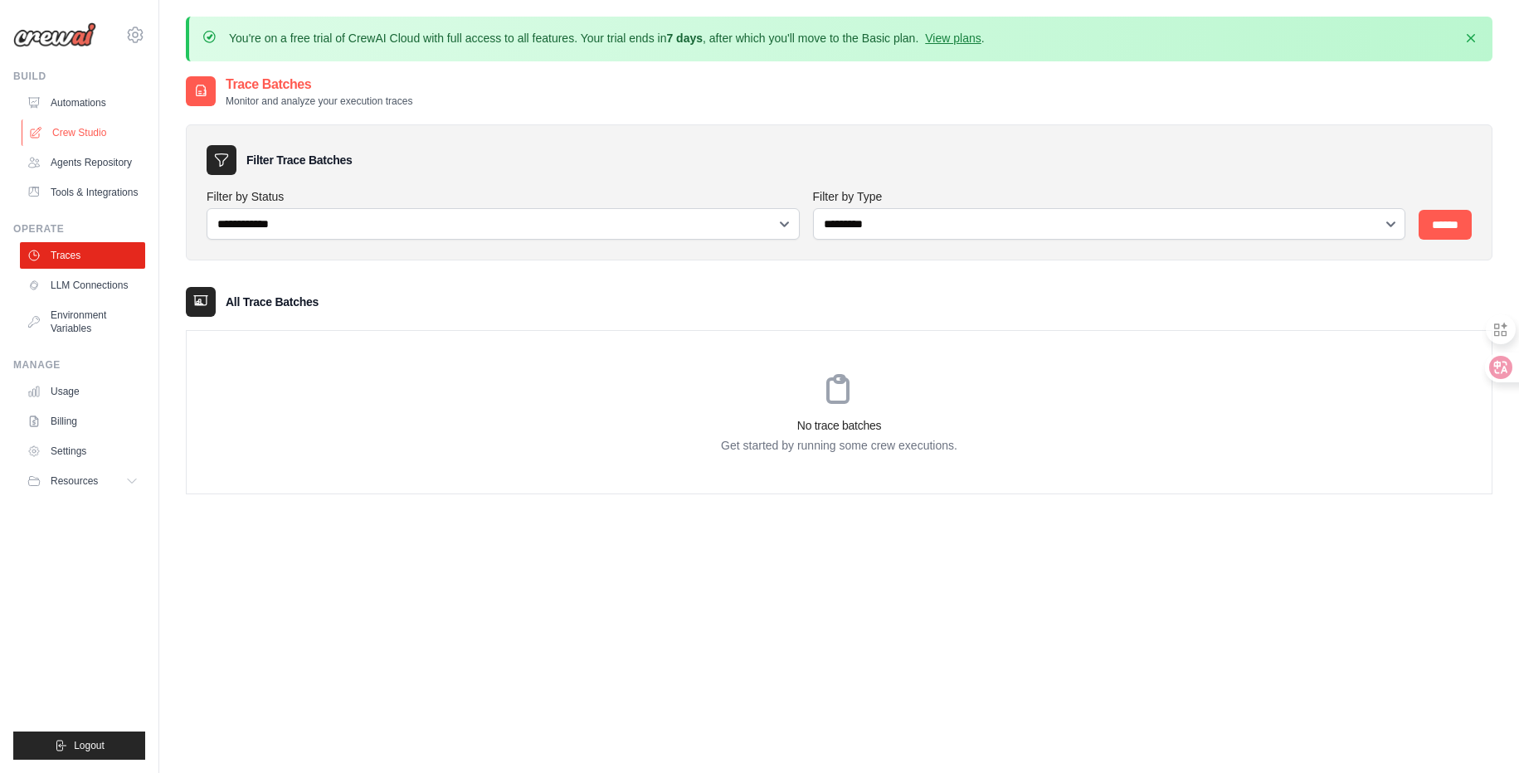
click at [105, 139] on link "Crew Studio" at bounding box center [84, 132] width 125 height 27
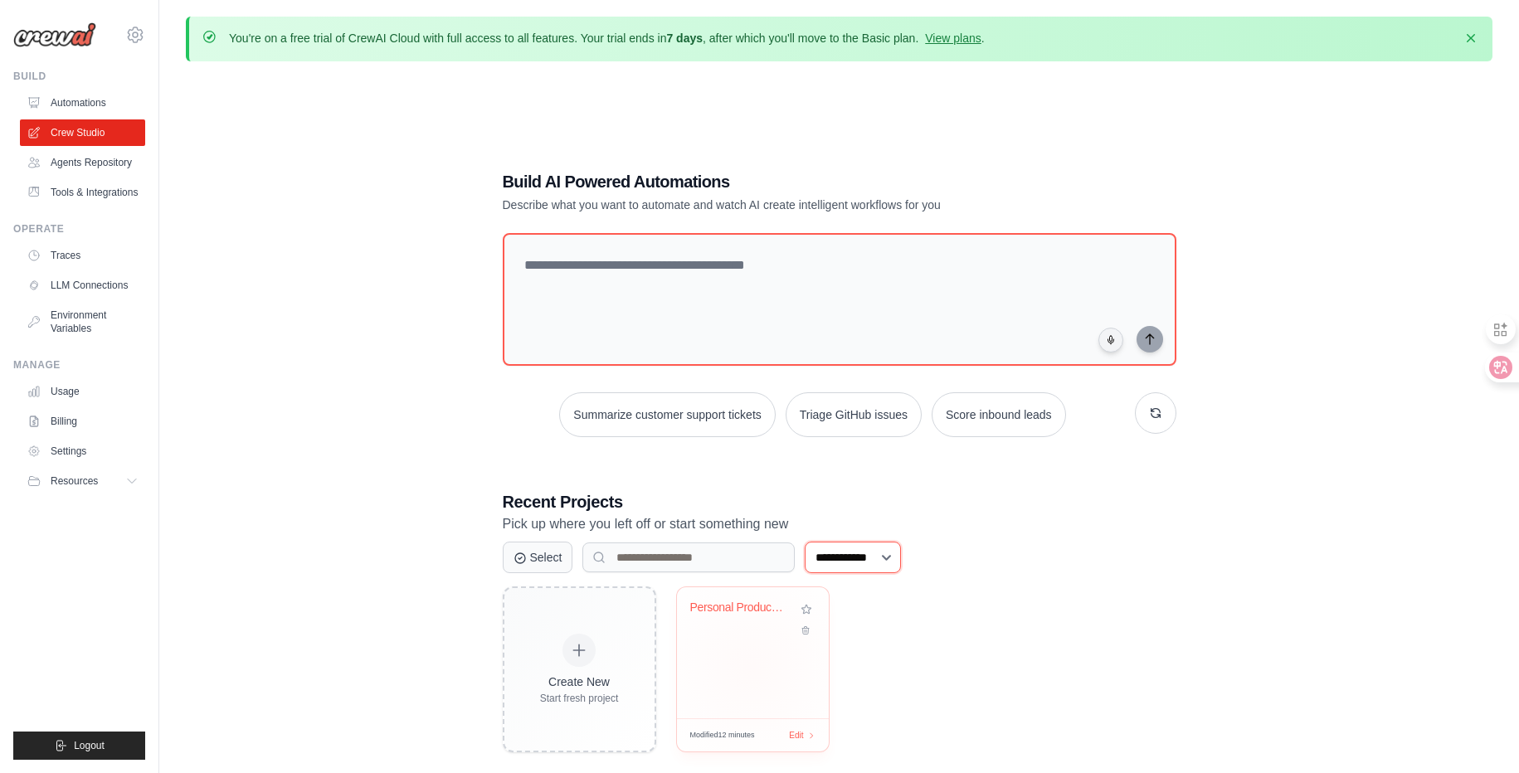
drag, startPoint x: 860, startPoint y: 559, endPoint x: 754, endPoint y: 648, distance: 137.8
click at [754, 648] on div "**********" at bounding box center [840, 621] width 674 height 262
click at [737, 653] on div "Personal Productivity & Project Man..." at bounding box center [753, 652] width 152 height 131
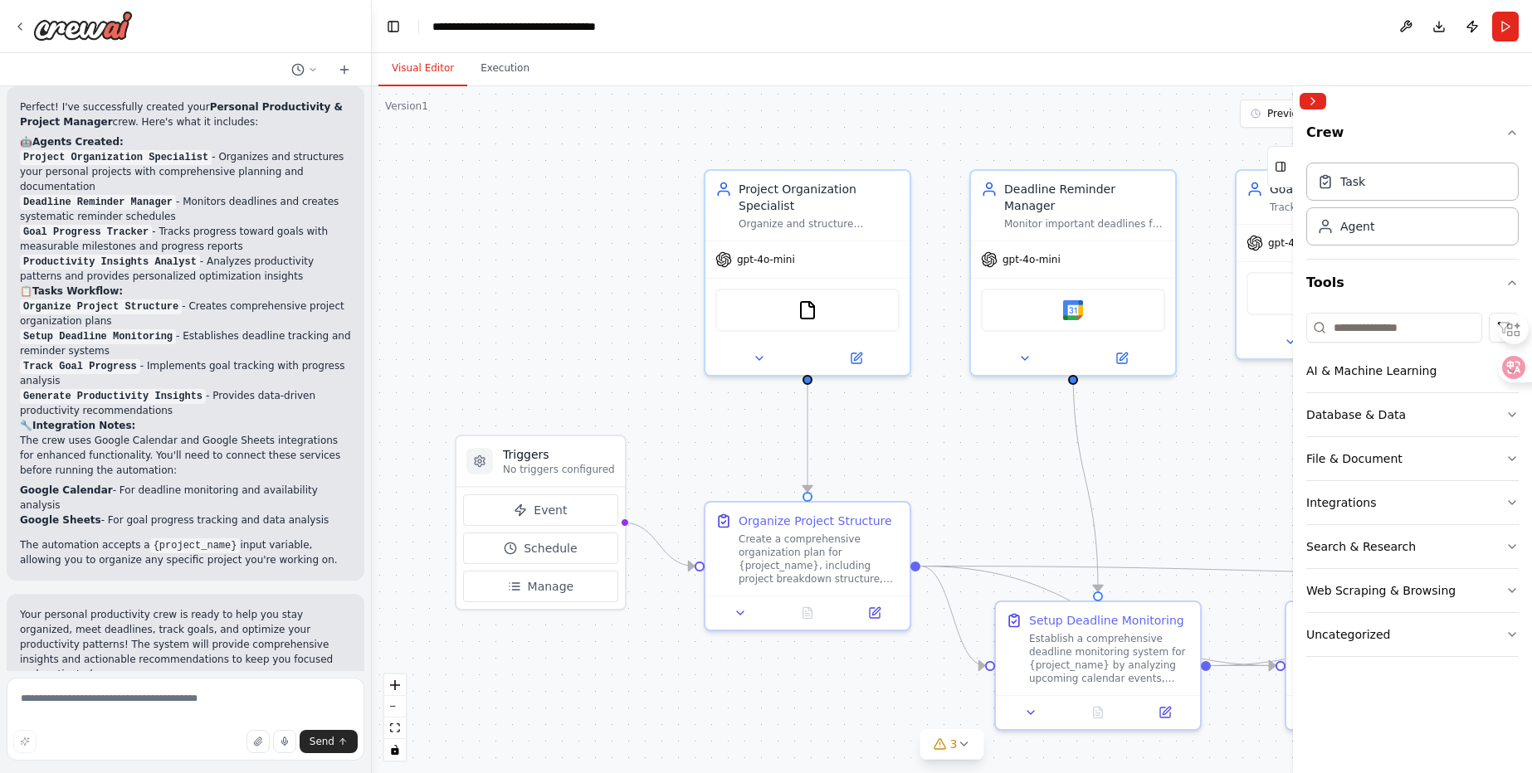
scroll to position [1514, 0]
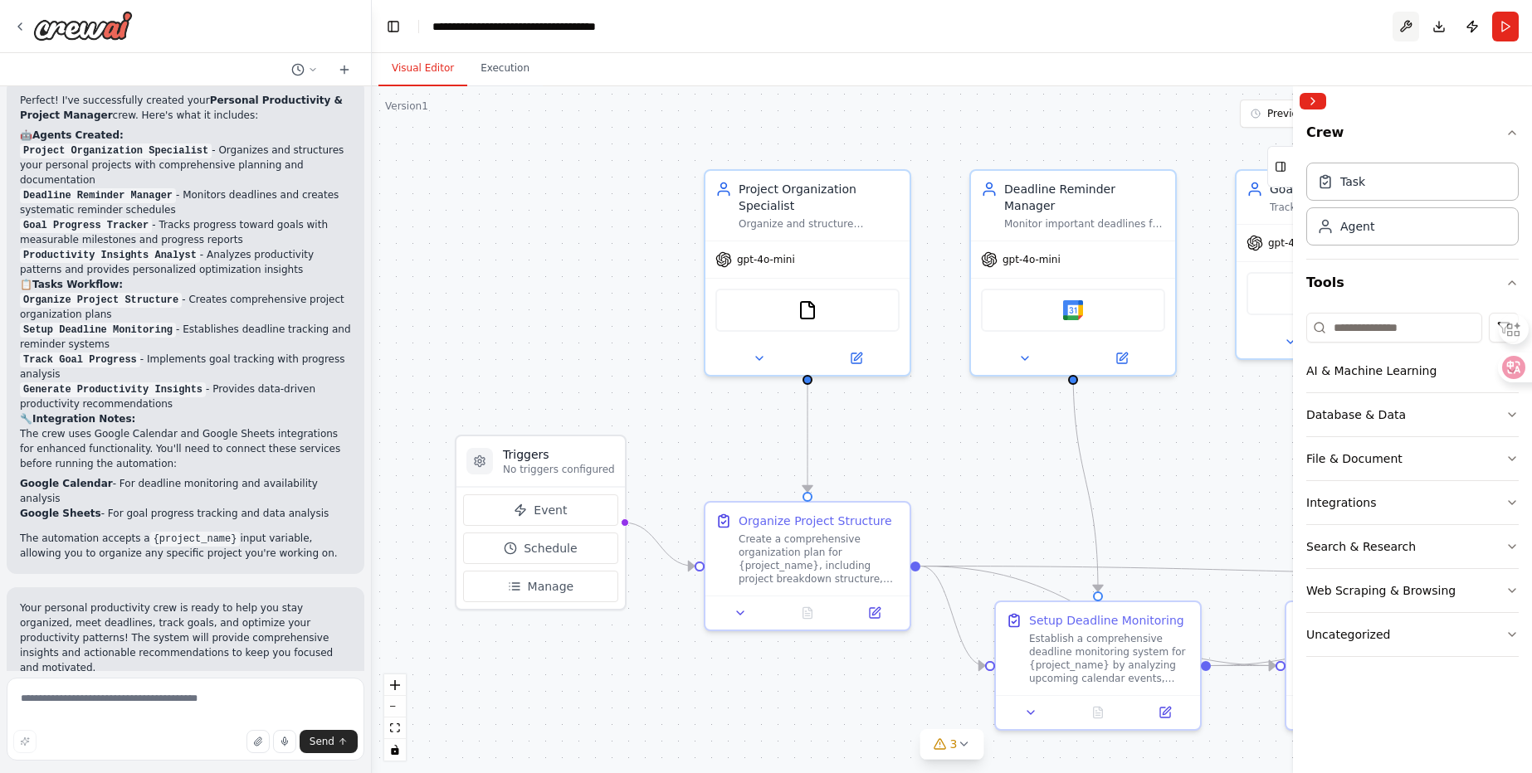
click at [1401, 33] on button at bounding box center [1405, 27] width 27 height 30
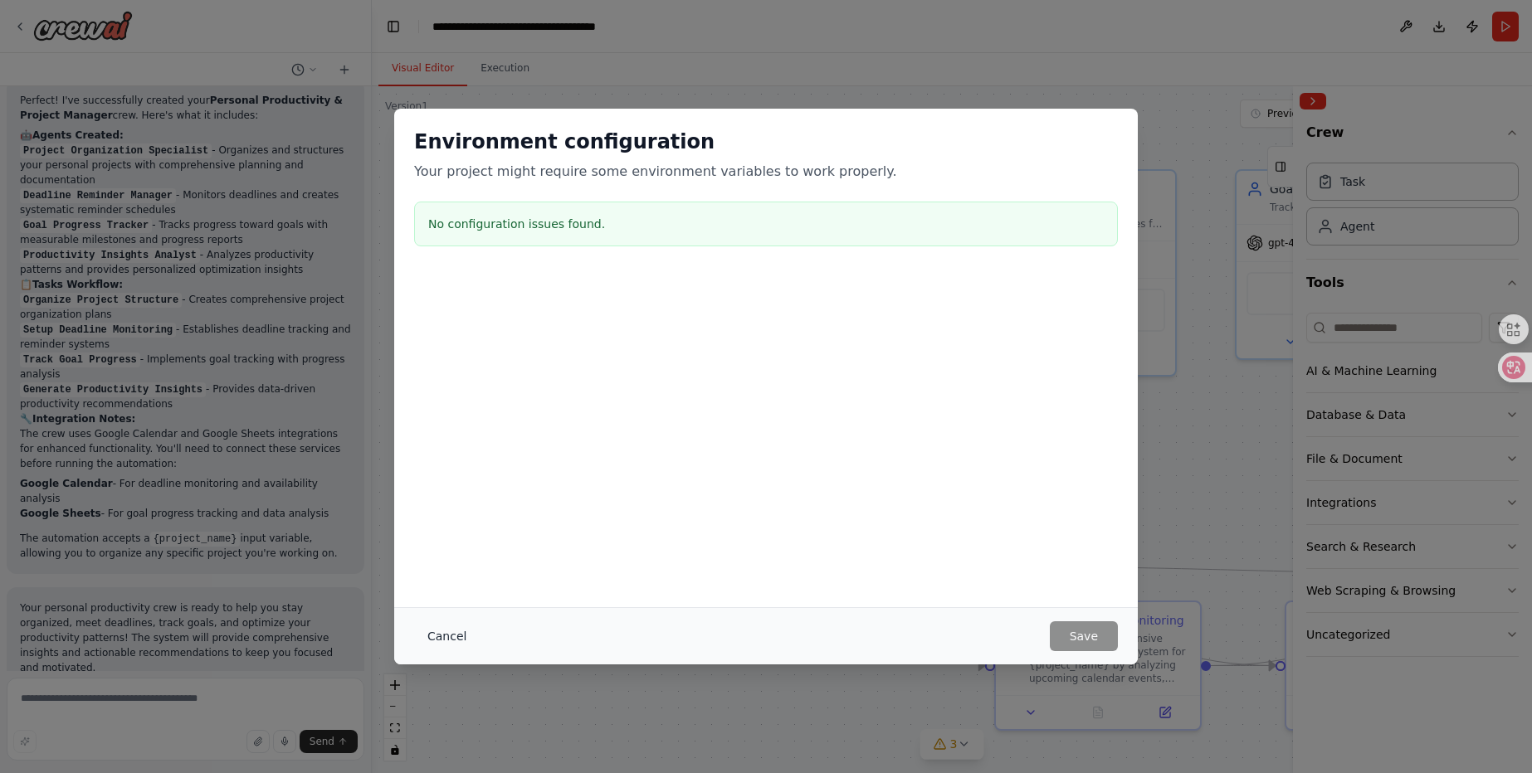
click at [431, 641] on button "Cancel" at bounding box center [447, 637] width 66 height 30
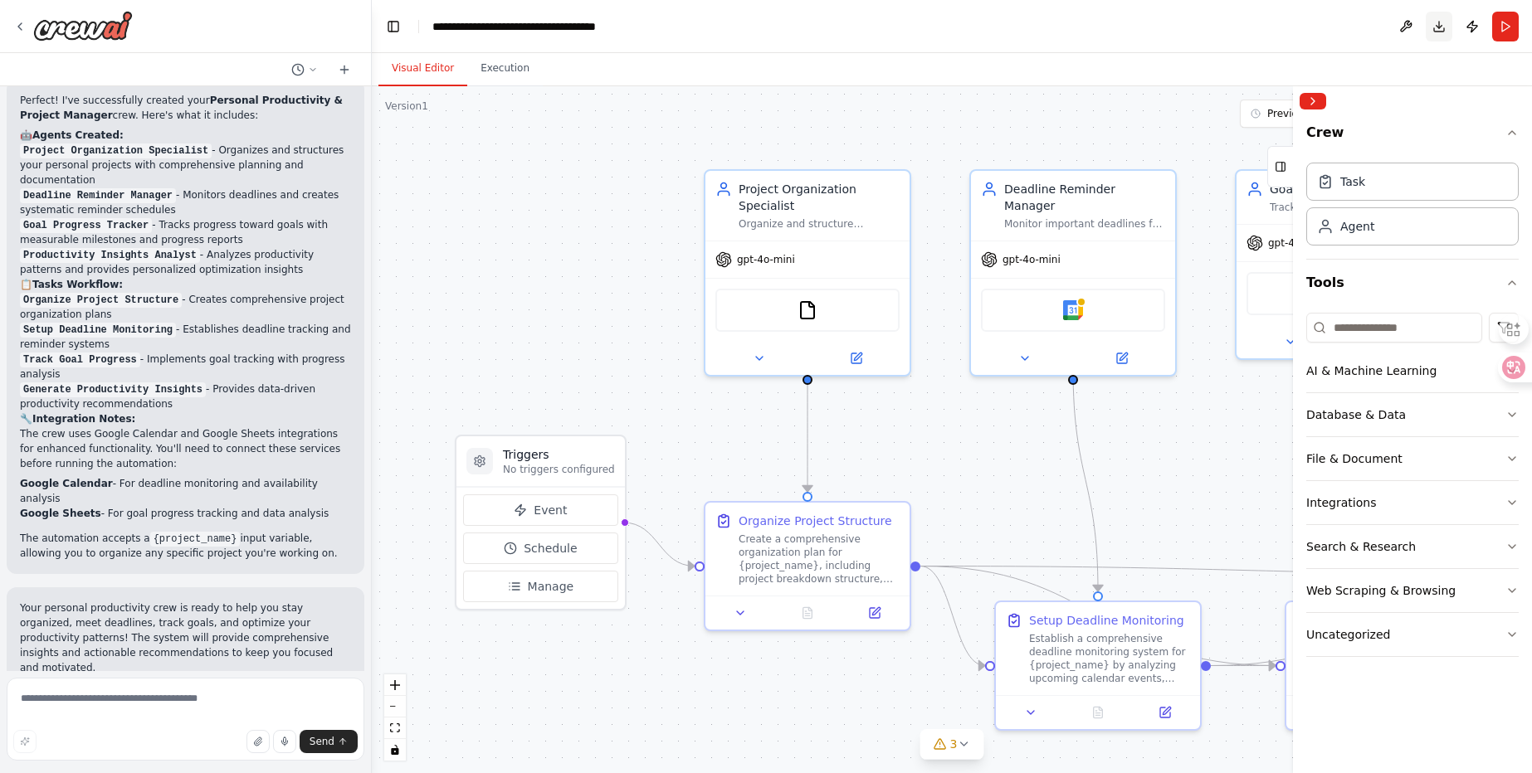
click at [1445, 24] on button "Download" at bounding box center [1439, 27] width 27 height 30
click at [1460, 61] on div "Visual Editor Execution" at bounding box center [952, 69] width 1160 height 33
click at [1469, 27] on button "Publish" at bounding box center [1472, 27] width 27 height 30
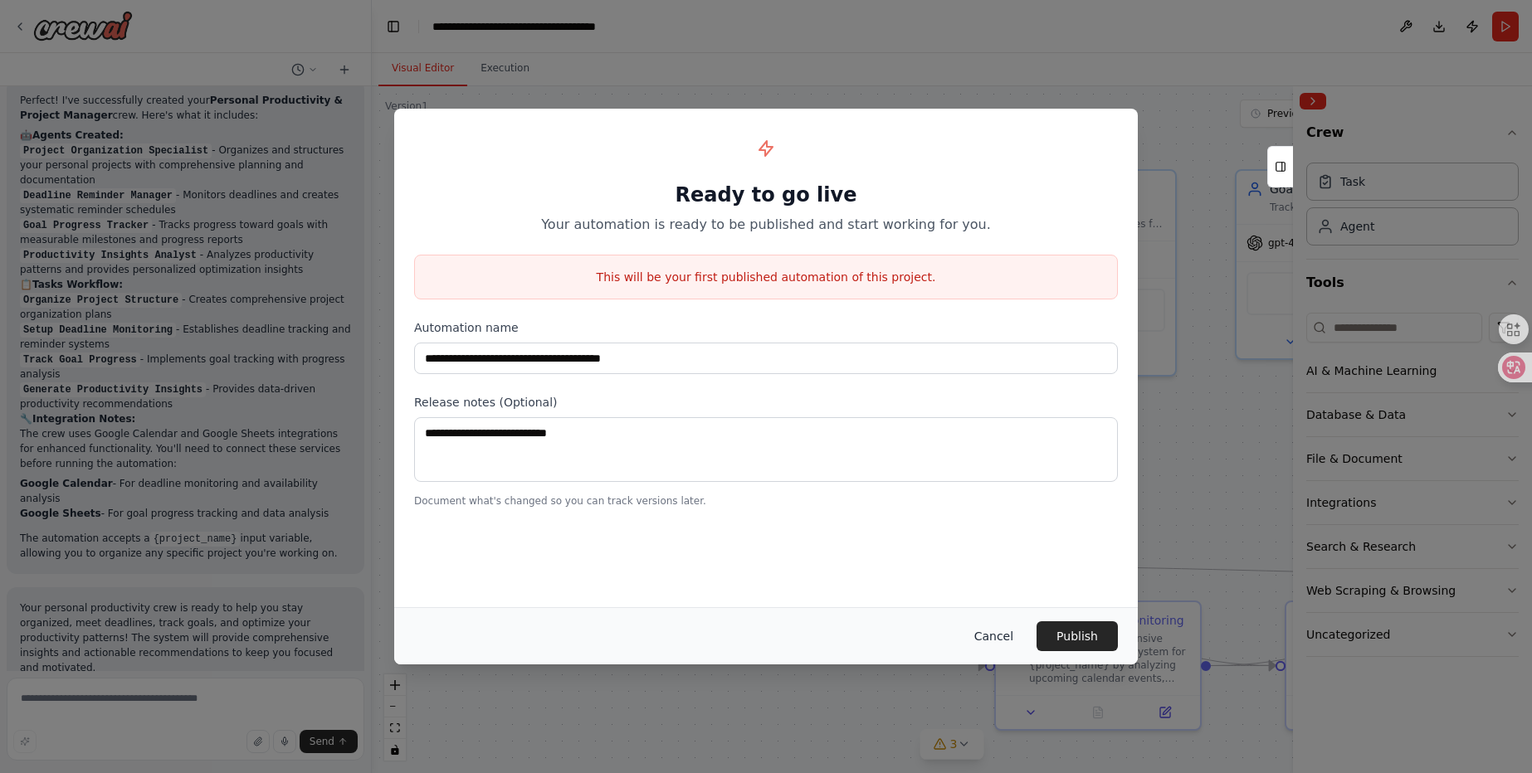
click at [992, 640] on button "Cancel" at bounding box center [994, 637] width 66 height 30
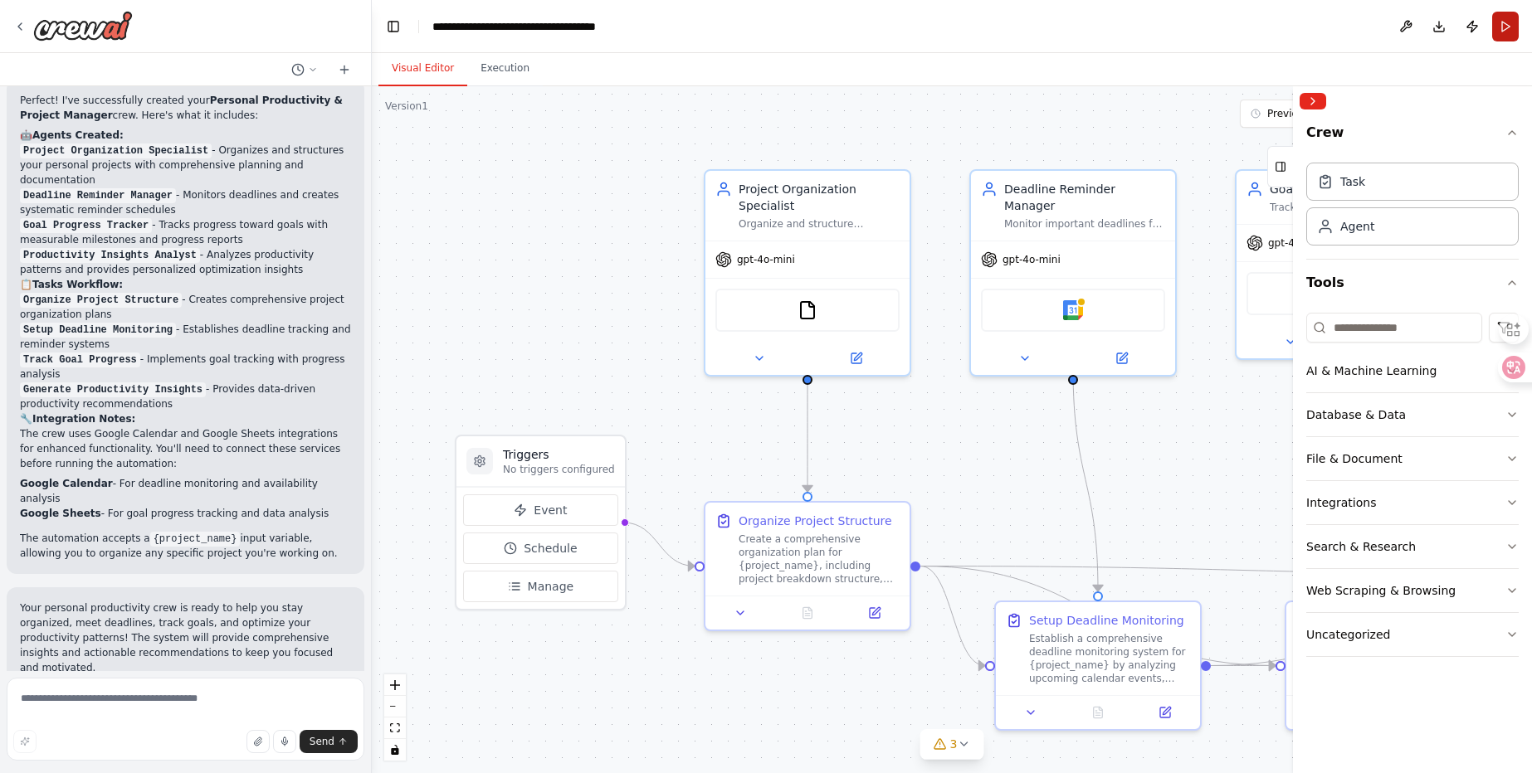
click at [1500, 37] on button "Run" at bounding box center [1505, 27] width 27 height 30
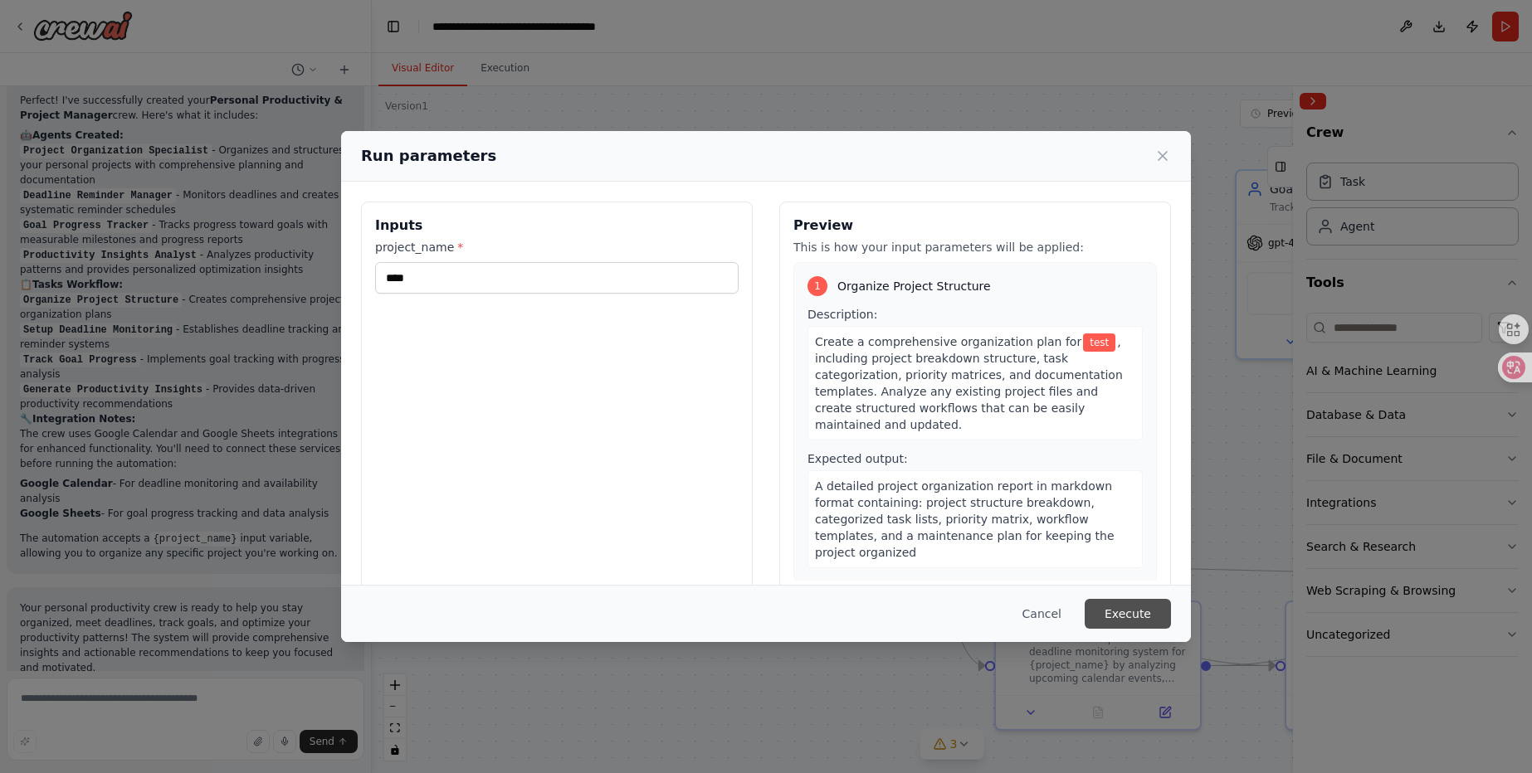
click at [1140, 612] on button "Execute" at bounding box center [1128, 614] width 86 height 30
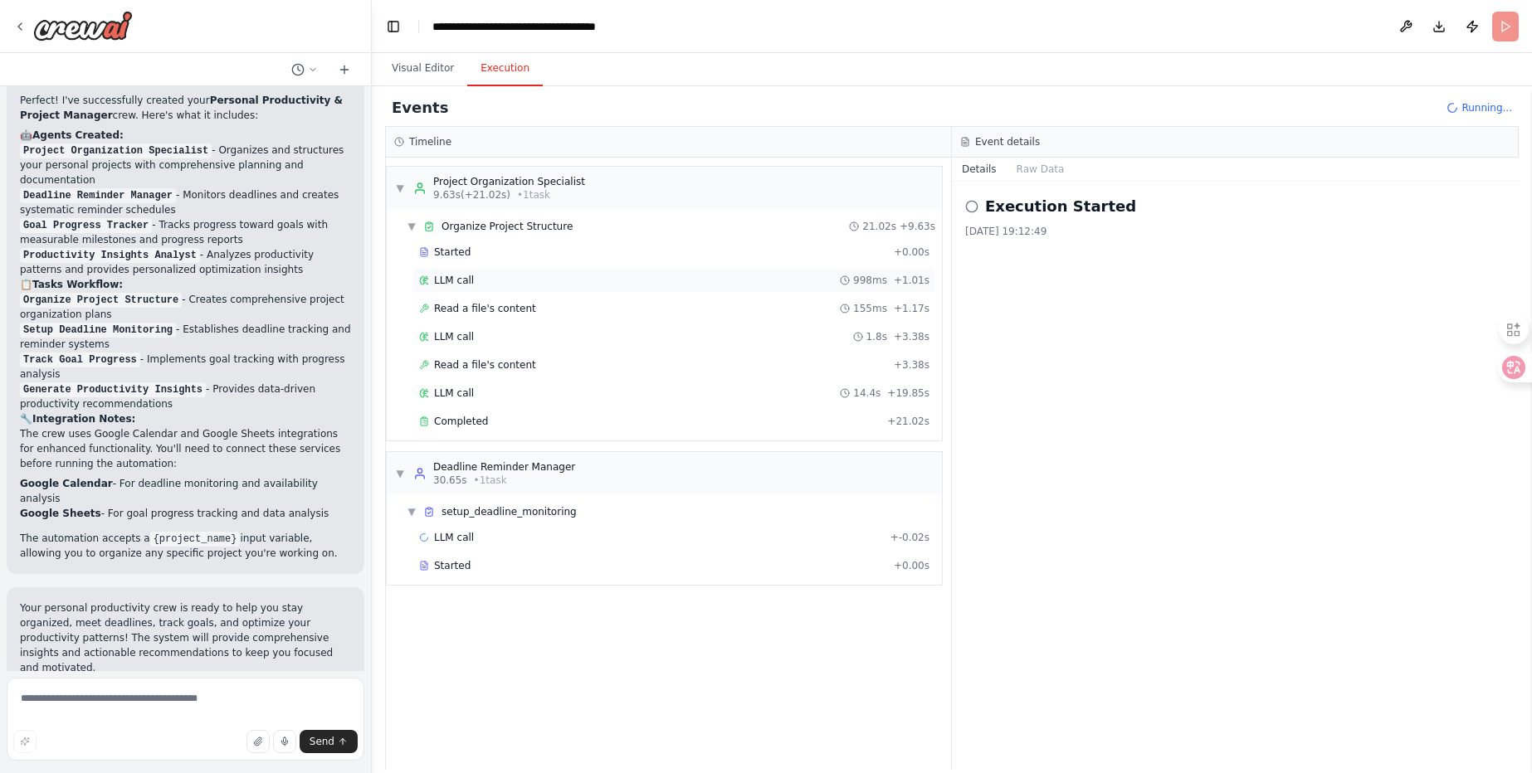
click at [533, 280] on div "LLM call 998ms + 1.01s" at bounding box center [674, 280] width 510 height 13
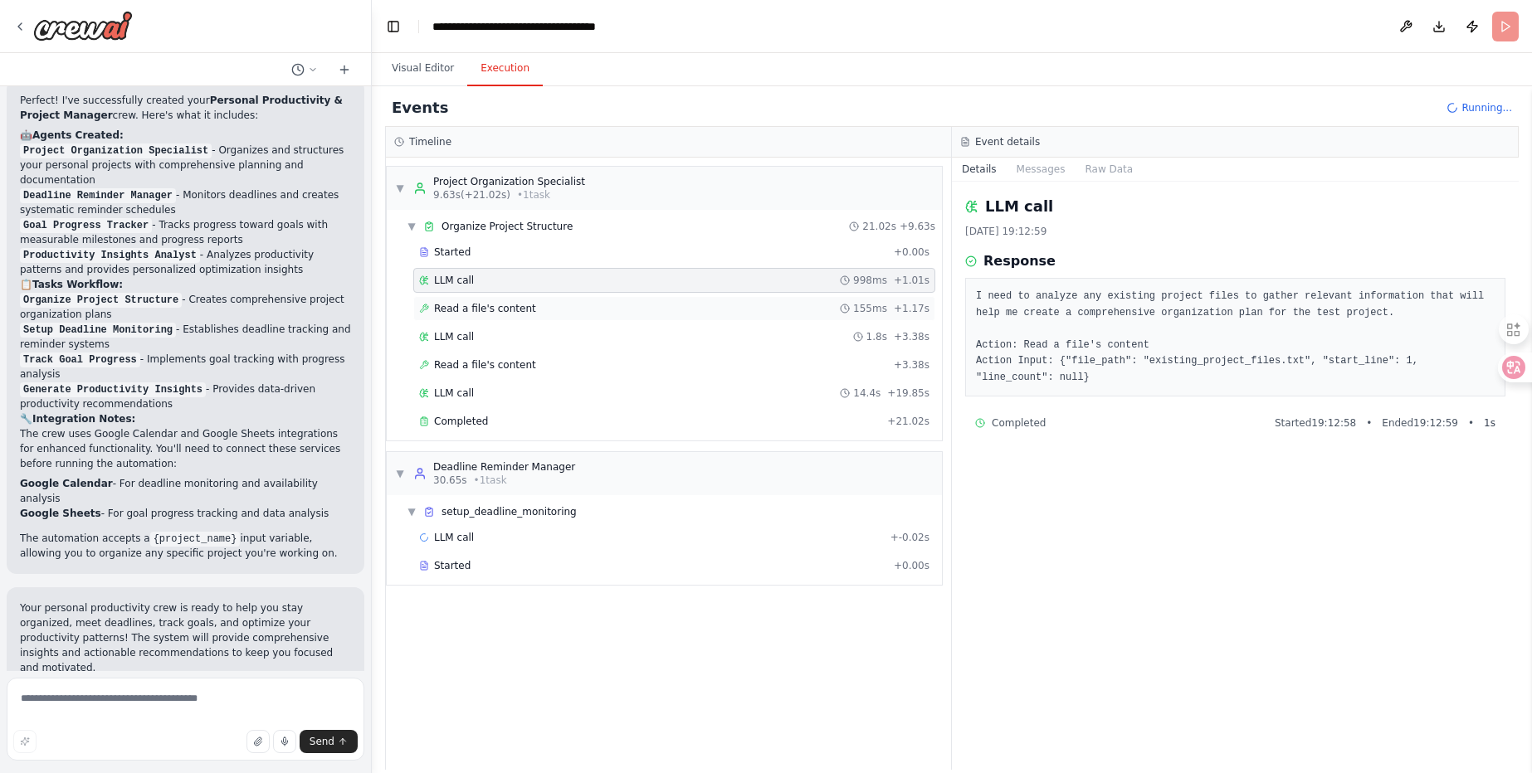
click at [513, 308] on span "Read a file's content" at bounding box center [485, 308] width 102 height 13
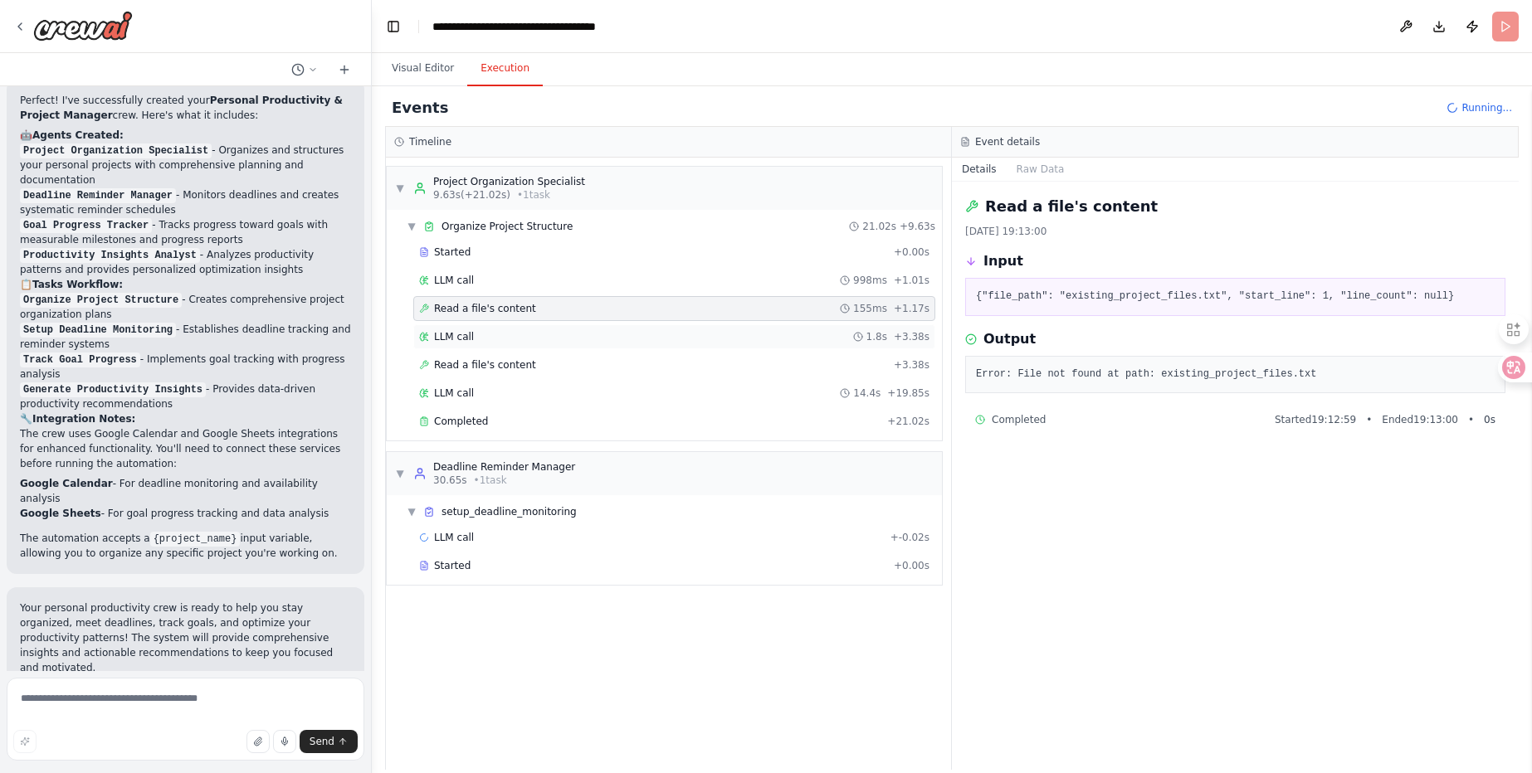
click at [516, 331] on div "LLM call 1.8s + 3.38s" at bounding box center [674, 336] width 510 height 13
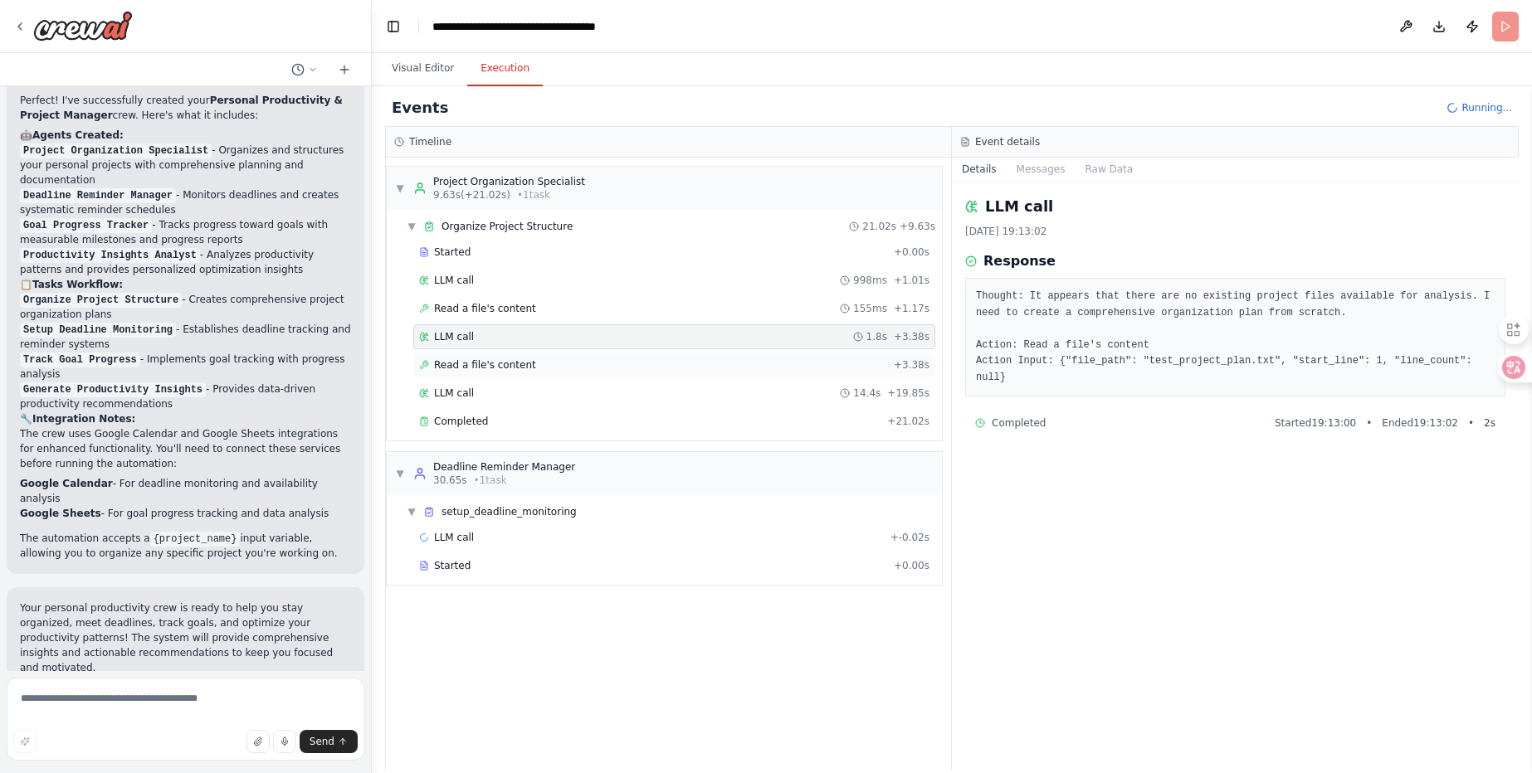
click at [522, 362] on span "Read a file's content" at bounding box center [485, 364] width 102 height 13
